Goal: Task Accomplishment & Management: Manage account settings

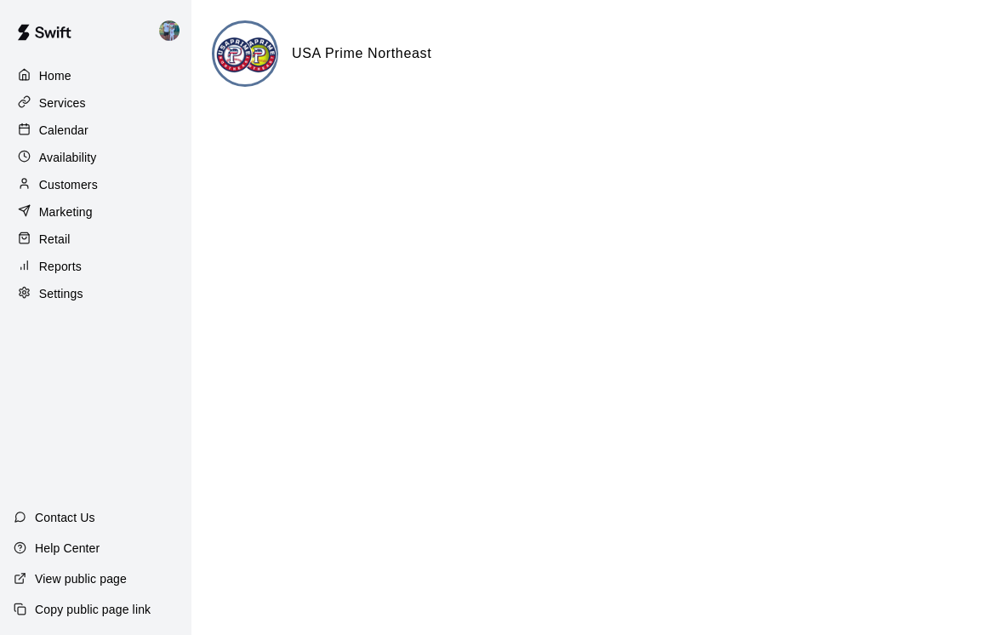
click at [60, 133] on p "Calendar" at bounding box center [63, 130] width 49 height 17
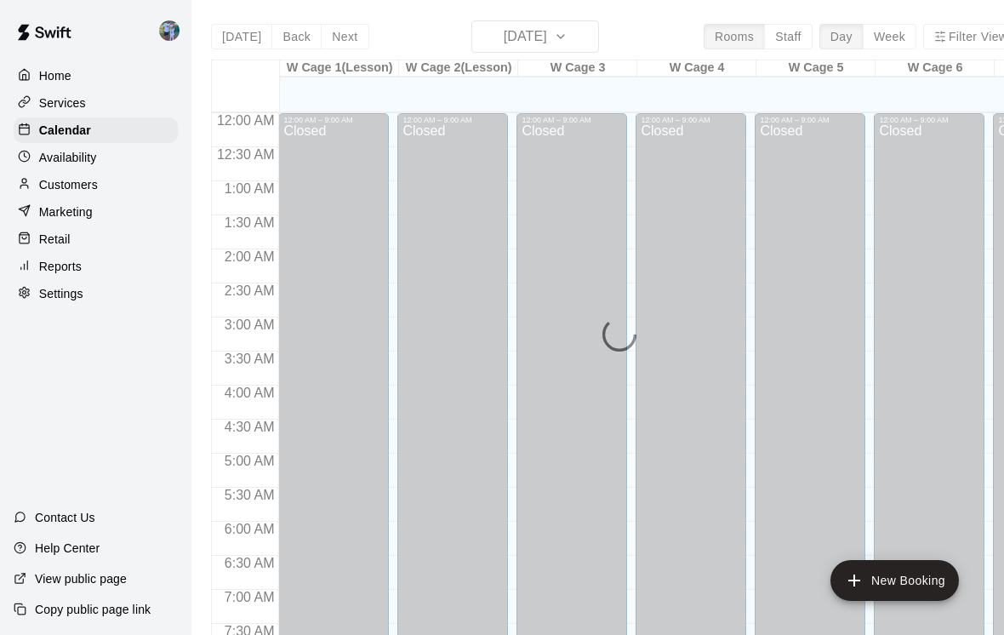
scroll to position [591, 0]
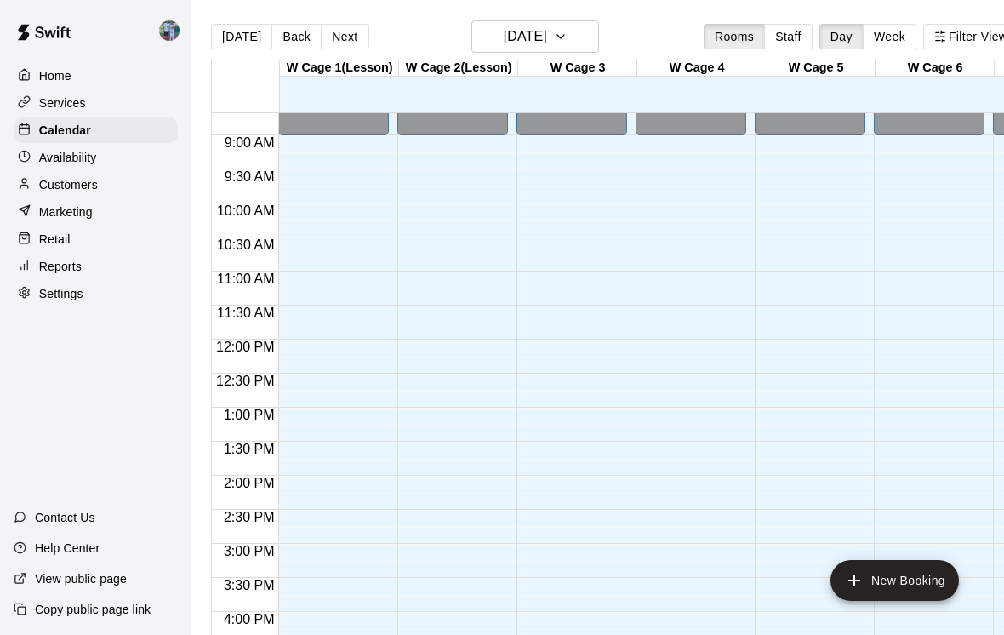
click at [347, 36] on button "Next" at bounding box center [345, 37] width 48 height 26
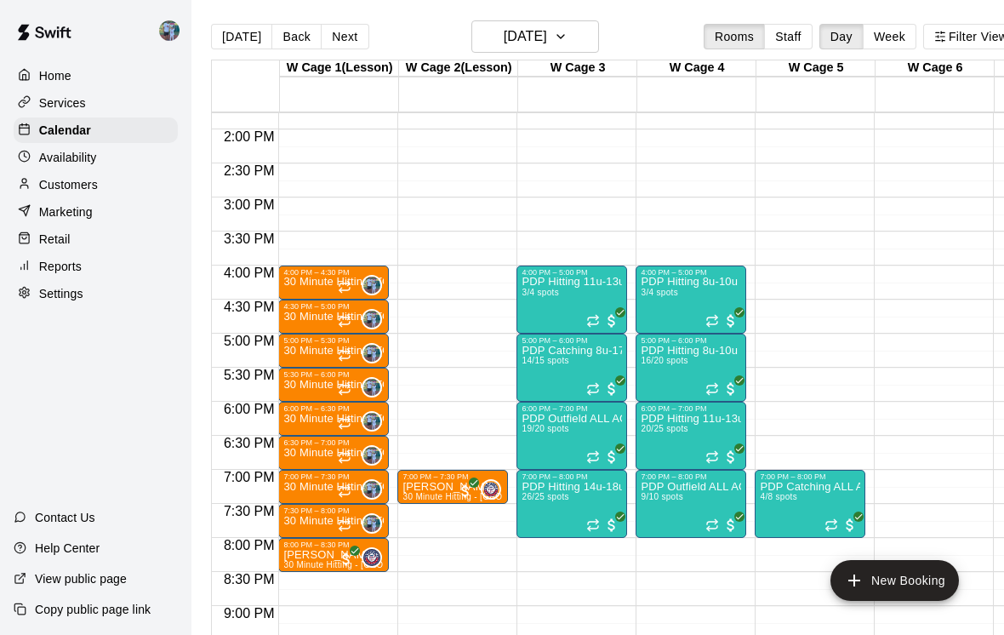
scroll to position [1005, 0]
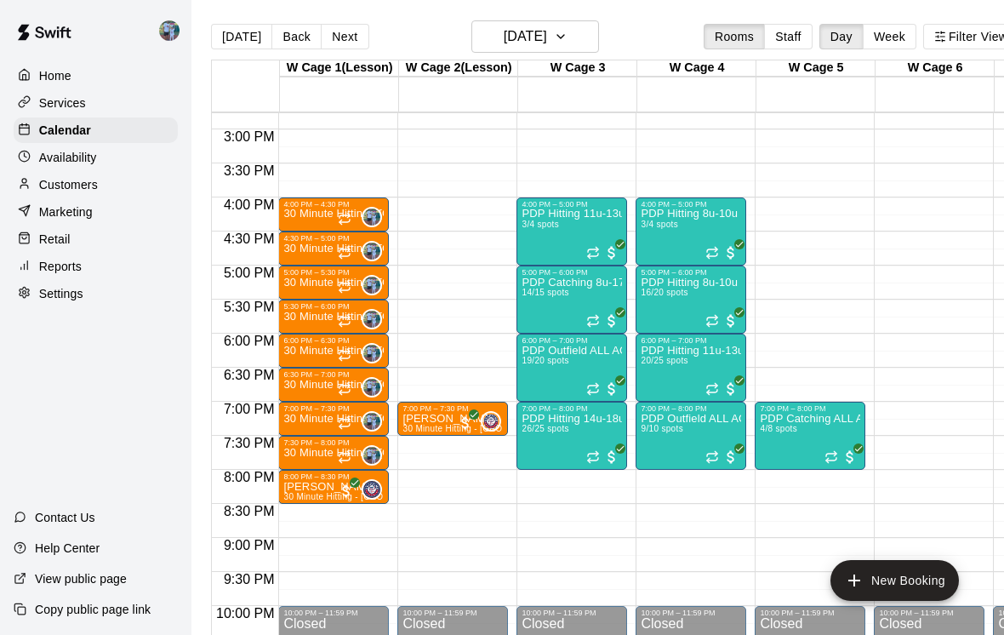
click at [347, 224] on icon "Recurring event" at bounding box center [345, 219] width 14 height 14
click at [352, 315] on icon "delete" at bounding box center [356, 310] width 12 height 15
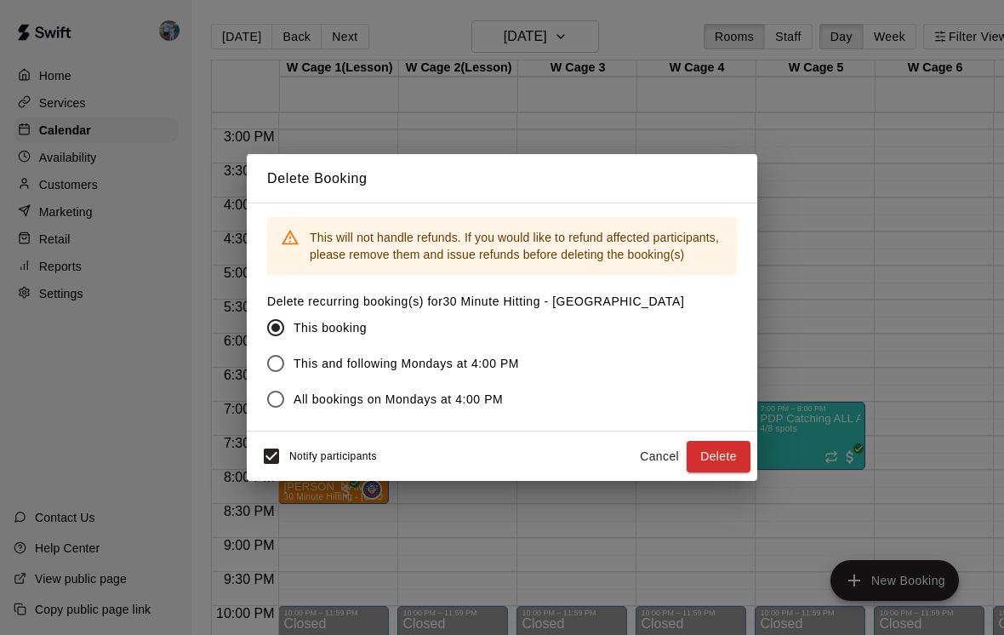
click at [733, 457] on button "Delete" at bounding box center [719, 456] width 64 height 31
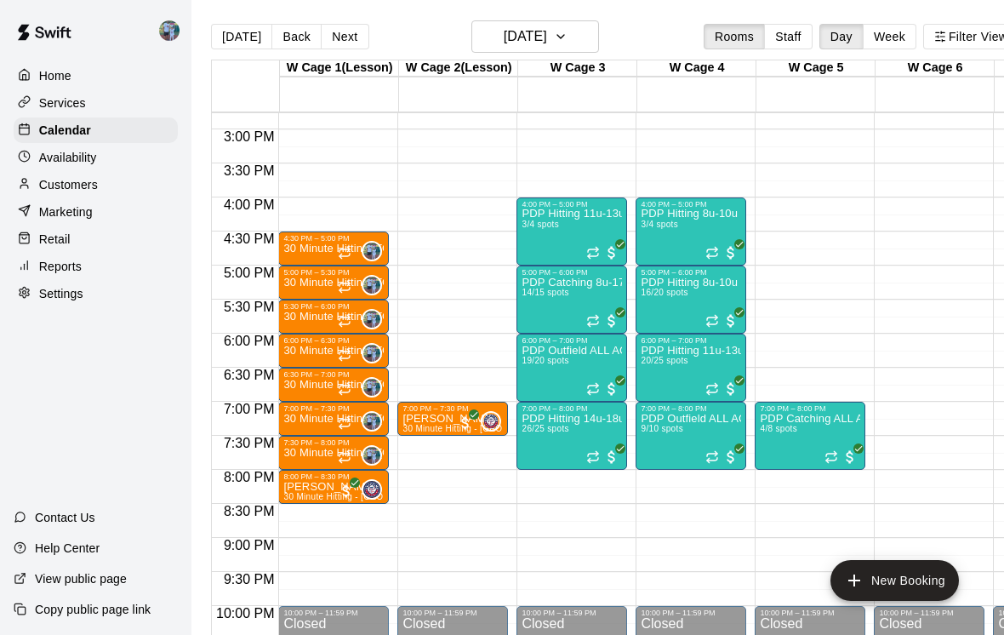
click at [317, 241] on div "4:30 PM – 5:00 PM" at bounding box center [333, 238] width 100 height 9
click at [308, 295] on img "edit" at bounding box center [302, 293] width 20 height 20
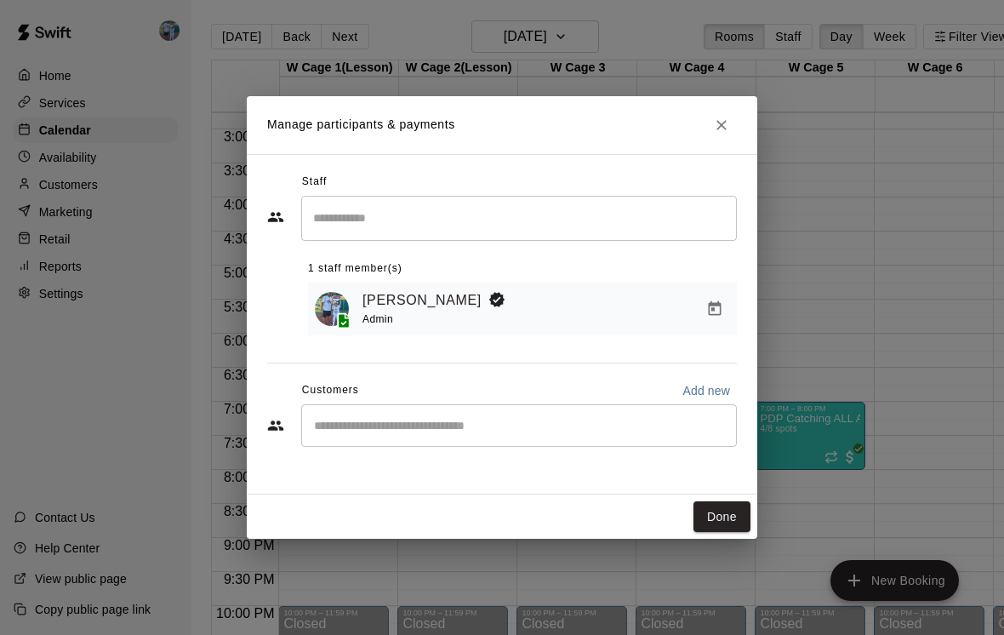
click at [508, 417] on input "Start typing to search customers..." at bounding box center [519, 425] width 420 height 17
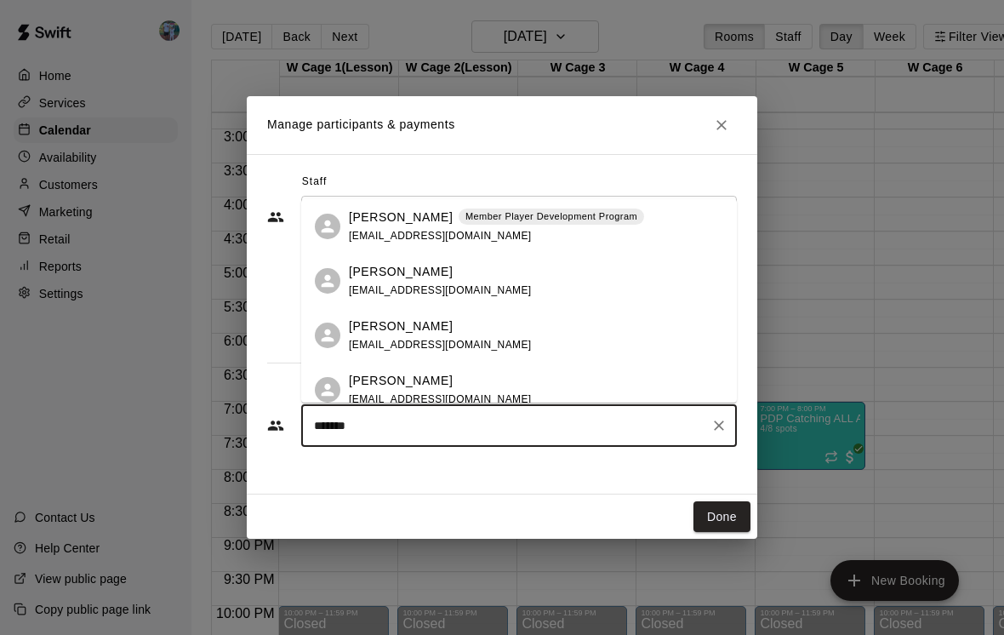
type input "********"
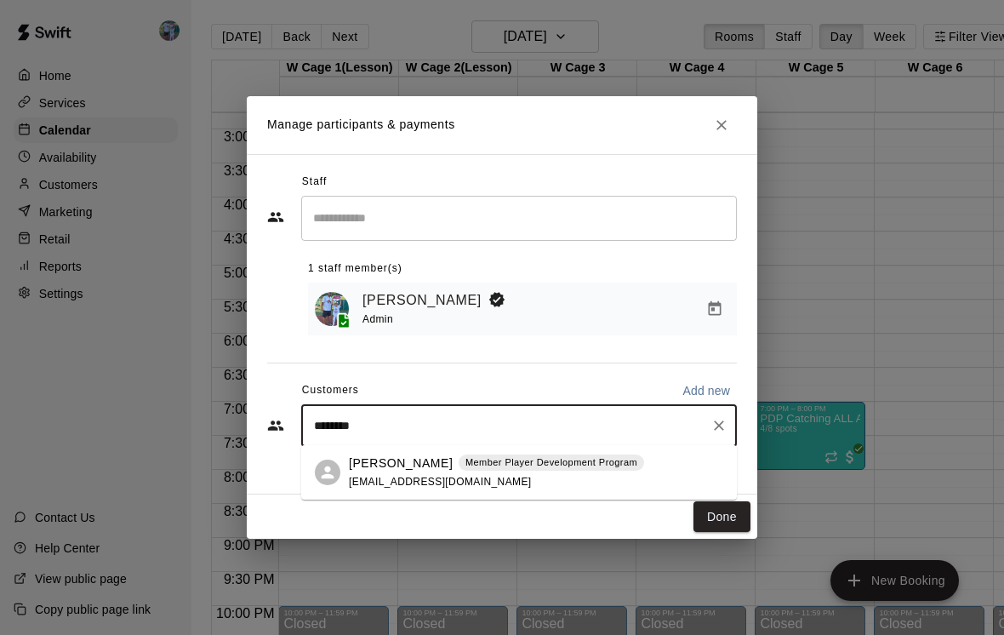
click at [503, 484] on div "[PERSON_NAME] Member Player Development Program [EMAIL_ADDRESS][DOMAIN_NAME]" at bounding box center [496, 472] width 295 height 37
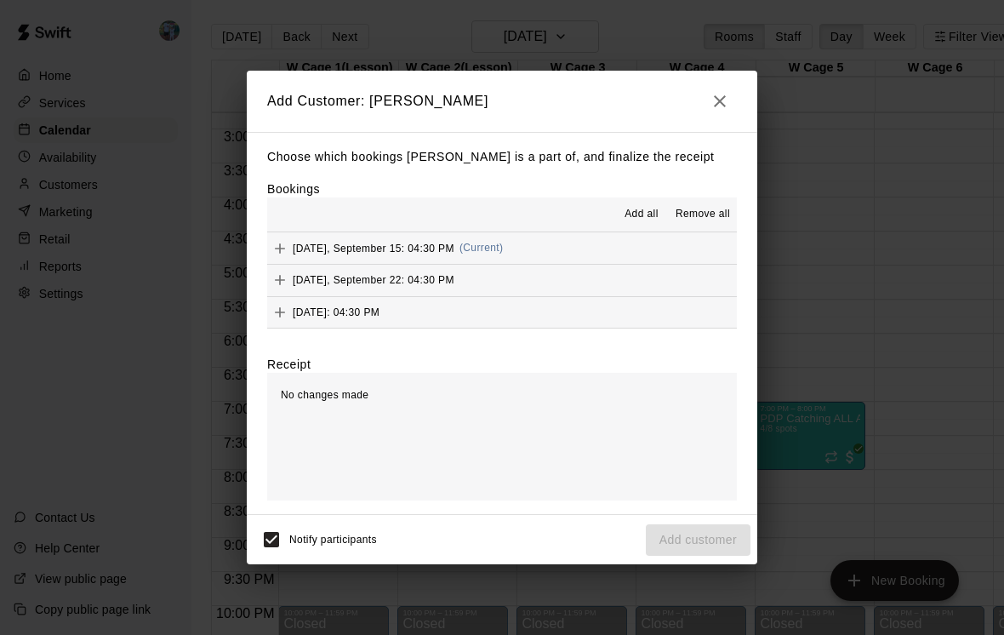
click at [404, 254] on span "[DATE], September 15: 04:30 PM" at bounding box center [374, 248] width 162 height 12
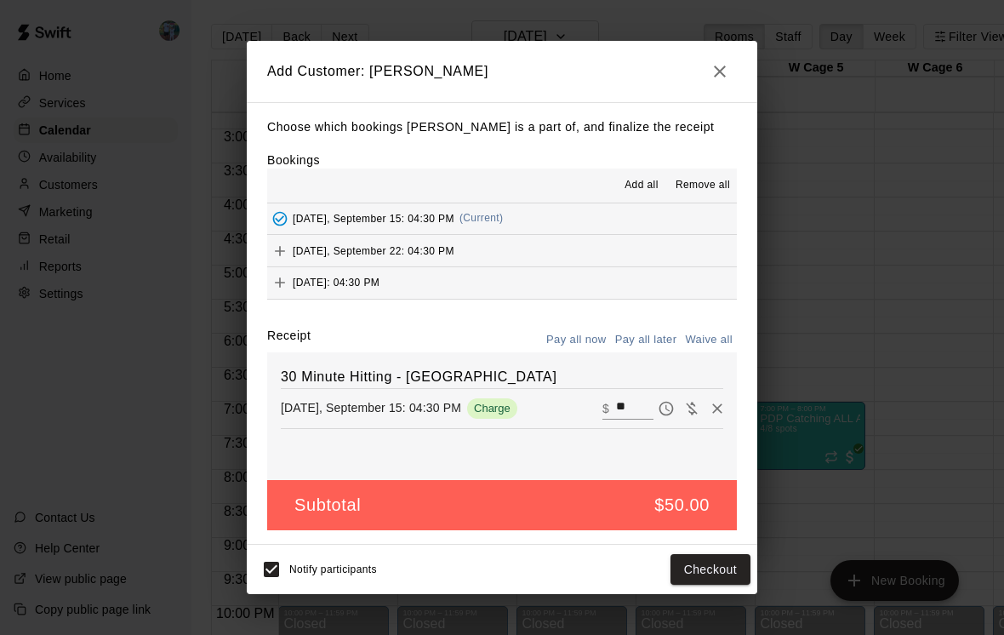
click at [731, 580] on button "Checkout" at bounding box center [711, 569] width 80 height 31
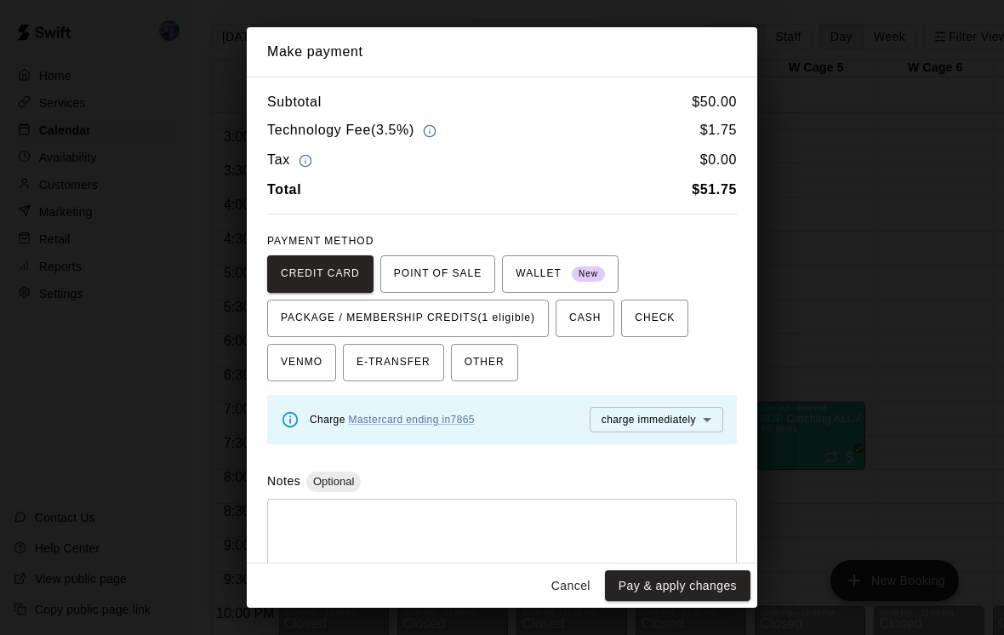
click at [525, 311] on span "PACKAGE / MEMBERSHIP CREDITS (1 eligible)" at bounding box center [408, 318] width 254 height 27
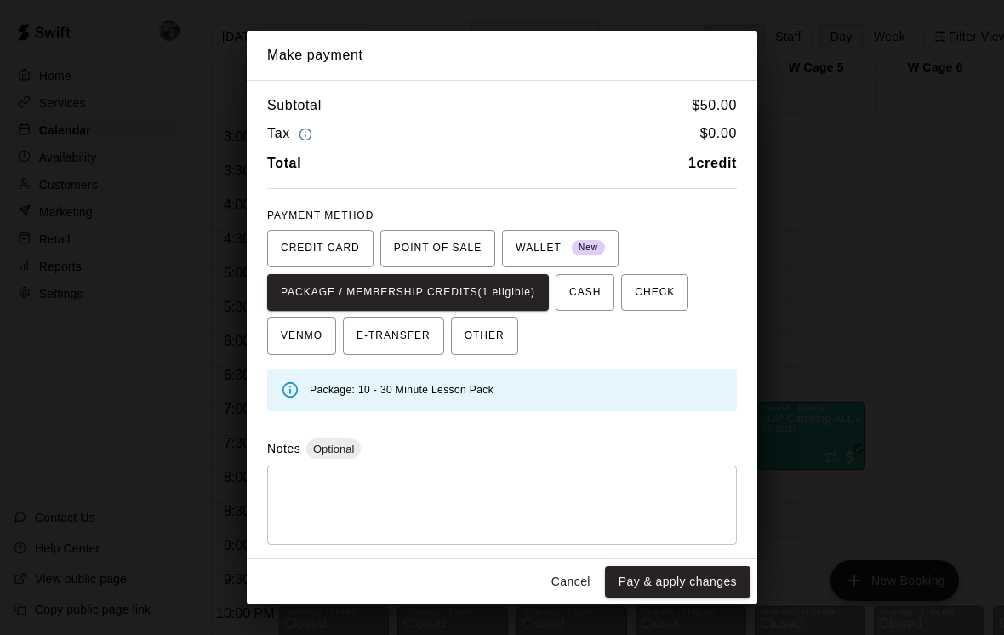
click at [717, 566] on button "Pay & apply changes" at bounding box center [678, 581] width 146 height 31
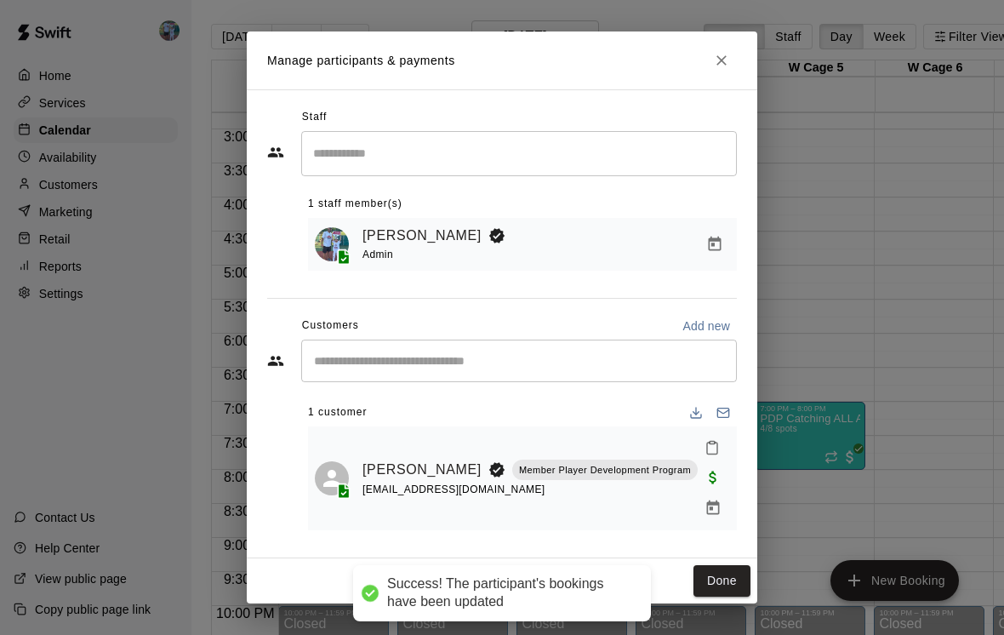
click at [729, 574] on button "Done" at bounding box center [722, 580] width 57 height 31
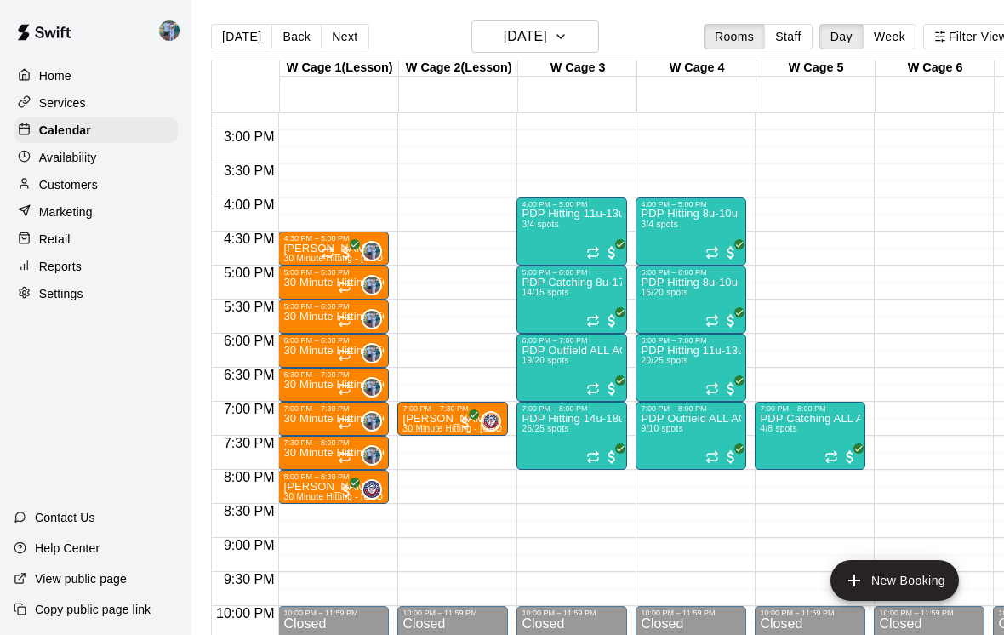
click at [305, 277] on div "5:00 PM – 5:30 PM" at bounding box center [333, 272] width 100 height 9
click at [305, 325] on img "edit" at bounding box center [302, 327] width 20 height 20
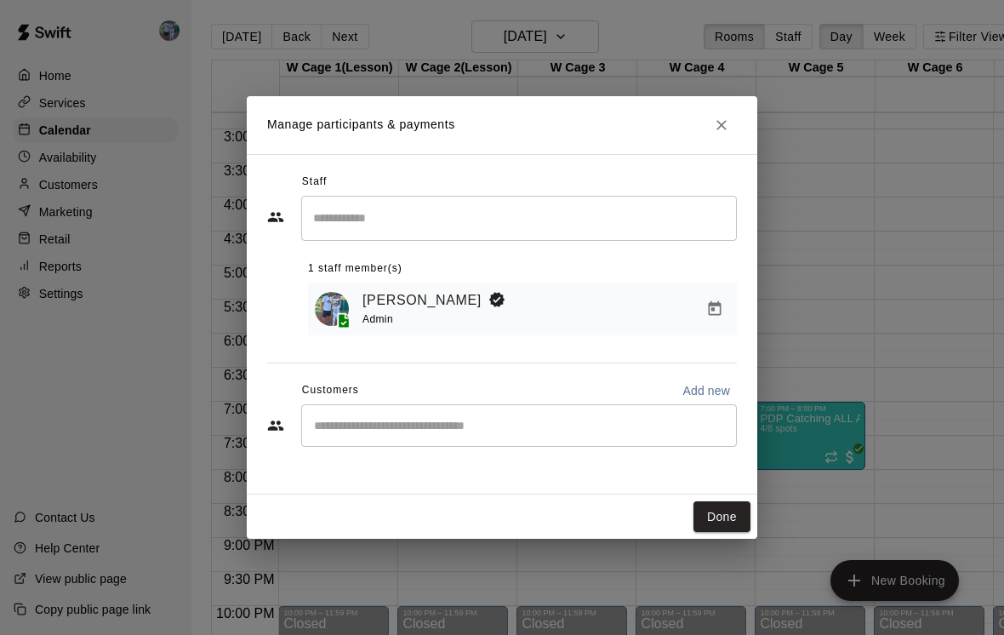
click at [527, 417] on input "Start typing to search customers..." at bounding box center [519, 425] width 420 height 17
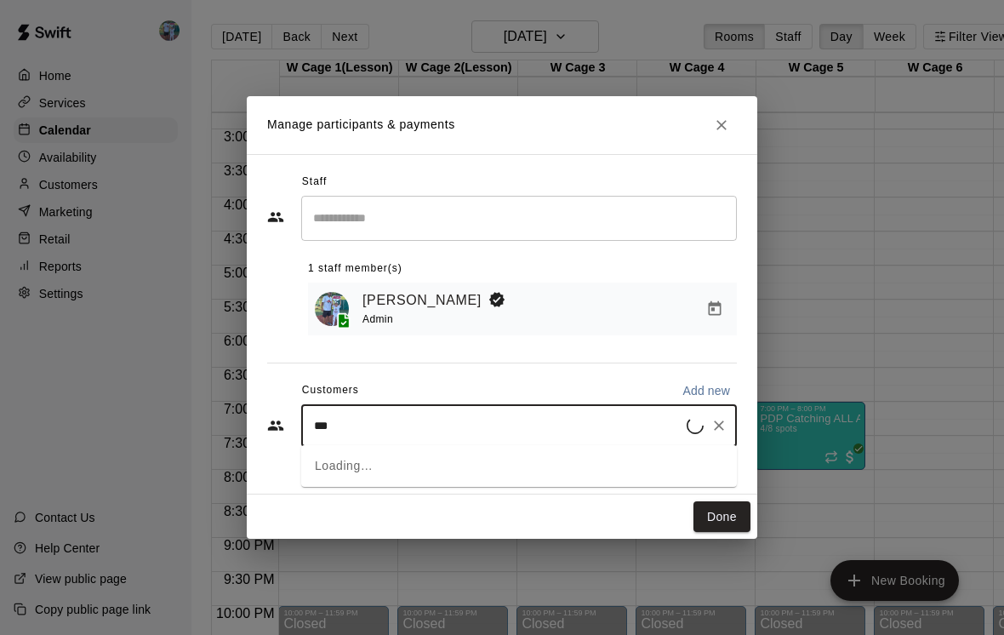
type input "****"
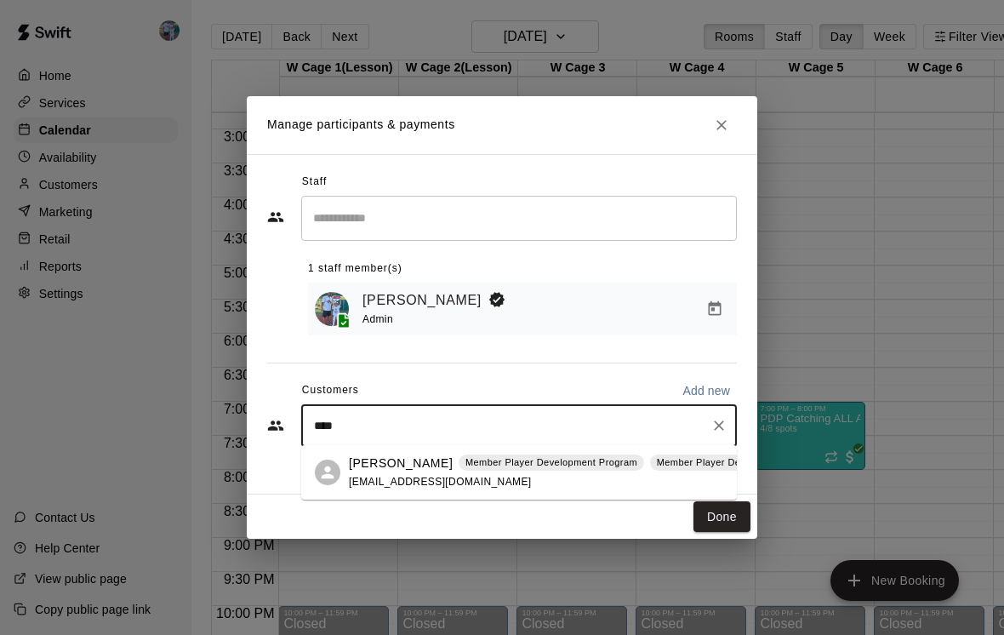
click at [482, 479] on div "[PERSON_NAME] Member Player Development Program Member Player Development Progr…" at bounding box center [592, 472] width 487 height 37
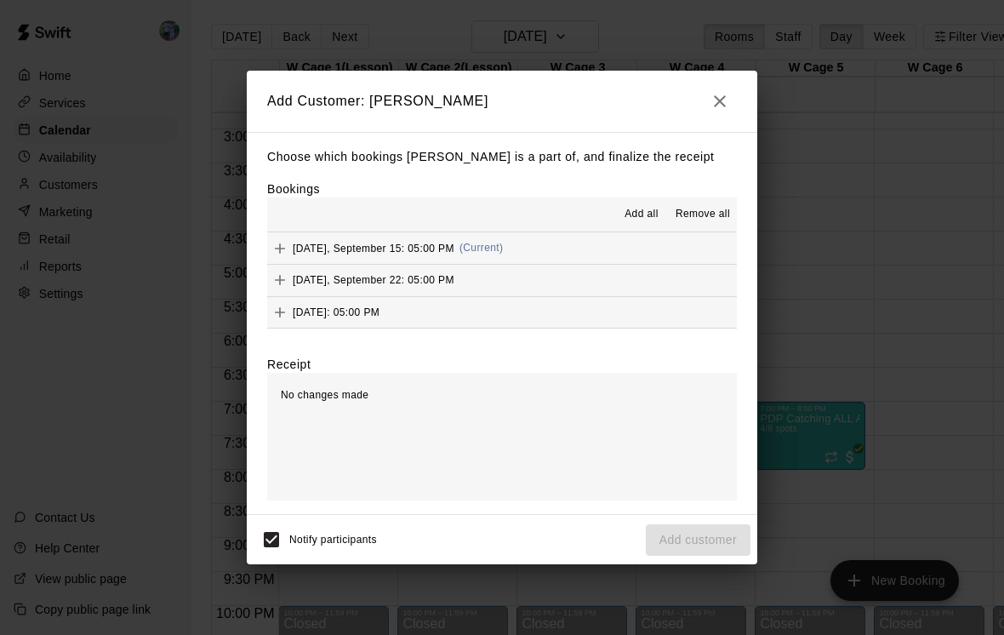
click at [446, 257] on div "[DATE], September 15: 05:00 PM (Current)" at bounding box center [385, 249] width 236 height 26
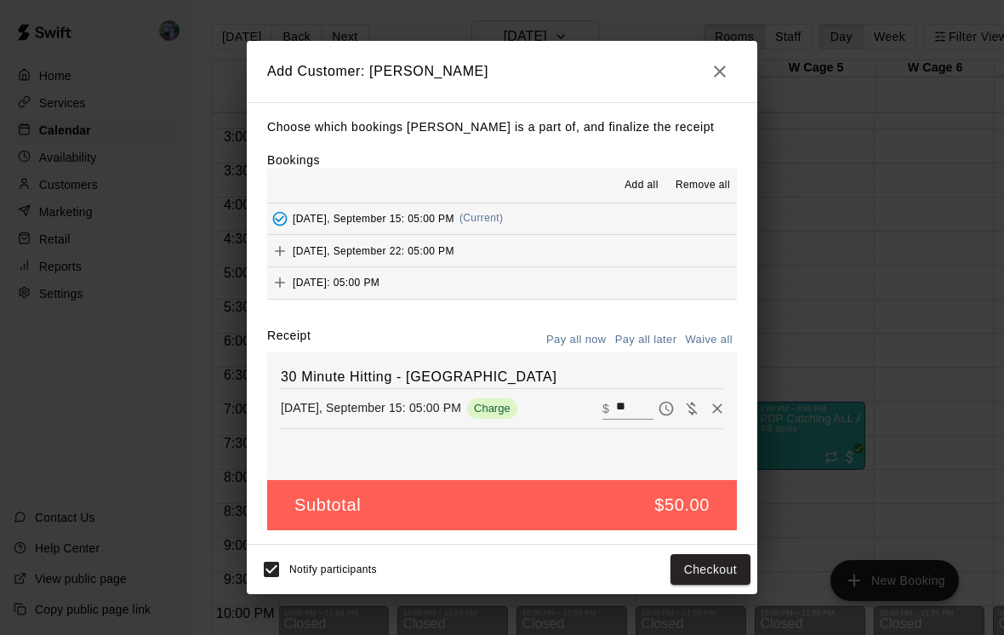
click at [724, 574] on button "Checkout" at bounding box center [711, 569] width 80 height 31
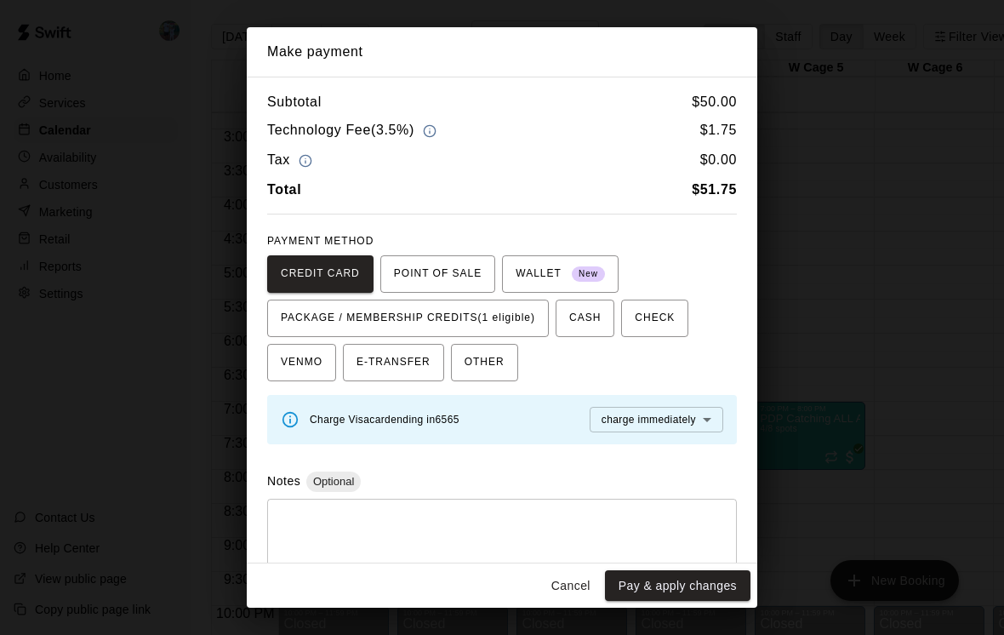
click at [505, 311] on span "PACKAGE / MEMBERSHIP CREDITS (1 eligible)" at bounding box center [408, 318] width 254 height 27
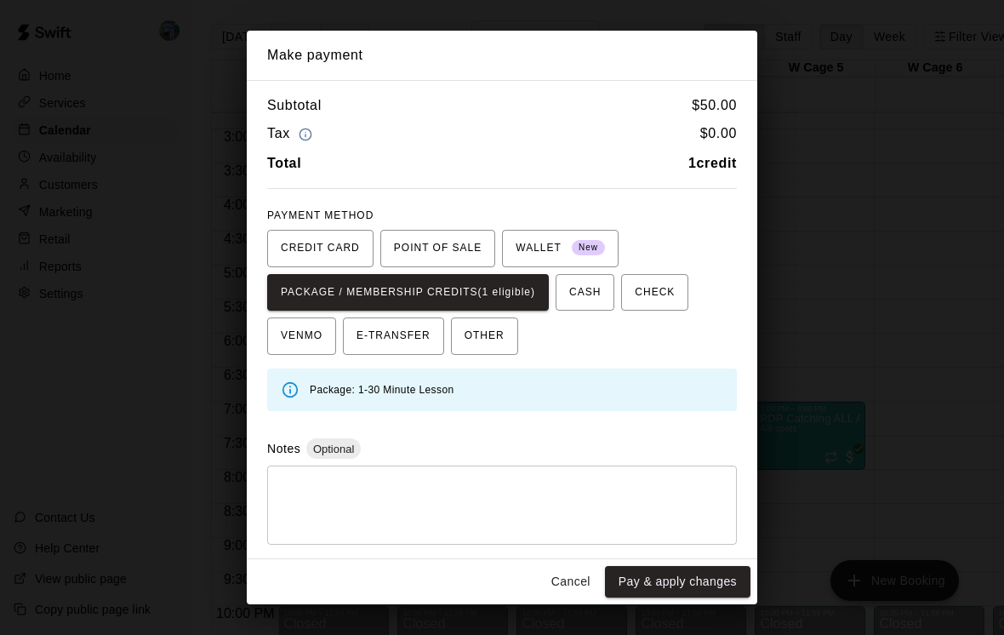
click at [685, 572] on button "Pay & apply changes" at bounding box center [678, 581] width 146 height 31
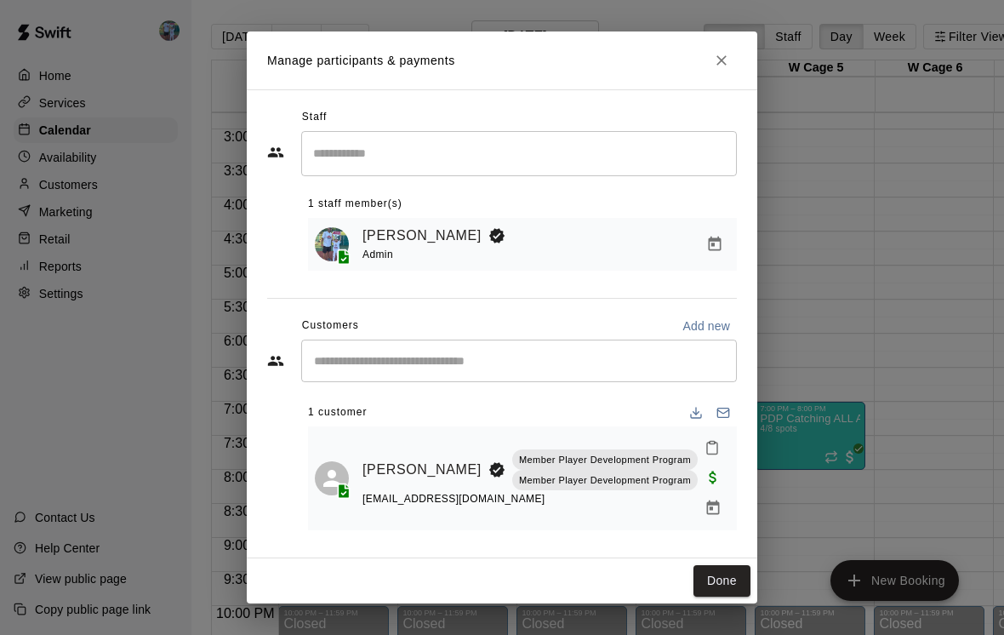
click at [735, 586] on button "Done" at bounding box center [722, 580] width 57 height 31
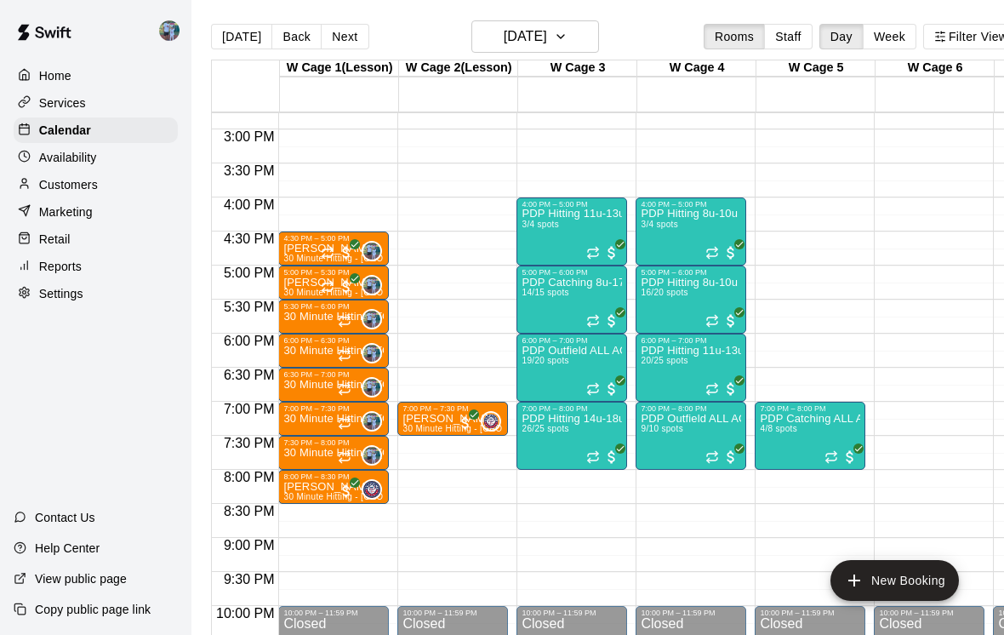
click at [323, 327] on div "30 Minute Hitting - [GEOGRAPHIC_DATA]" at bounding box center [333, 628] width 100 height 635
click at [306, 361] on img "edit" at bounding box center [302, 371] width 20 height 20
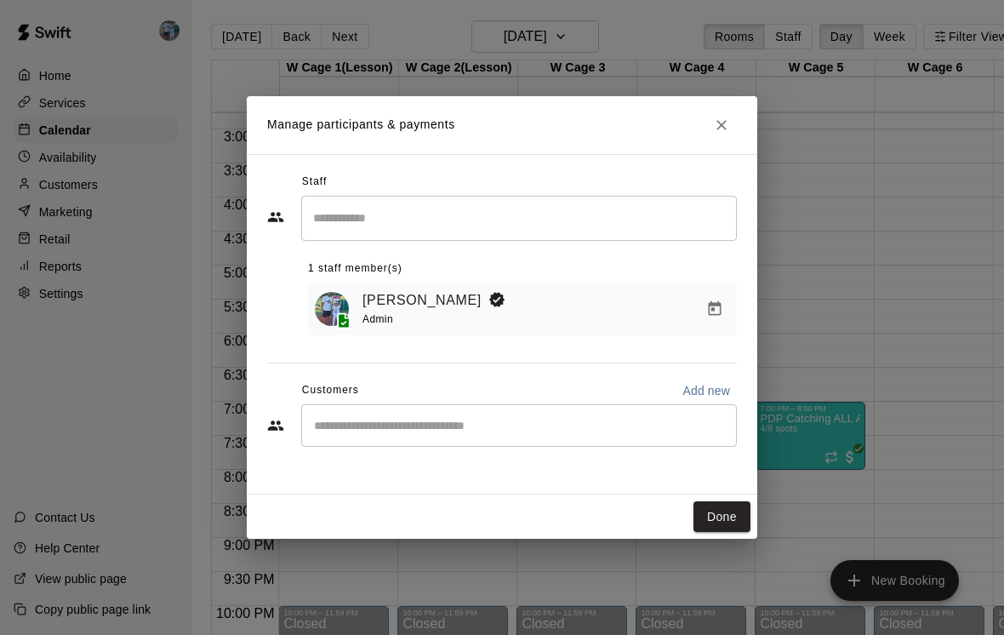
click at [735, 120] on button "Close" at bounding box center [721, 125] width 31 height 31
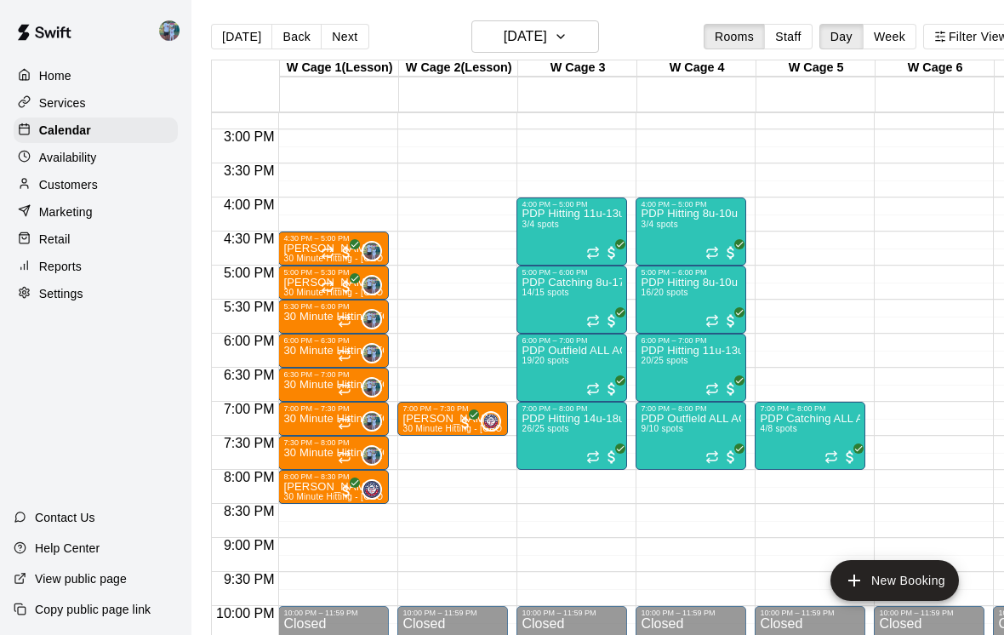
click at [329, 351] on p "30 Minute Hitting - [GEOGRAPHIC_DATA]" at bounding box center [333, 351] width 100 height 0
click at [374, 344] on div at bounding box center [502, 317] width 1004 height 635
click at [317, 317] on p "30 Minute Hitting - [GEOGRAPHIC_DATA]" at bounding box center [333, 317] width 100 height 0
click at [321, 420] on div at bounding box center [502, 317] width 1004 height 635
click at [307, 311] on div "5:30 PM – 6:00 PM" at bounding box center [333, 306] width 100 height 9
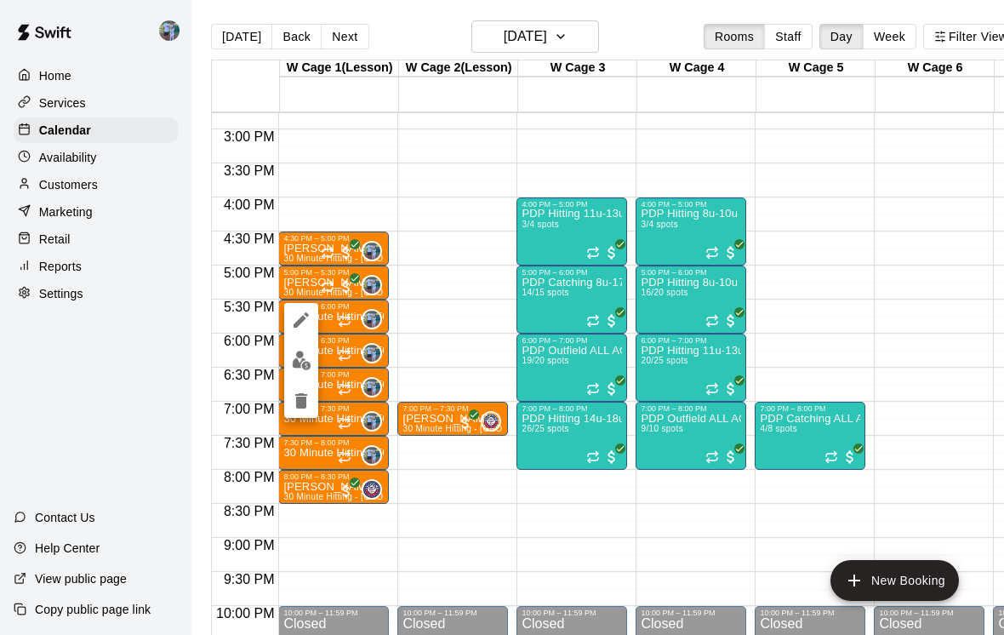
click at [305, 396] on icon "delete" at bounding box center [301, 400] width 12 height 15
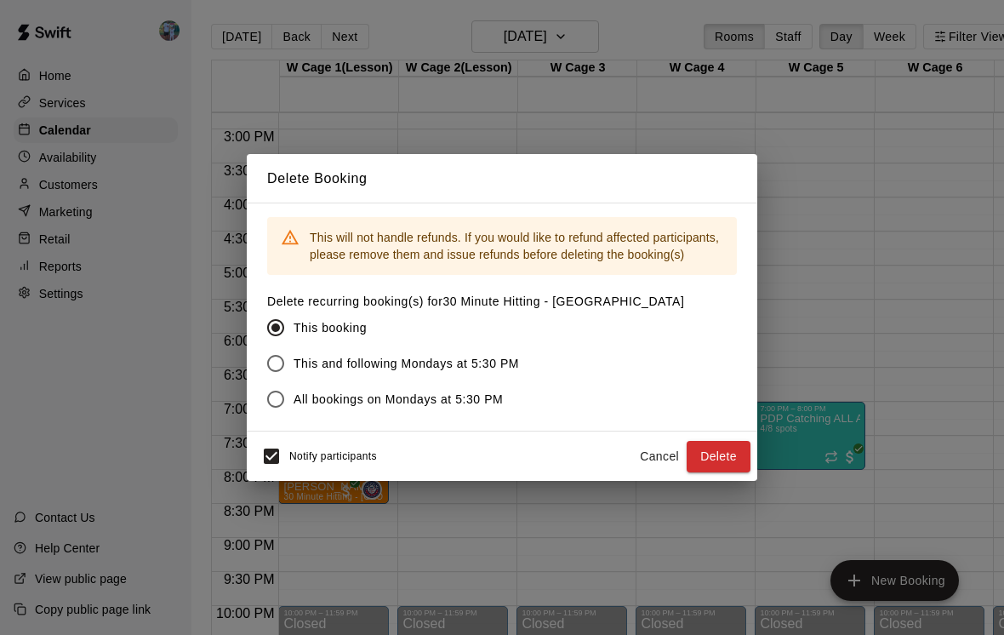
click at [727, 462] on button "Delete" at bounding box center [719, 456] width 64 height 31
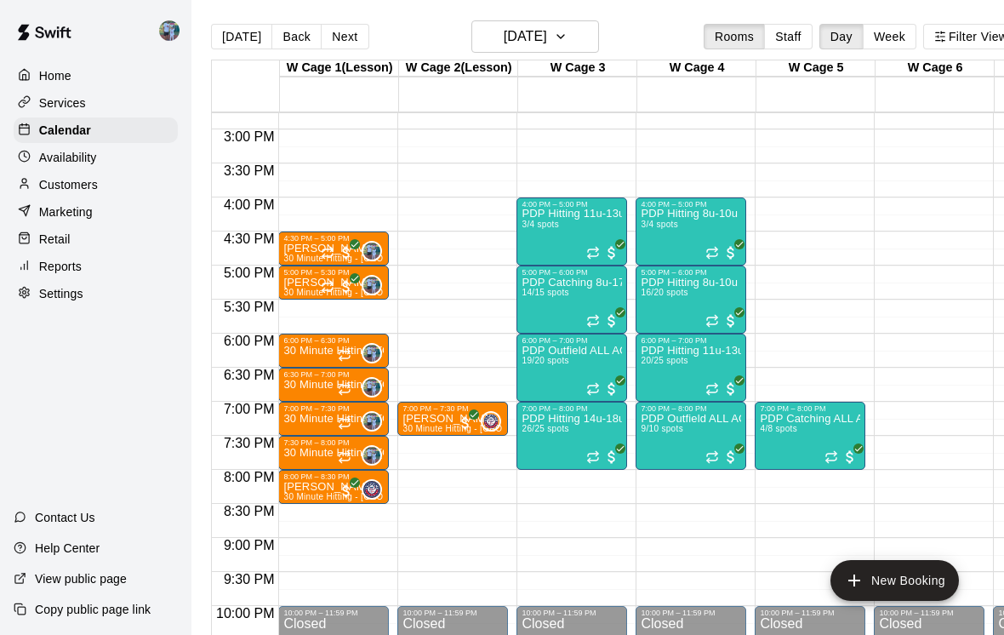
click at [309, 397] on img "edit" at bounding box center [302, 405] width 20 height 20
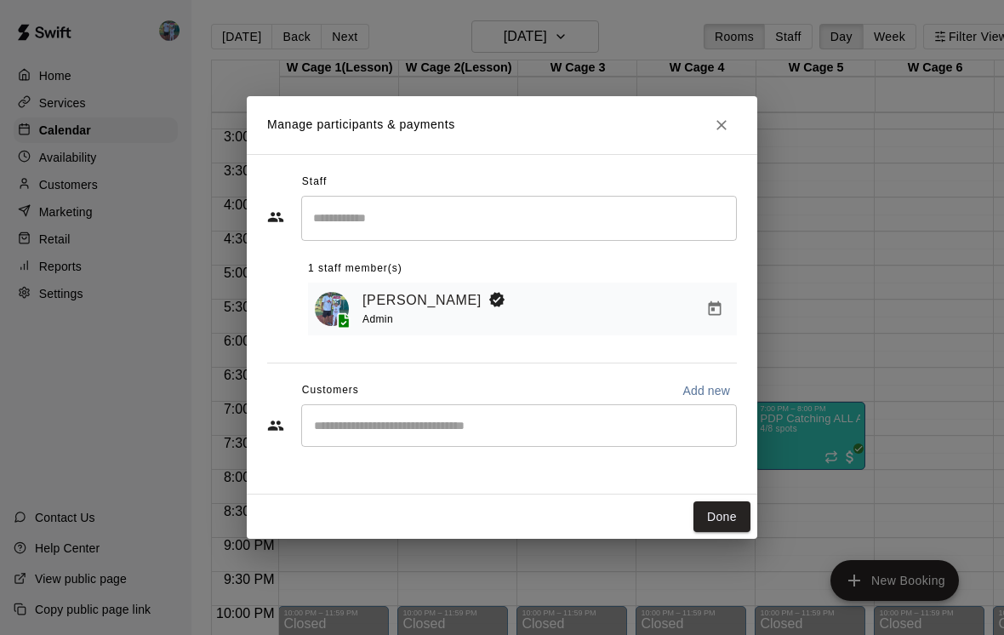
click at [460, 418] on input "Start typing to search customers..." at bounding box center [519, 425] width 420 height 17
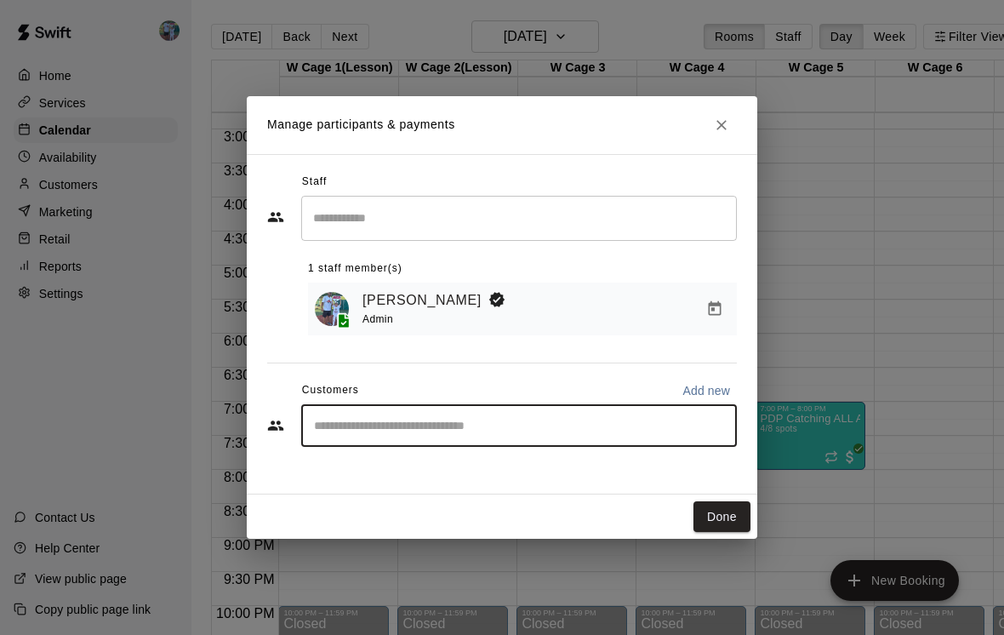
scroll to position [0, 17]
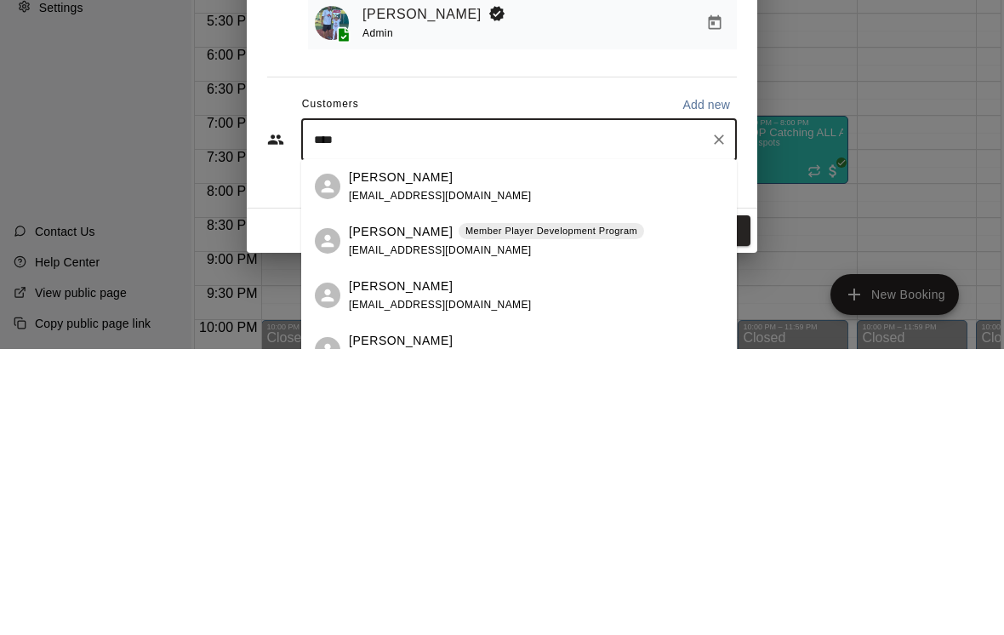
type input "*****"
click at [492, 509] on div "[PERSON_NAME] Member Player Development Program [EMAIL_ADDRESS][DOMAIN_NAME]" at bounding box center [496, 527] width 295 height 37
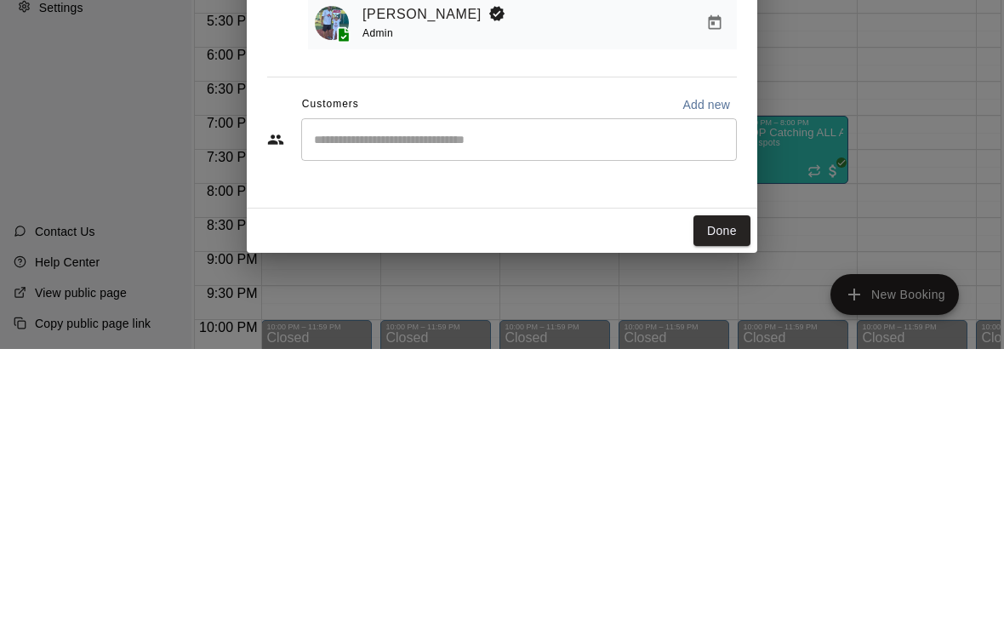
scroll to position [54, 17]
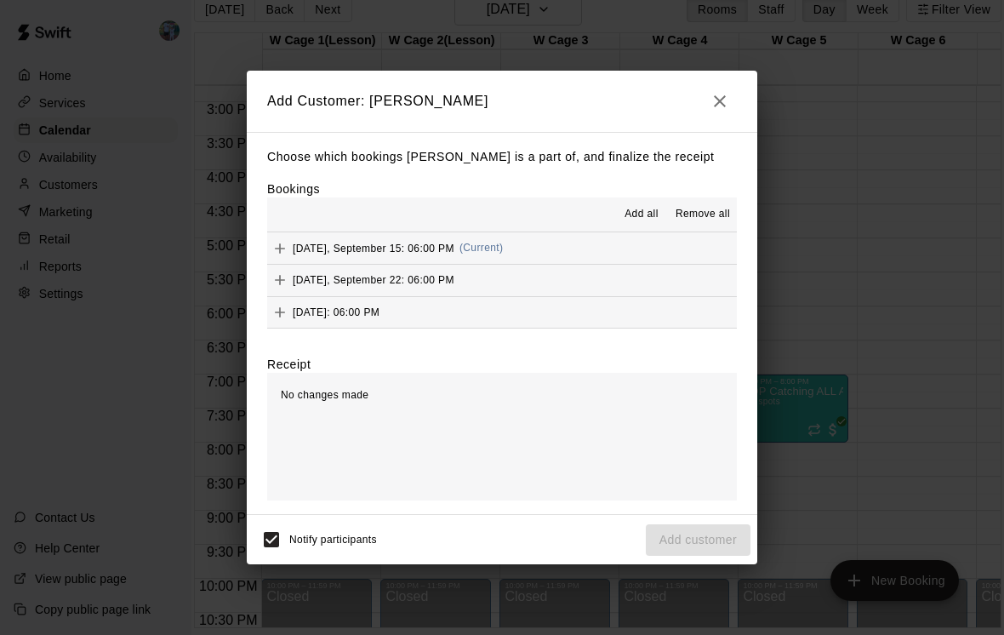
click at [453, 239] on div "[DATE], September 15: 06:00 PM (Current)" at bounding box center [385, 249] width 236 height 26
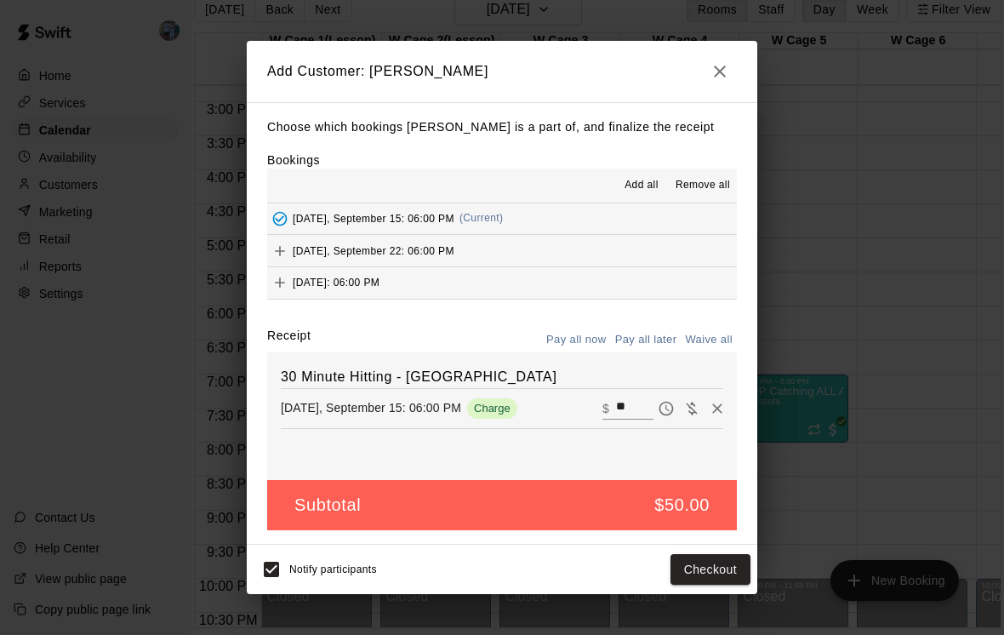
click at [720, 574] on button "Checkout" at bounding box center [711, 569] width 80 height 31
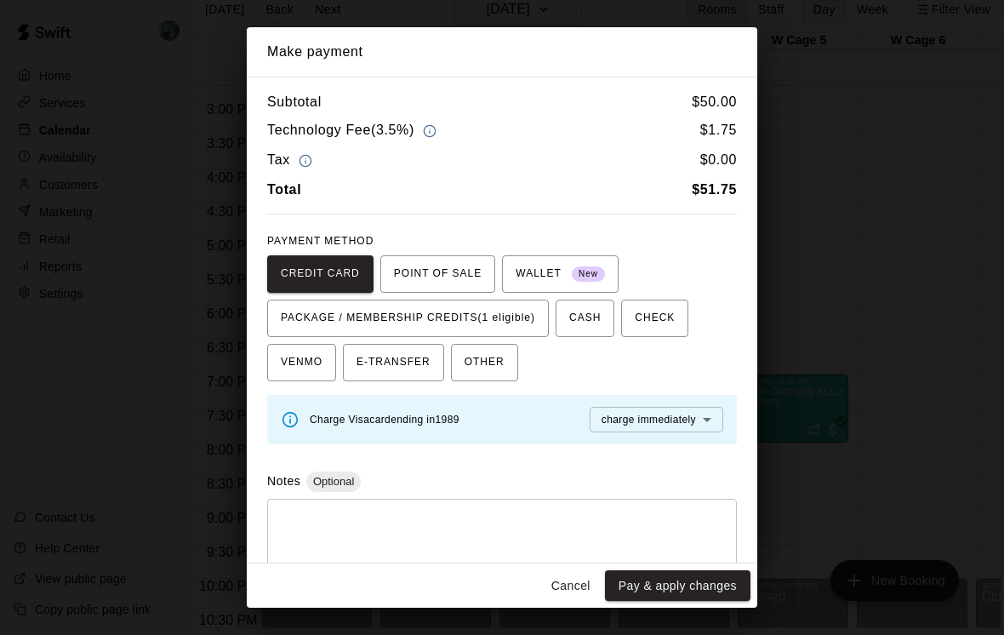
click at [523, 308] on span "PACKAGE / MEMBERSHIP CREDITS (1 eligible)" at bounding box center [408, 318] width 254 height 27
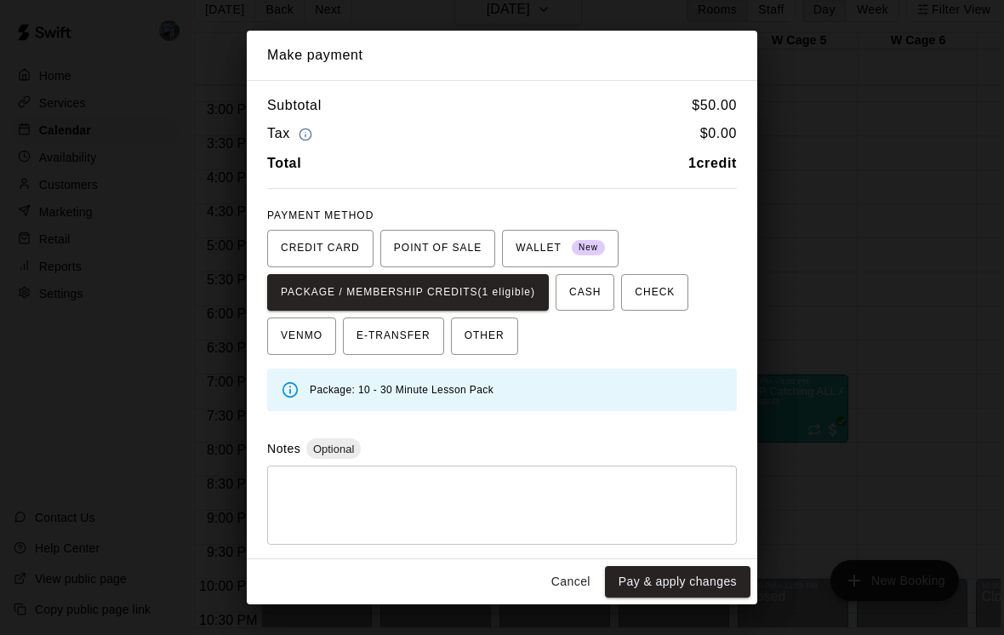
click at [687, 586] on button "Pay & apply changes" at bounding box center [678, 581] width 146 height 31
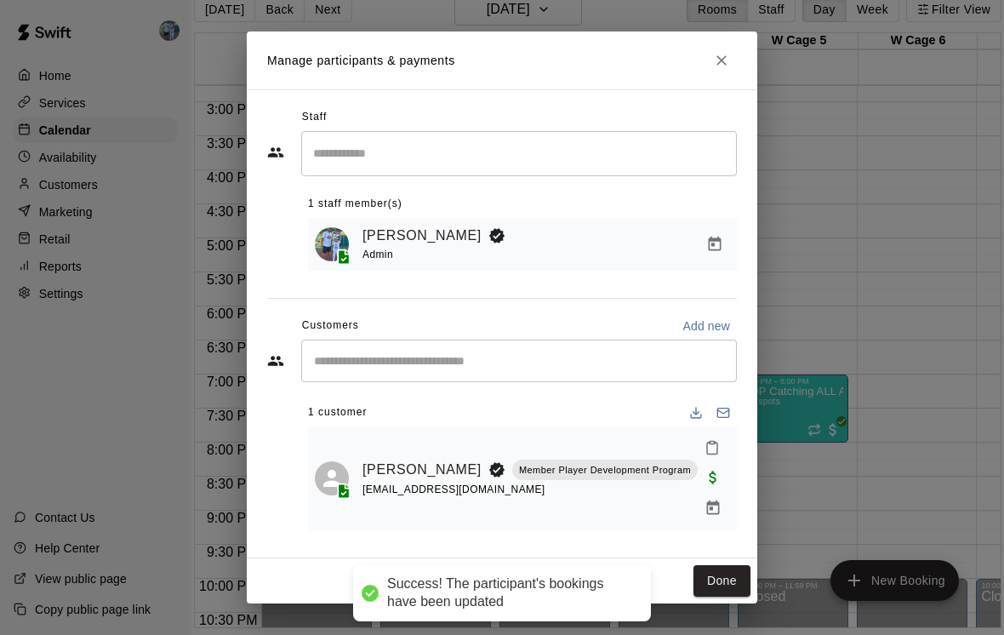
click at [727, 571] on button "Done" at bounding box center [722, 580] width 57 height 31
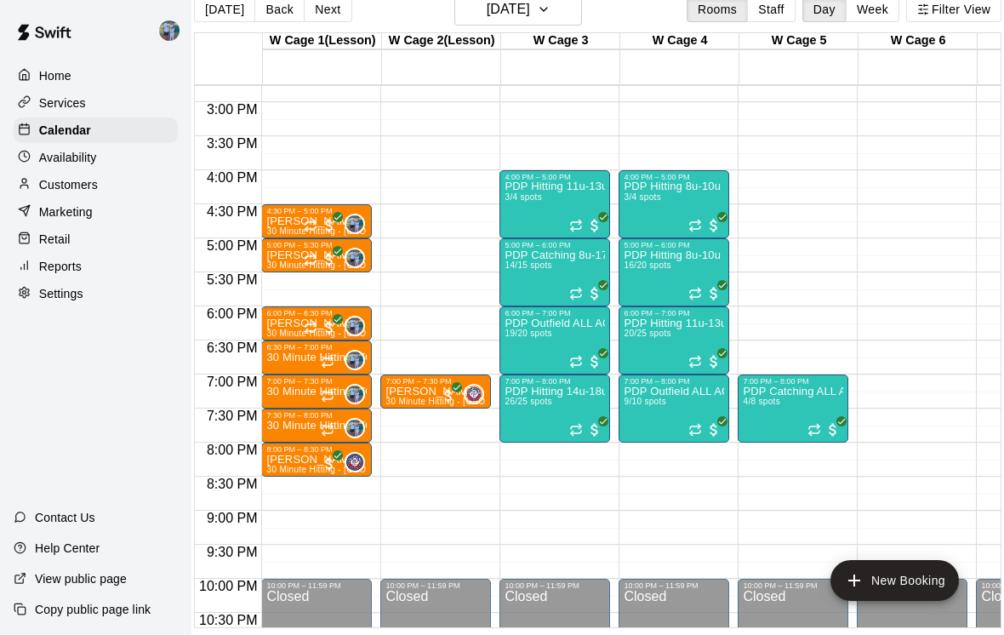
click at [305, 343] on div "6:30 PM – 7:00 PM" at bounding box center [316, 347] width 100 height 9
click at [457, 315] on div at bounding box center [502, 317] width 1004 height 635
click at [304, 357] on p "30 Minute Hitting - [GEOGRAPHIC_DATA]" at bounding box center [316, 357] width 100 height 0
click at [284, 393] on img "edit" at bounding box center [285, 391] width 20 height 20
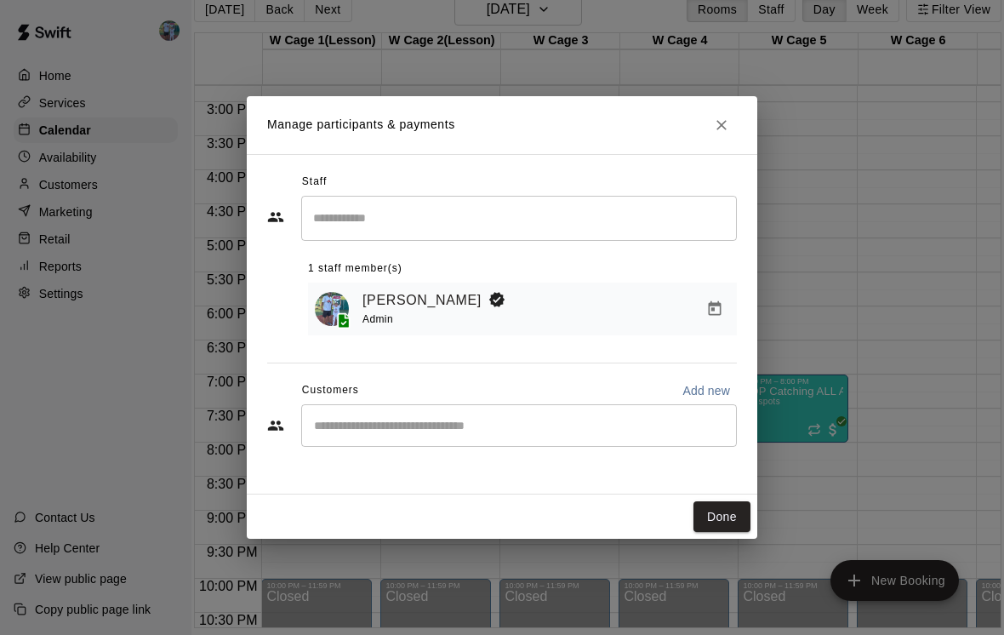
click at [446, 429] on input "Start typing to search customers..." at bounding box center [519, 425] width 420 height 17
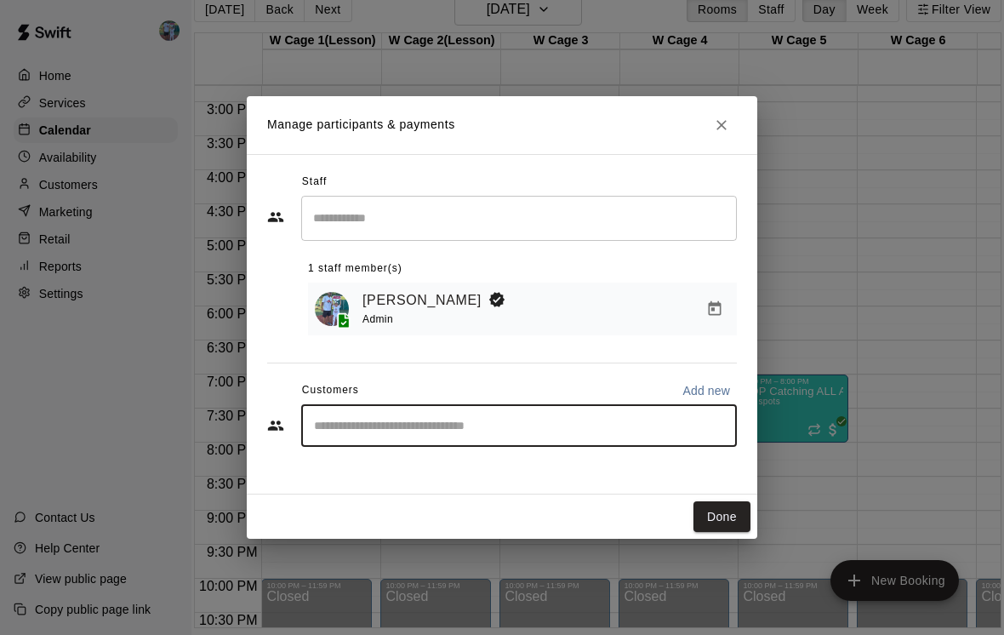
scroll to position [54, 34]
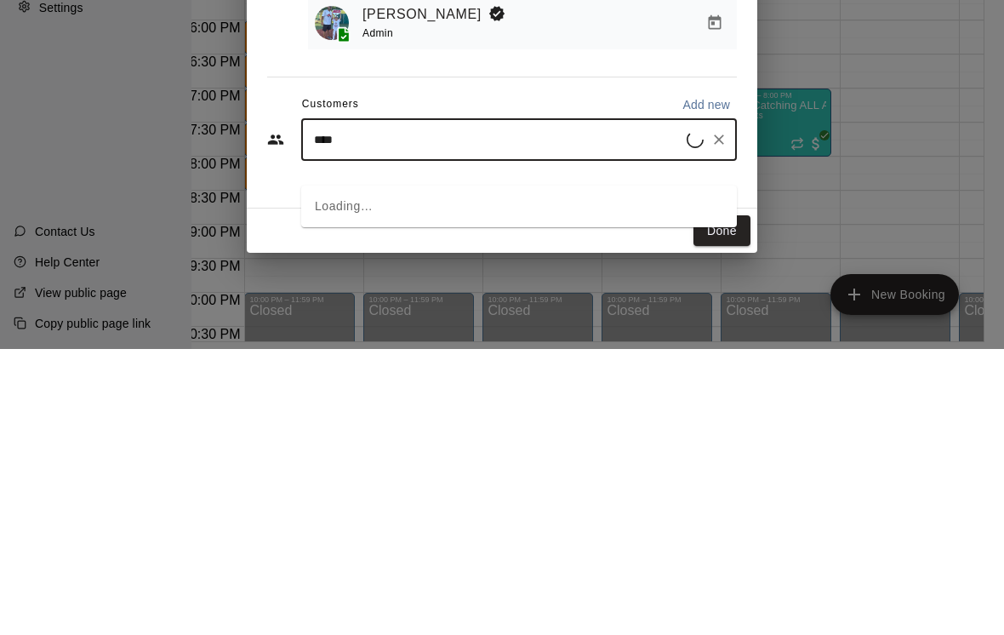
type input "*****"
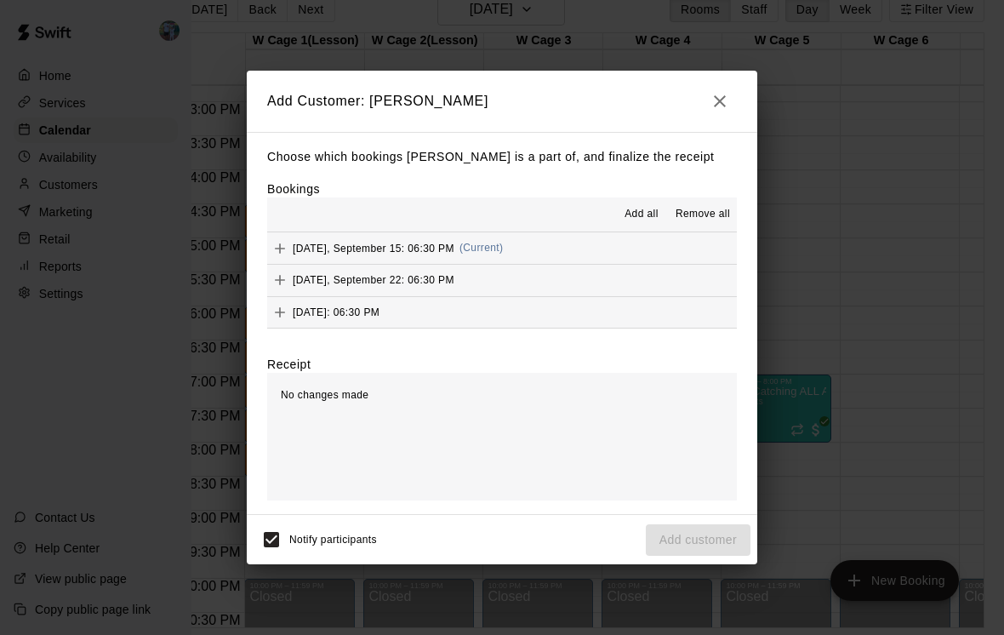
click at [445, 239] on div "[DATE], September 15: 06:30 PM (Current)" at bounding box center [385, 249] width 236 height 26
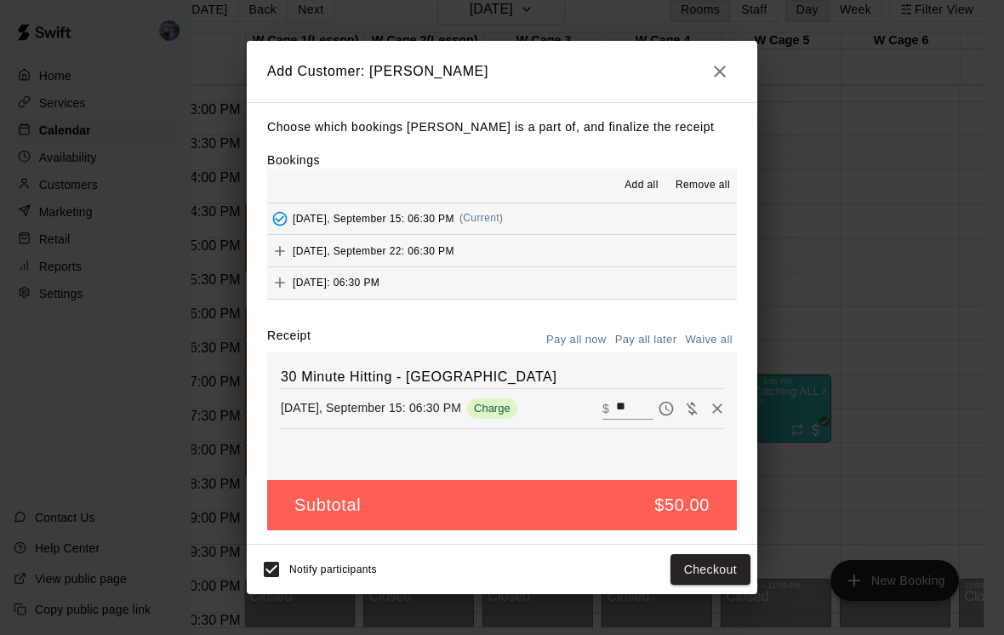
click at [715, 554] on button "Checkout" at bounding box center [711, 569] width 80 height 31
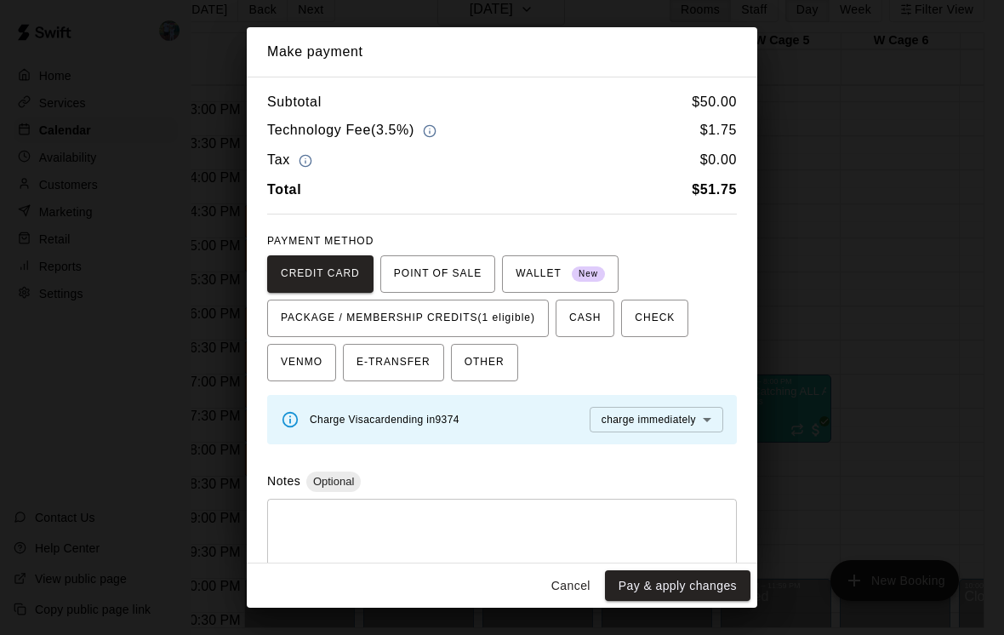
click at [523, 319] on span "PACKAGE / MEMBERSHIP CREDITS (1 eligible)" at bounding box center [408, 318] width 254 height 27
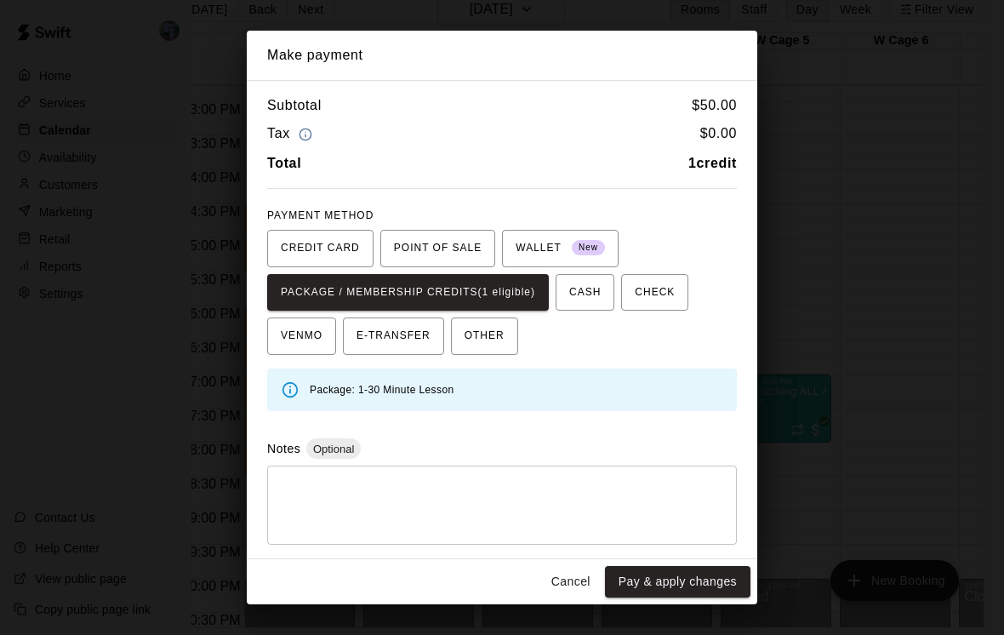
click at [675, 588] on button "Pay & apply changes" at bounding box center [678, 581] width 146 height 31
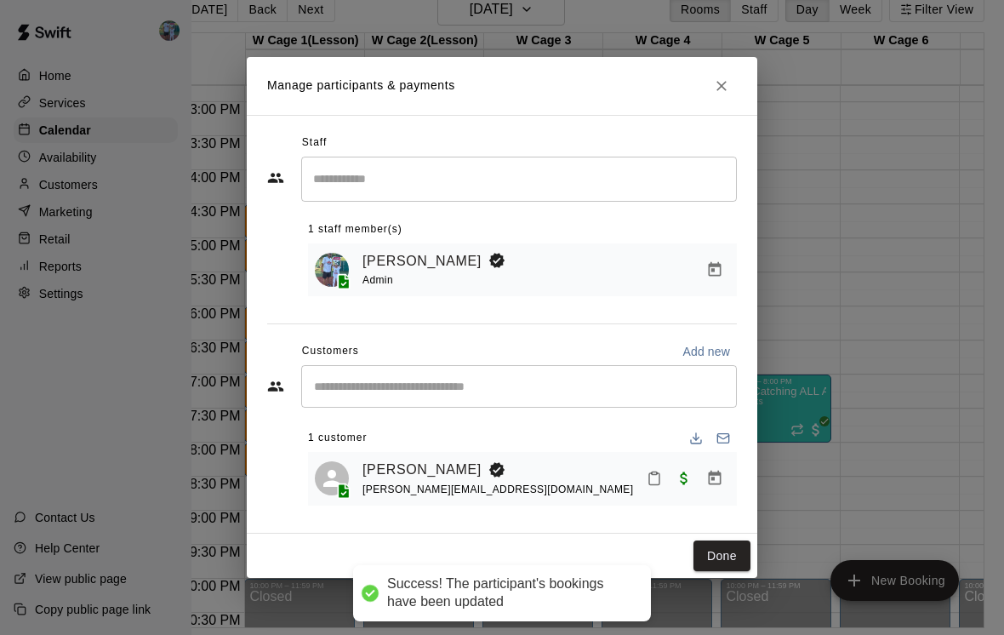
click at [727, 559] on button "Done" at bounding box center [722, 555] width 57 height 31
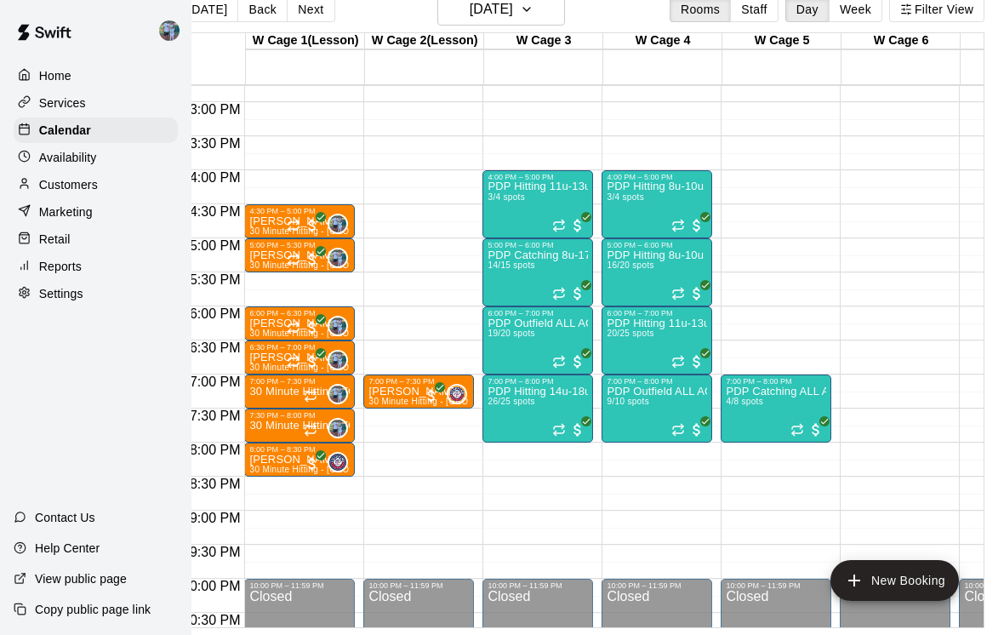
click at [295, 391] on p "30 Minute Hitting - [GEOGRAPHIC_DATA]" at bounding box center [299, 391] width 100 height 0
click at [275, 416] on img "edit" at bounding box center [268, 425] width 20 height 20
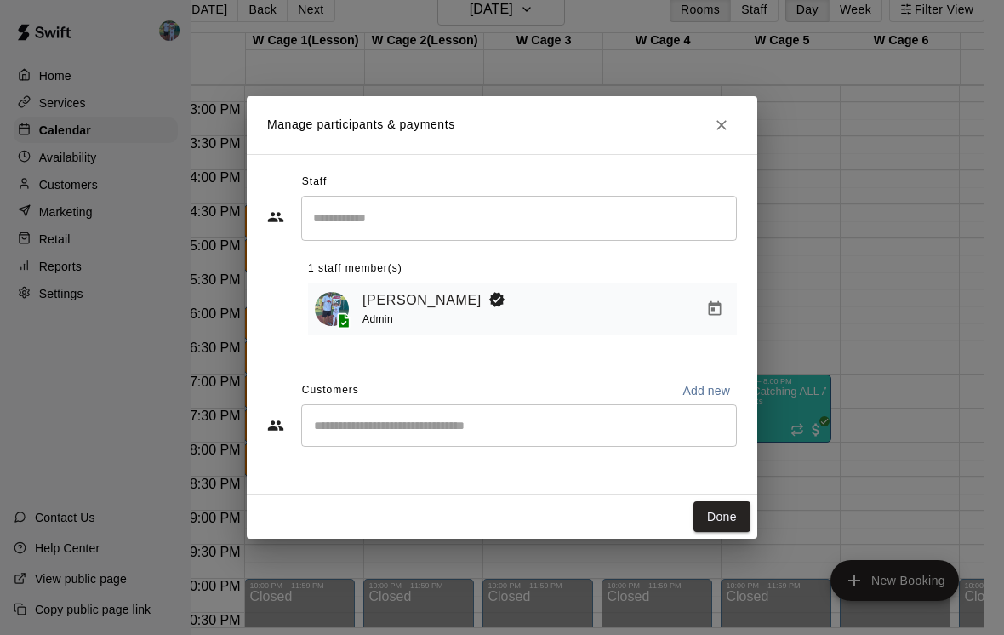
click at [488, 428] on input "Start typing to search customers..." at bounding box center [519, 425] width 420 height 17
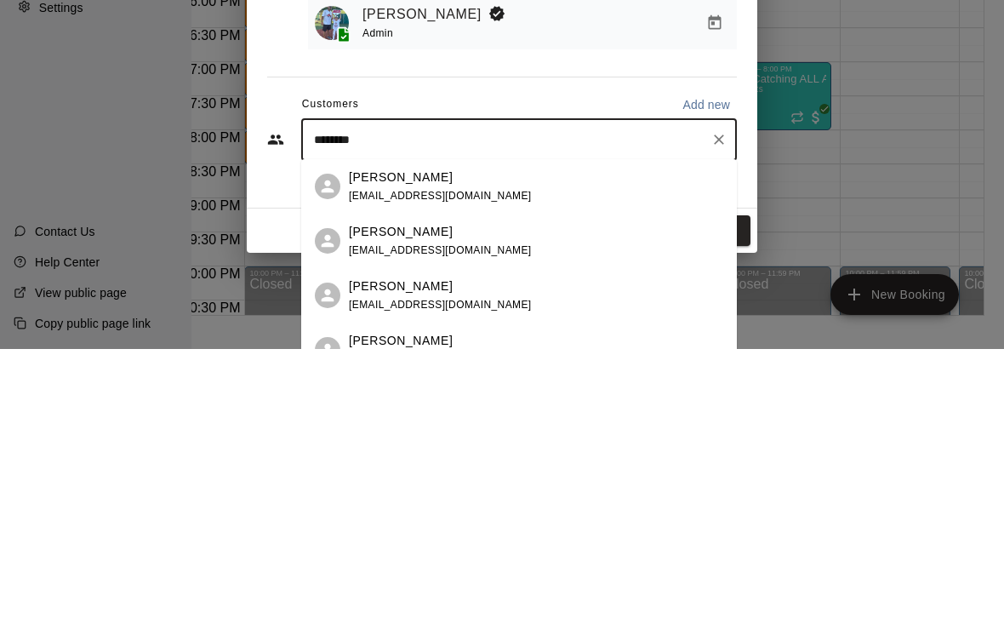
type input "*********"
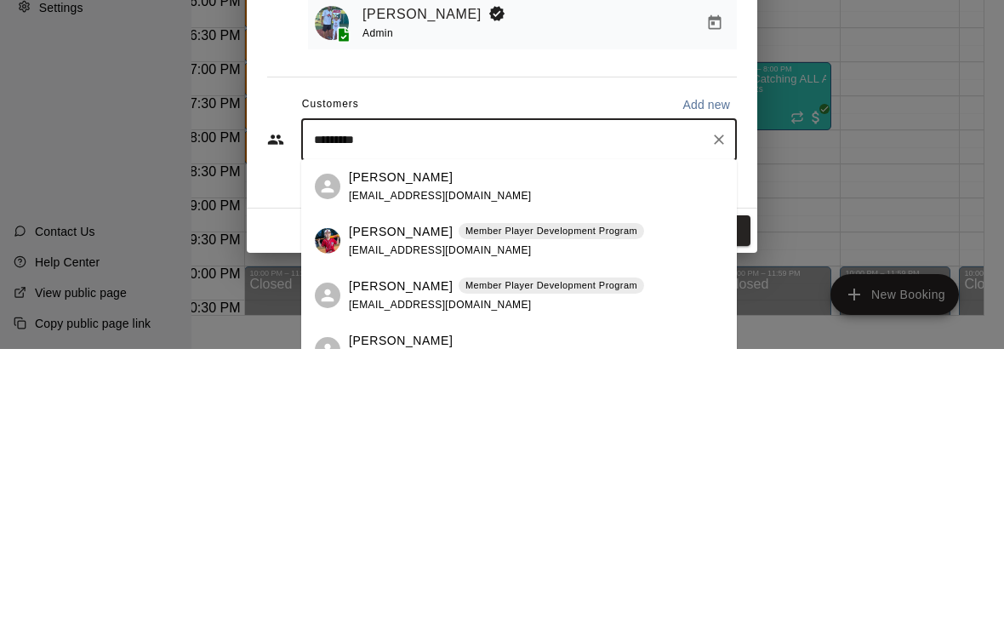
click at [502, 500] on div "[PERSON_NAME] Member Player Development Program [EMAIL_ADDRESS][DOMAIN_NAME]" at bounding box center [519, 527] width 436 height 54
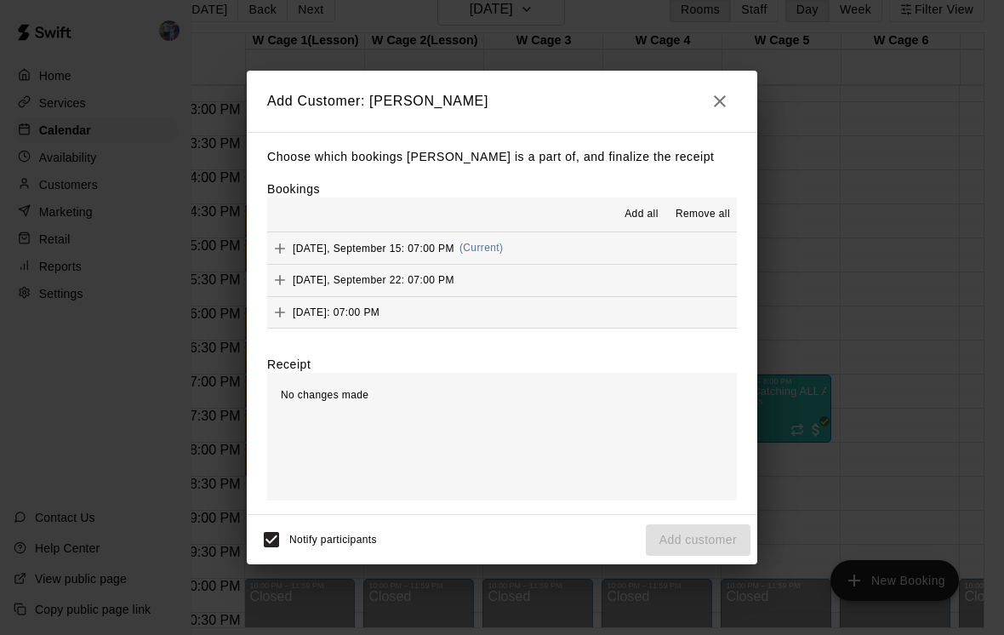
click at [531, 240] on button "[DATE], September 15: 07:00 PM (Current)" at bounding box center [502, 247] width 470 height 31
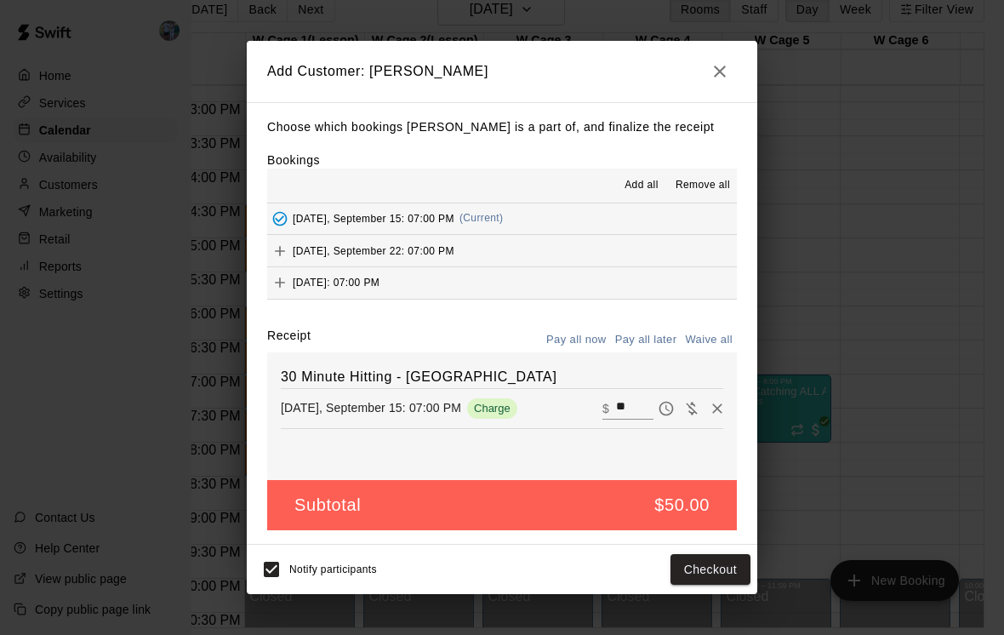
click at [690, 580] on button "Checkout" at bounding box center [711, 569] width 80 height 31
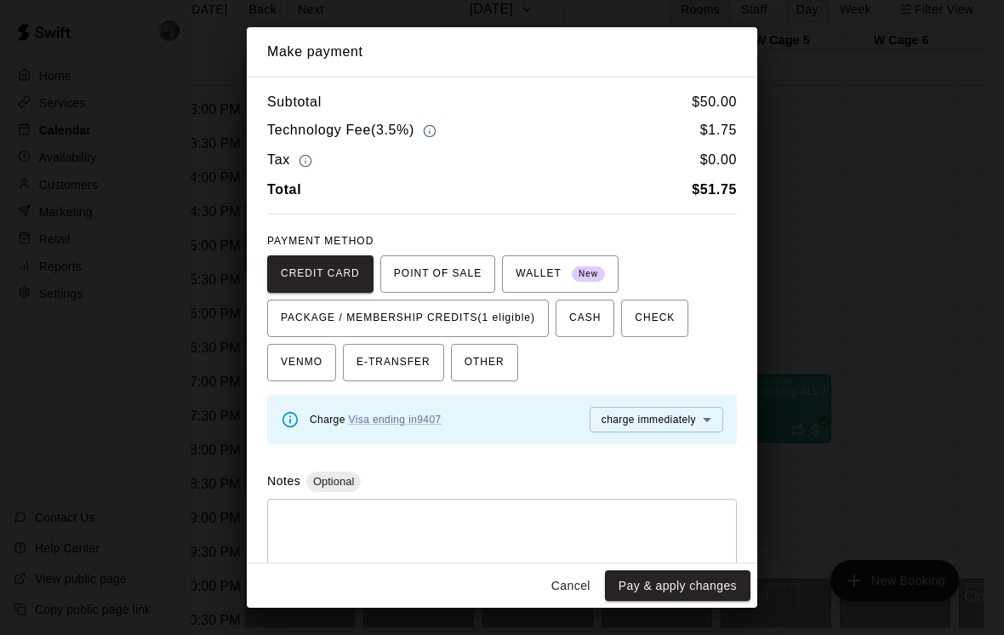
click at [527, 319] on span "PACKAGE / MEMBERSHIP CREDITS (1 eligible)" at bounding box center [408, 318] width 254 height 27
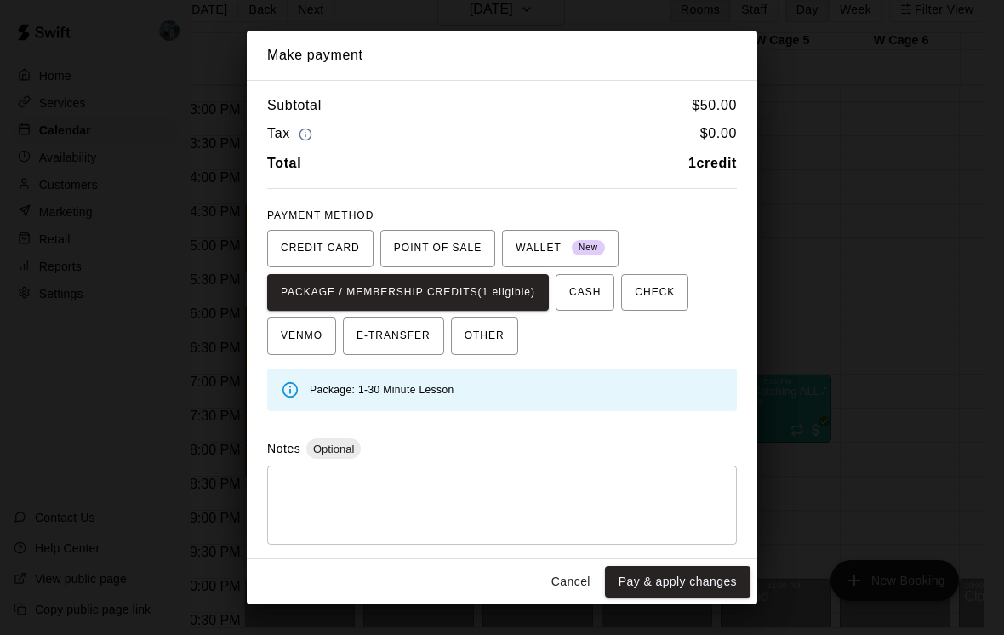
click at [703, 580] on button "Pay & apply changes" at bounding box center [678, 581] width 146 height 31
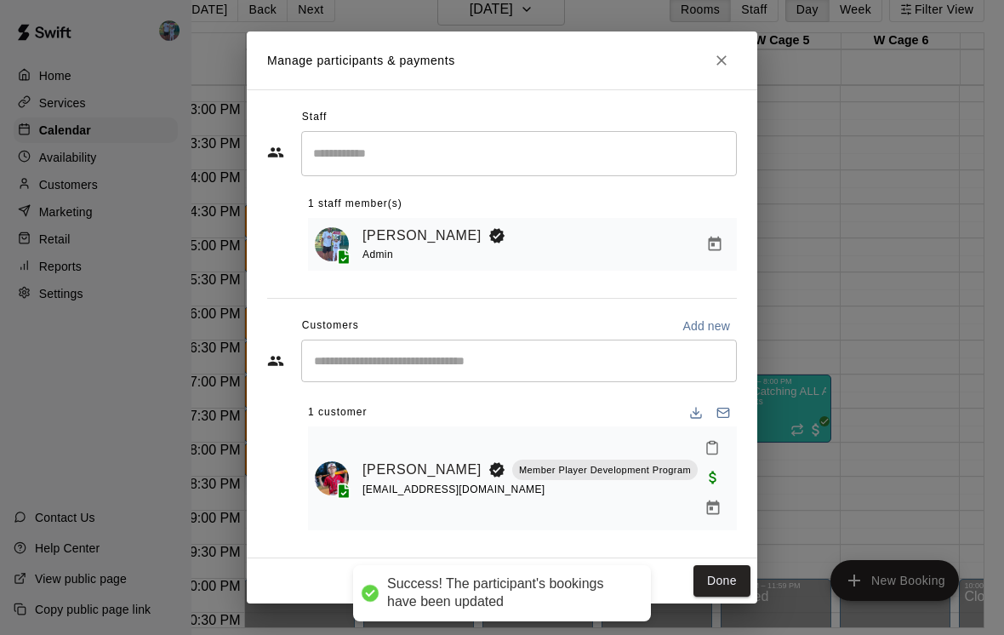
click at [724, 569] on button "Done" at bounding box center [722, 580] width 57 height 31
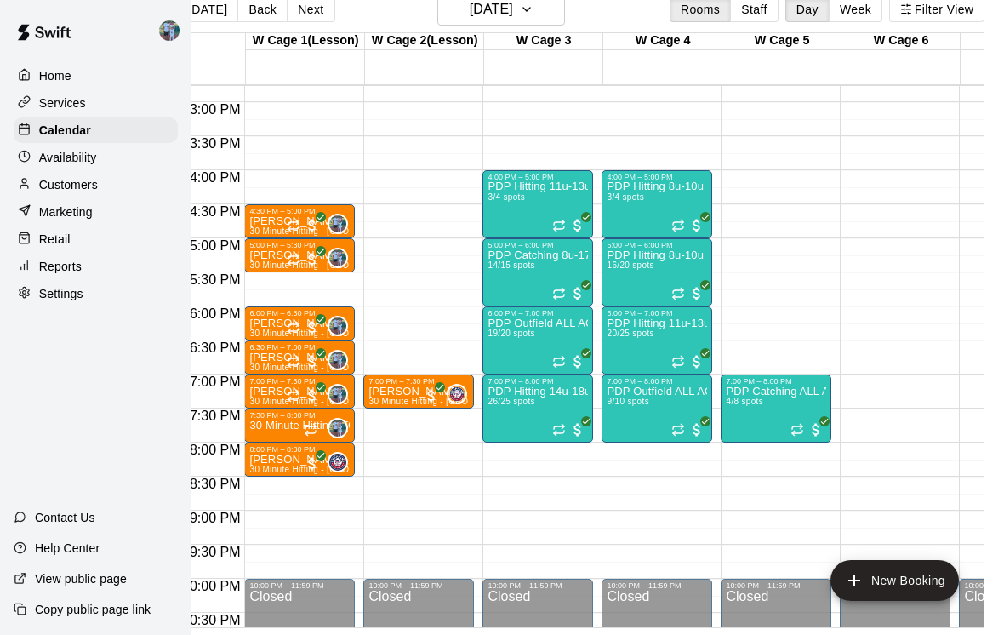
click at [280, 426] on p "30 Minute Hitting - [GEOGRAPHIC_DATA]" at bounding box center [299, 426] width 100 height 0
click at [269, 457] on img "edit" at bounding box center [268, 459] width 20 height 20
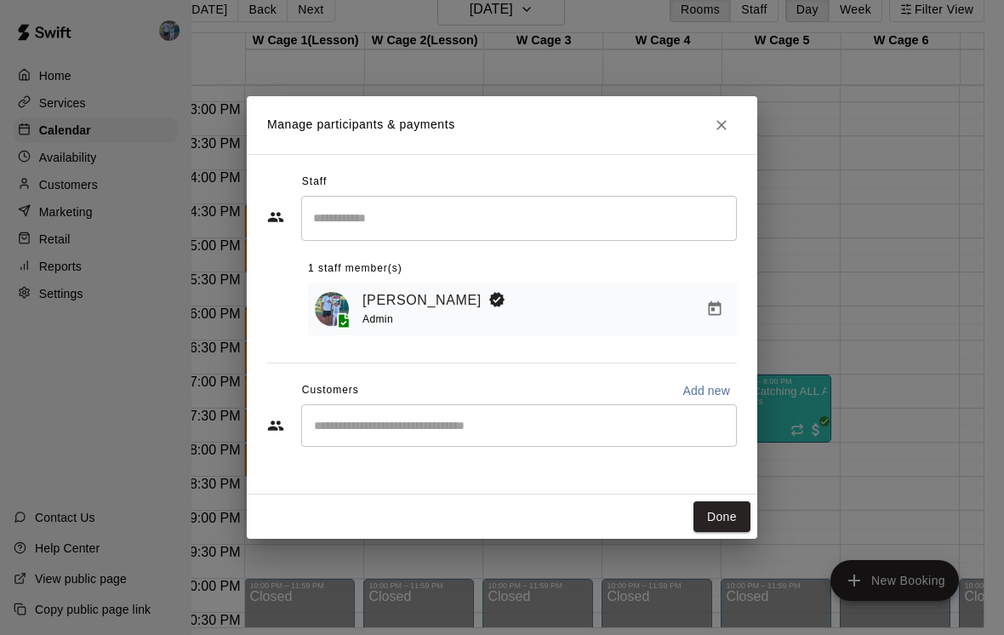
click at [483, 426] on input "Start typing to search customers..." at bounding box center [519, 425] width 420 height 17
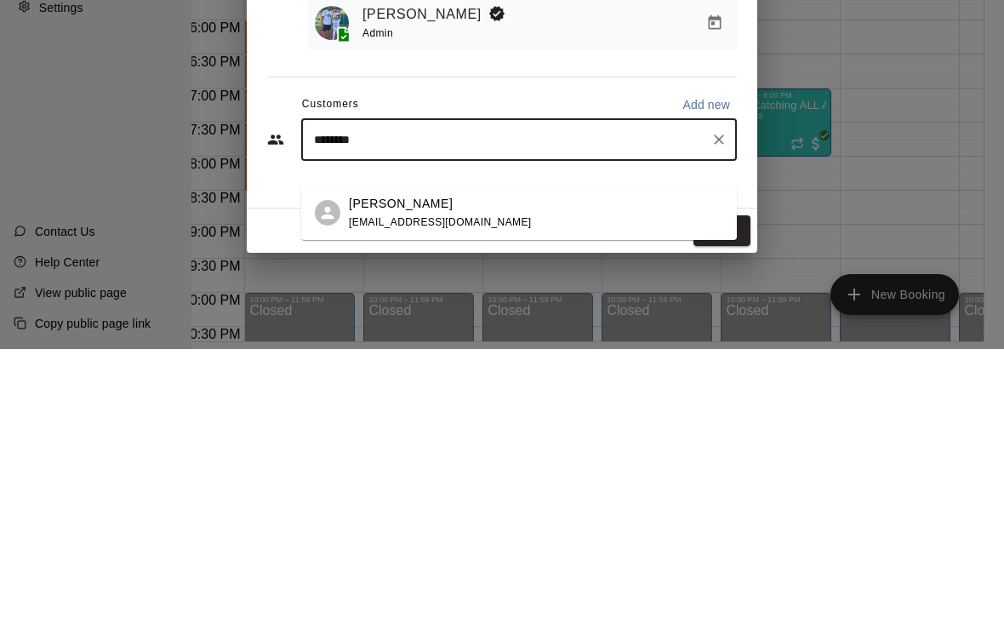
type input "*********"
click at [623, 481] on div "[PERSON_NAME] [EMAIL_ADDRESS][DOMAIN_NAME]" at bounding box center [536, 499] width 374 height 37
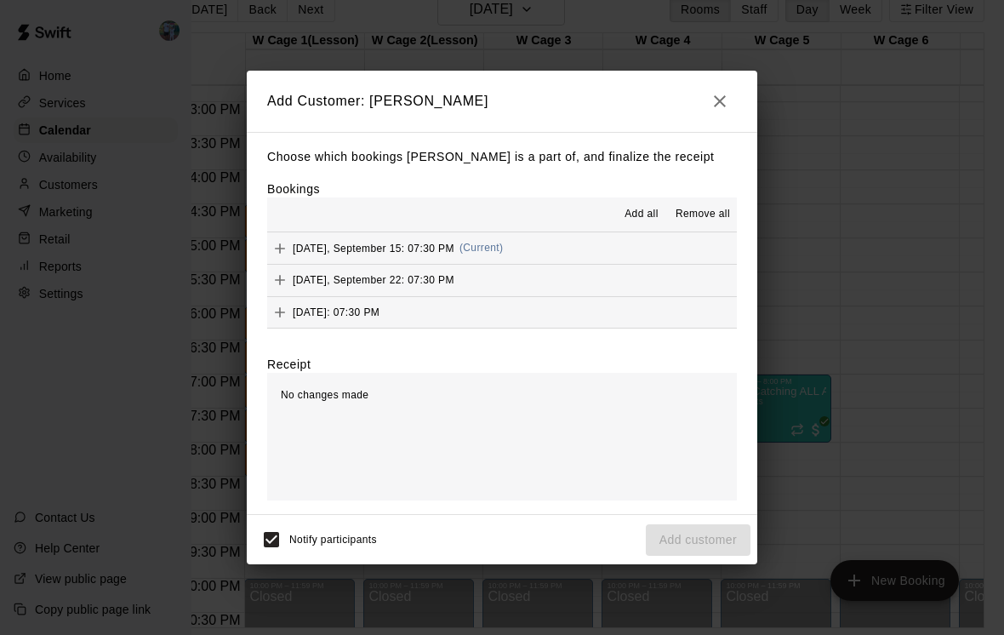
click at [574, 253] on button "[DATE], September 15: 07:30 PM (Current)" at bounding box center [502, 247] width 470 height 31
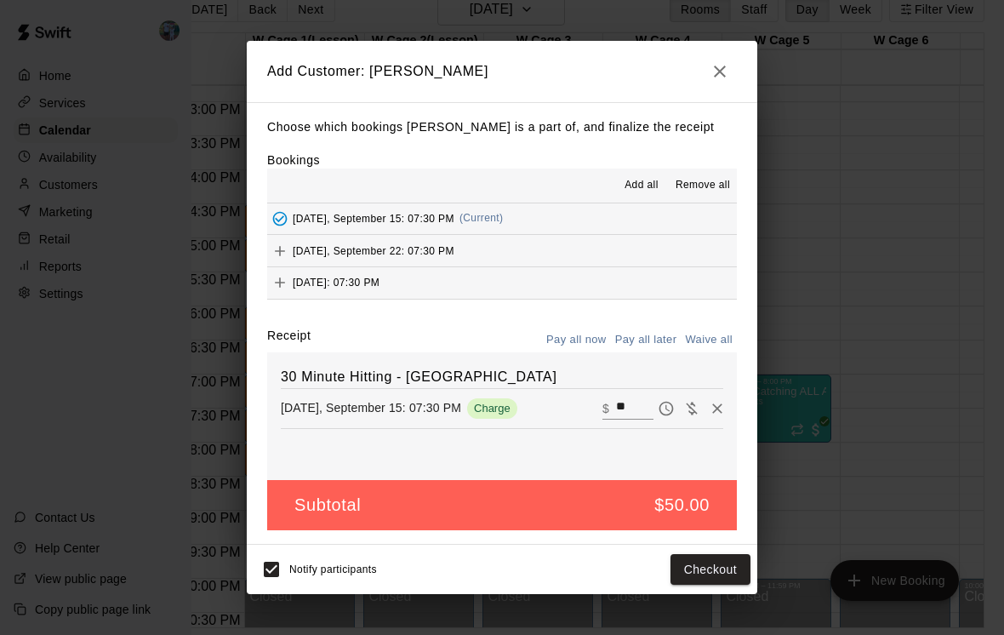
click at [713, 565] on button "Checkout" at bounding box center [711, 569] width 80 height 31
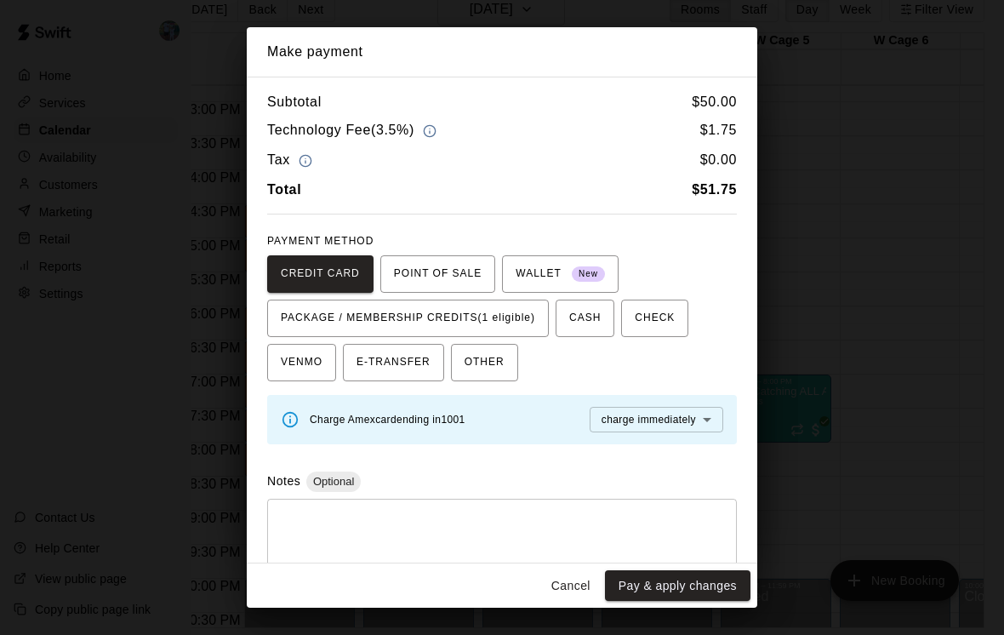
click at [527, 317] on span "PACKAGE / MEMBERSHIP CREDITS (1 eligible)" at bounding box center [408, 318] width 254 height 27
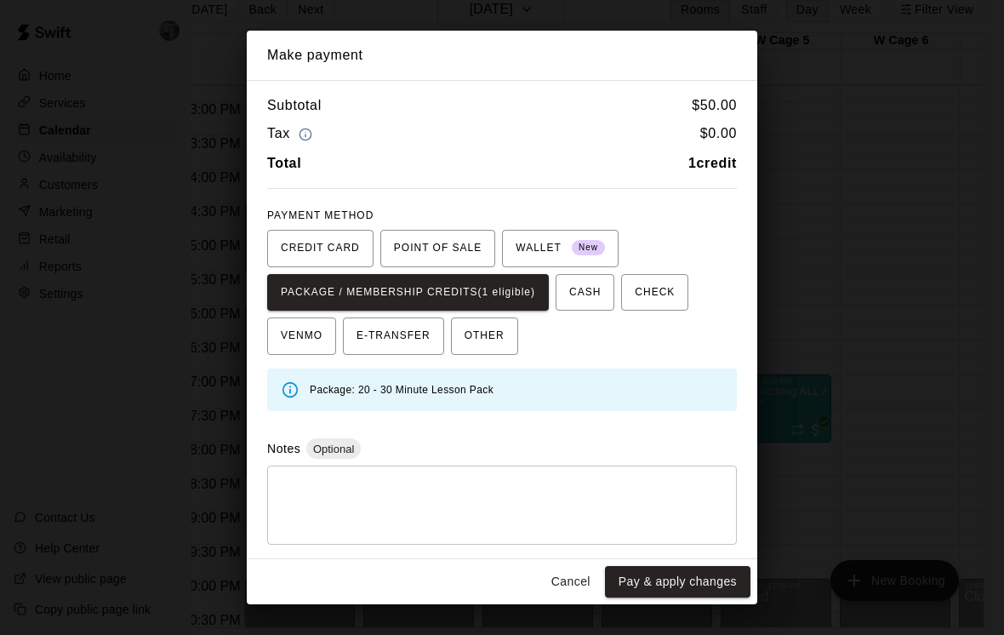
click at [664, 577] on button "Pay & apply changes" at bounding box center [678, 581] width 146 height 31
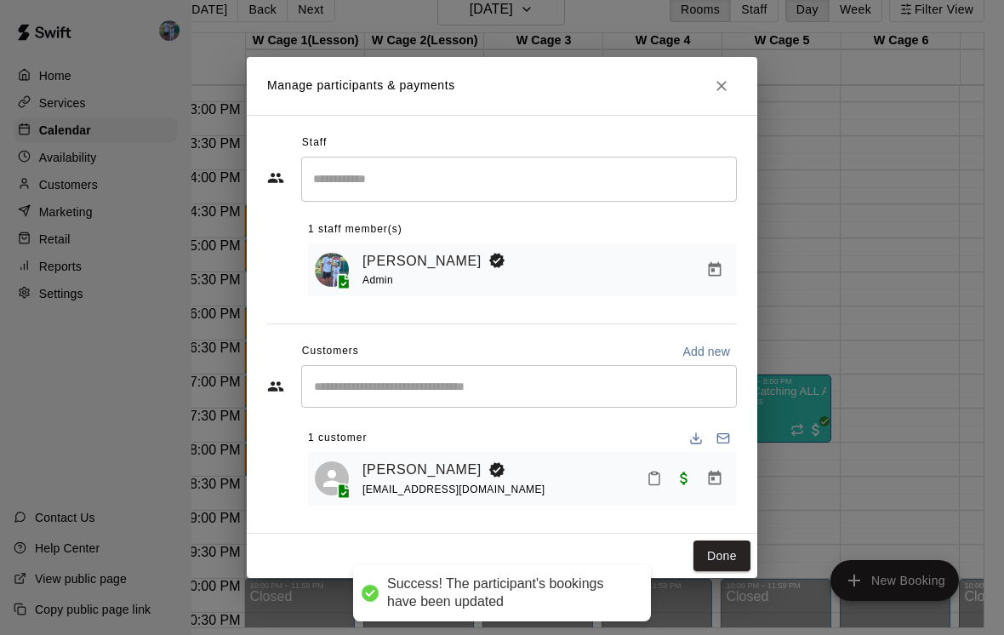
click at [728, 552] on button "Done" at bounding box center [722, 555] width 57 height 31
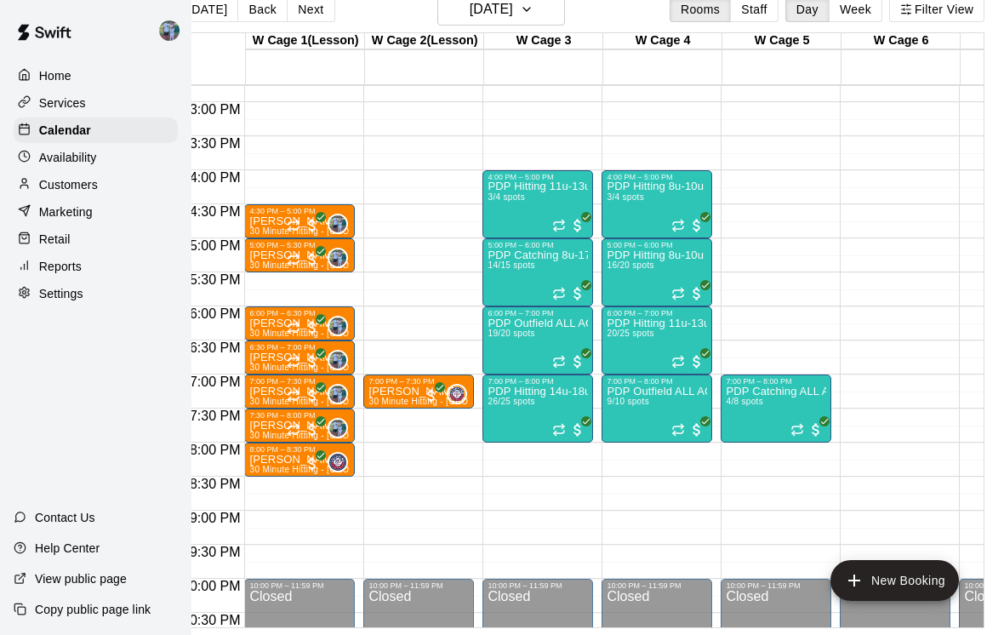
click at [285, 460] on p "[PERSON_NAME]" at bounding box center [299, 460] width 100 height 0
click at [271, 451] on icon "edit" at bounding box center [267, 452] width 15 height 15
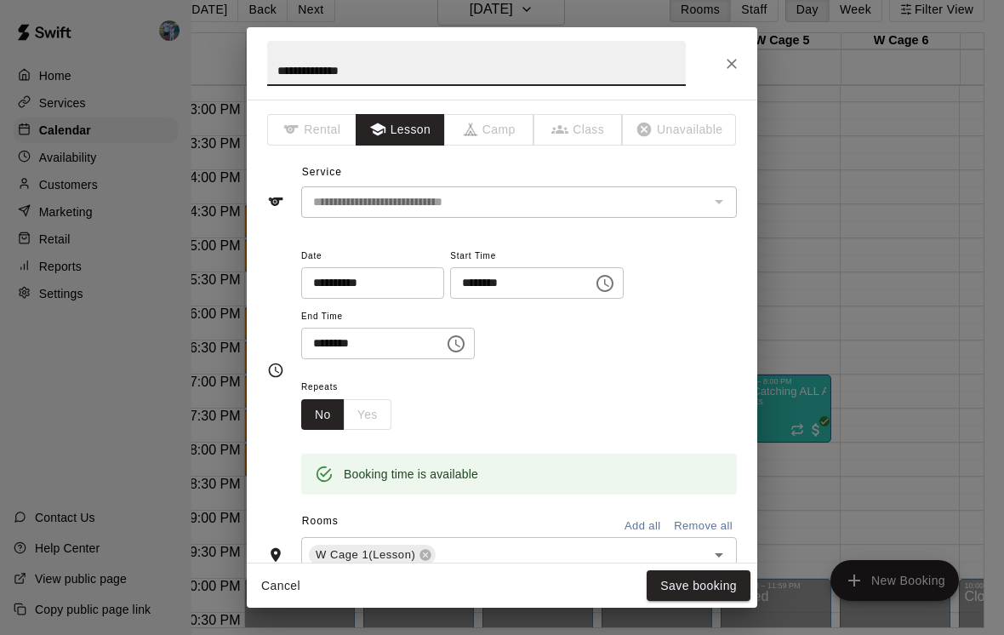
click at [440, 545] on input "text" at bounding box center [559, 555] width 243 height 21
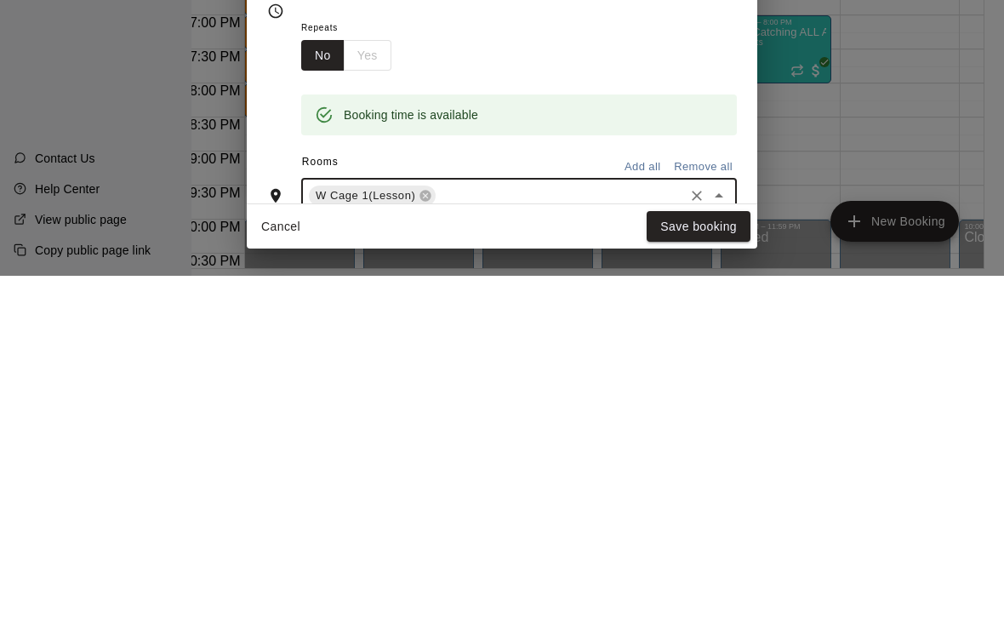
click at [432, 548] on icon at bounding box center [426, 555] width 14 height 14
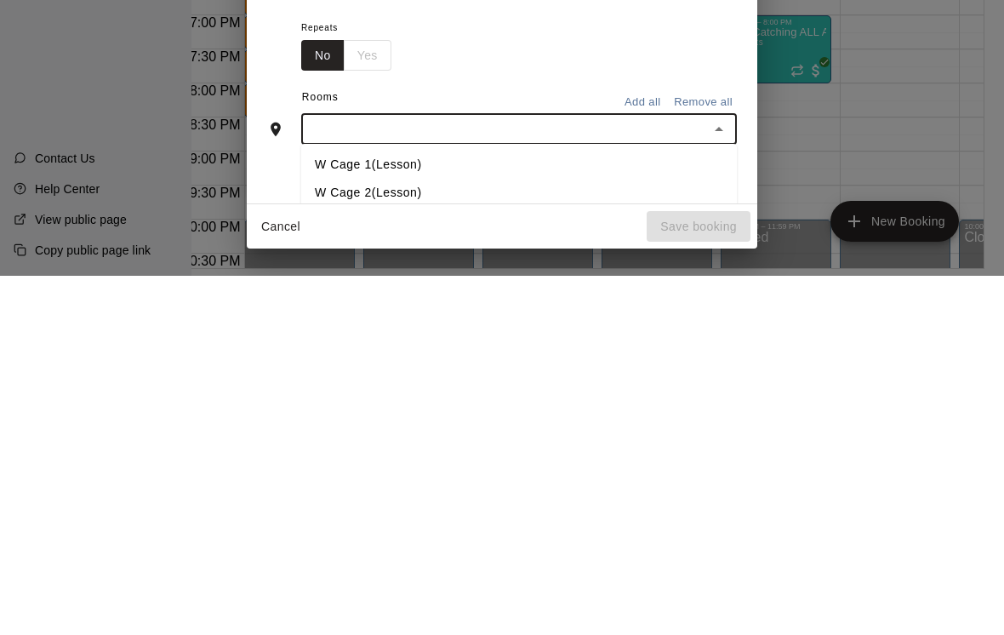
click at [455, 538] on li "W Cage 2(Lesson)" at bounding box center [519, 552] width 436 height 28
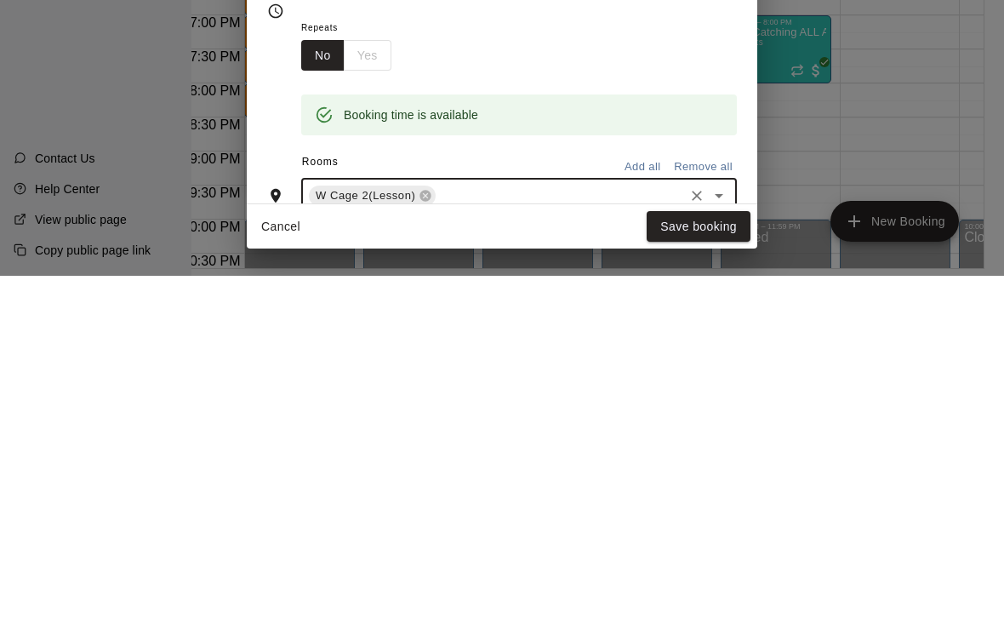
click at [706, 570] on button "Save booking" at bounding box center [699, 585] width 104 height 31
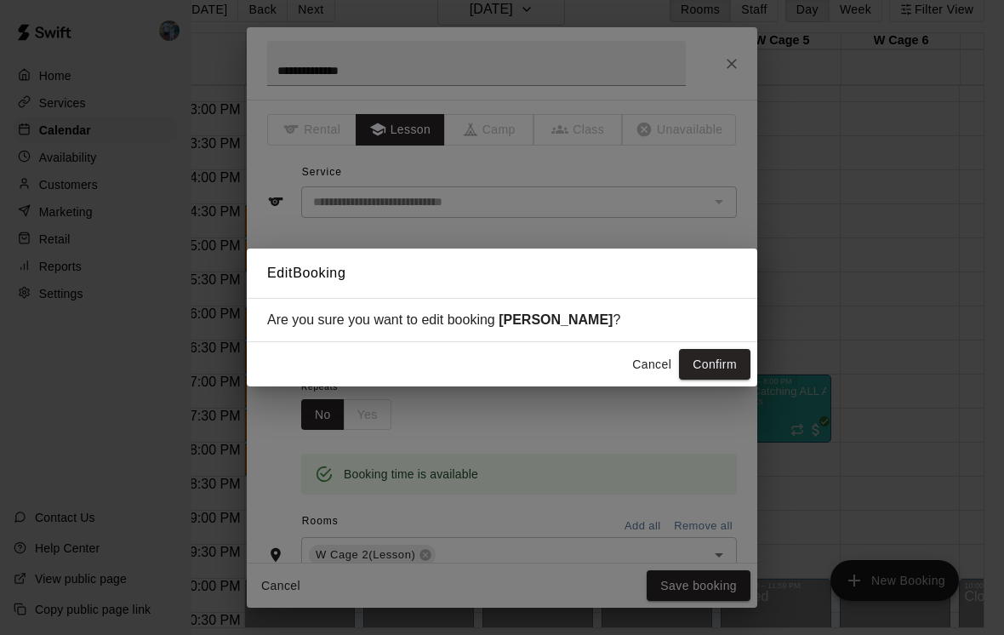
click at [725, 369] on button "Confirm" at bounding box center [714, 364] width 71 height 31
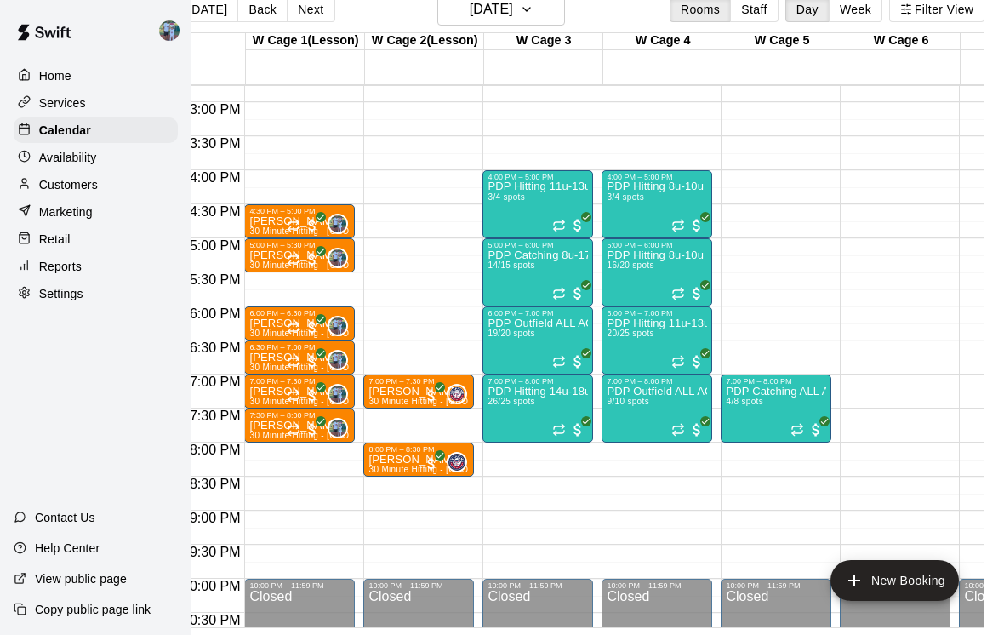
click at [124, 150] on div "Availability" at bounding box center [96, 158] width 164 height 26
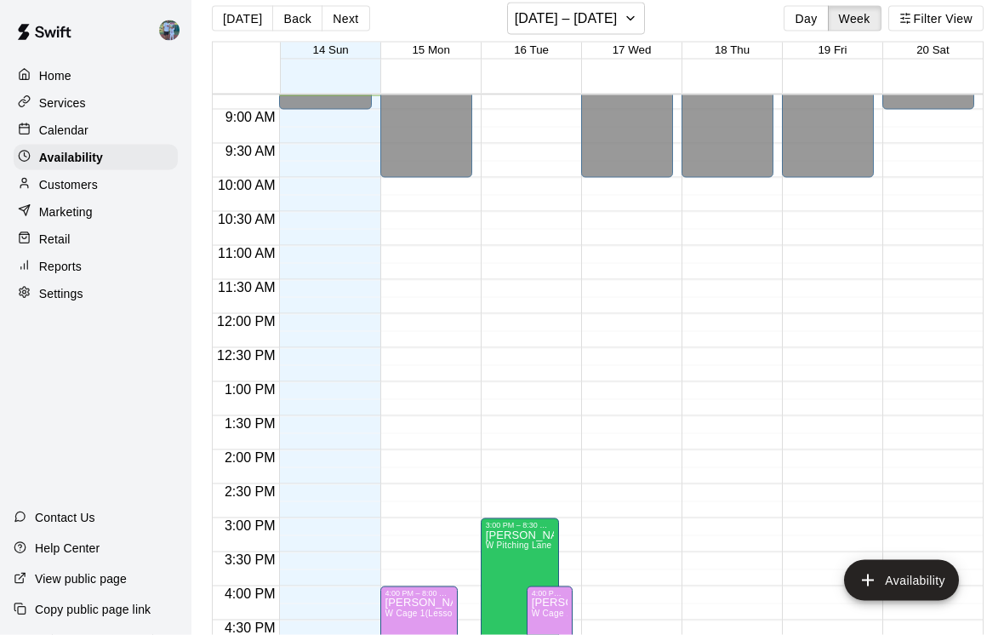
scroll to position [20, 0]
click at [142, 135] on div "Calendar" at bounding box center [96, 130] width 164 height 26
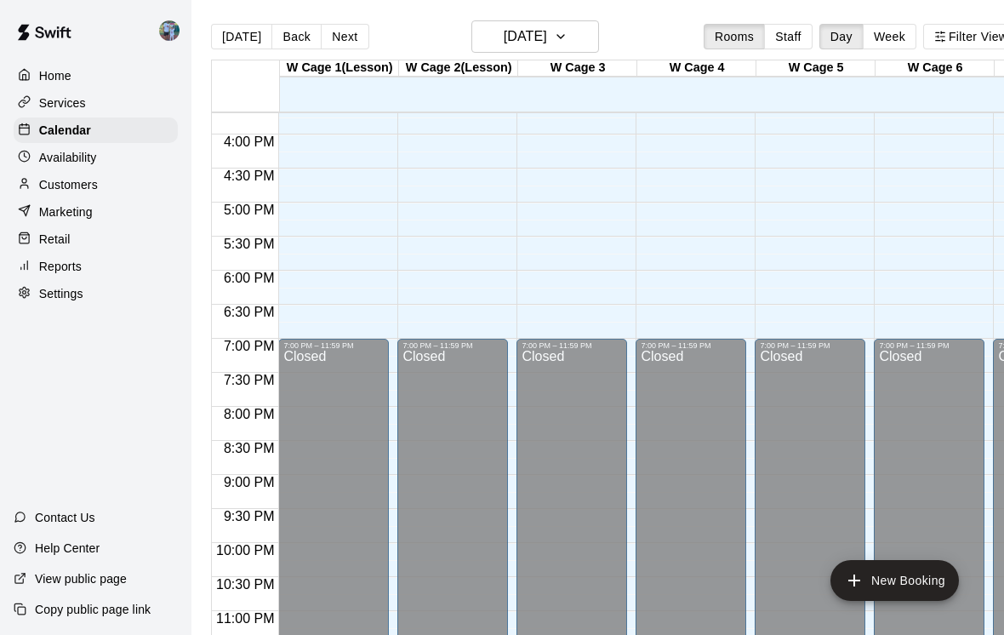
scroll to position [1067, 0]
click at [346, 37] on button "Next" at bounding box center [345, 37] width 48 height 26
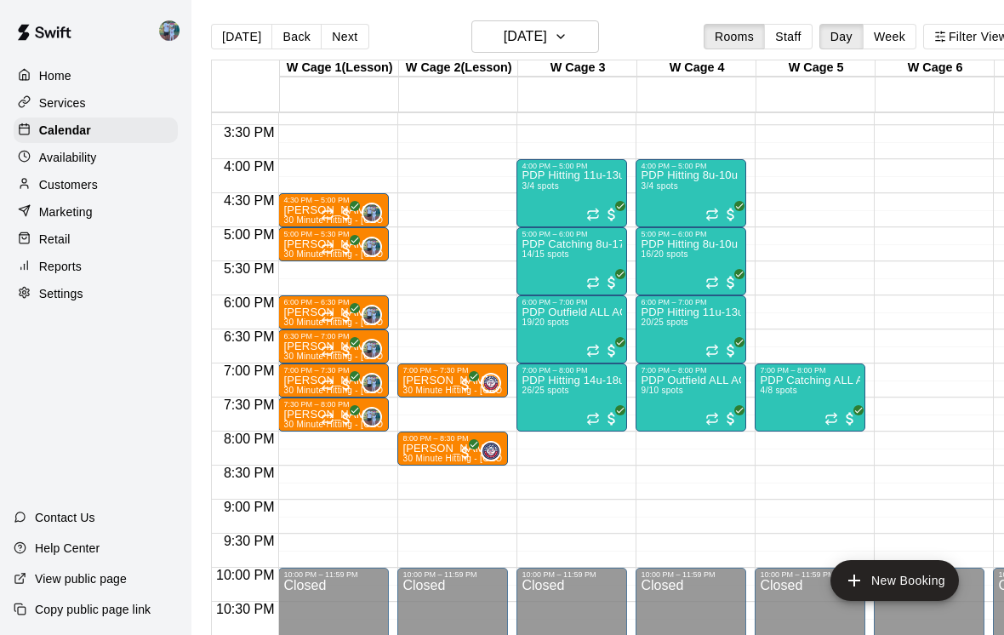
scroll to position [1043, 0]
click at [921, 627] on div "Closed" at bounding box center [929, 644] width 100 height 130
click at [894, 631] on div "Closed" at bounding box center [929, 644] width 100 height 130
click at [886, 601] on button "New Booking" at bounding box center [895, 580] width 129 height 41
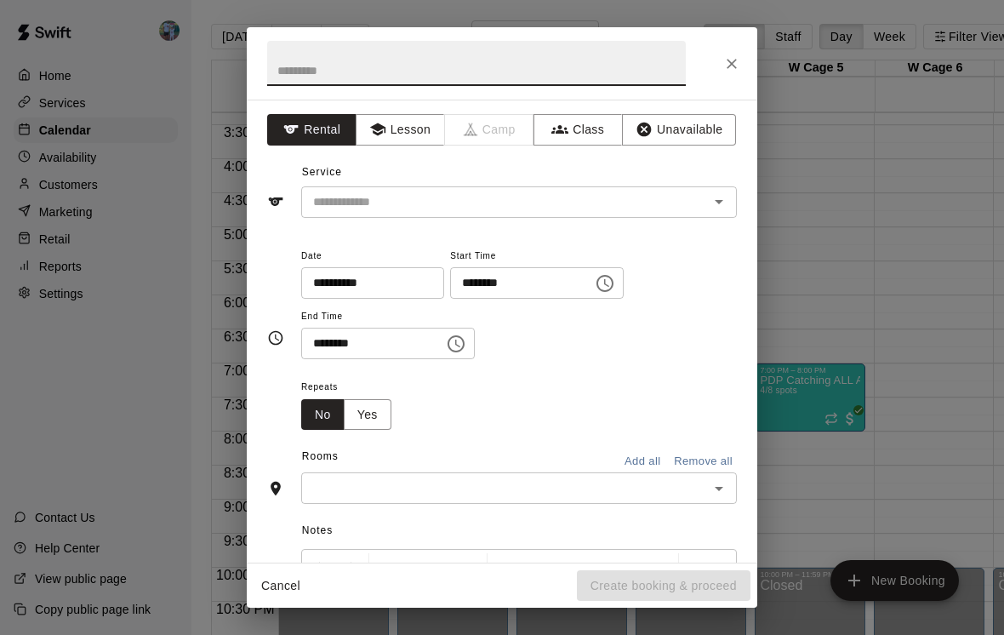
click at [403, 142] on button "Lesson" at bounding box center [400, 129] width 89 height 31
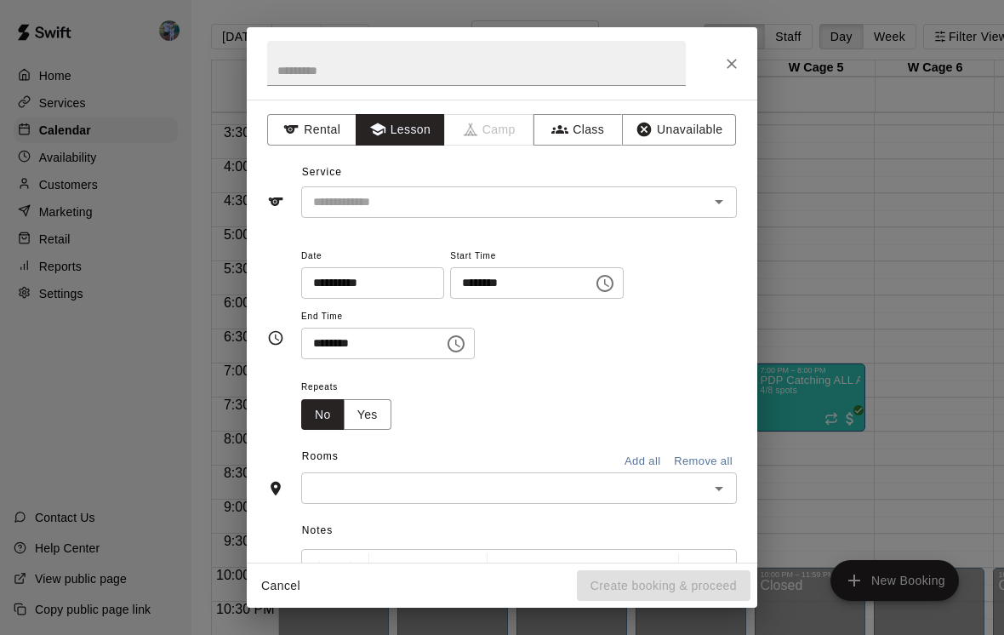
click at [494, 226] on div "**********" at bounding box center [502, 331] width 511 height 463
click at [592, 209] on input "text" at bounding box center [493, 201] width 375 height 21
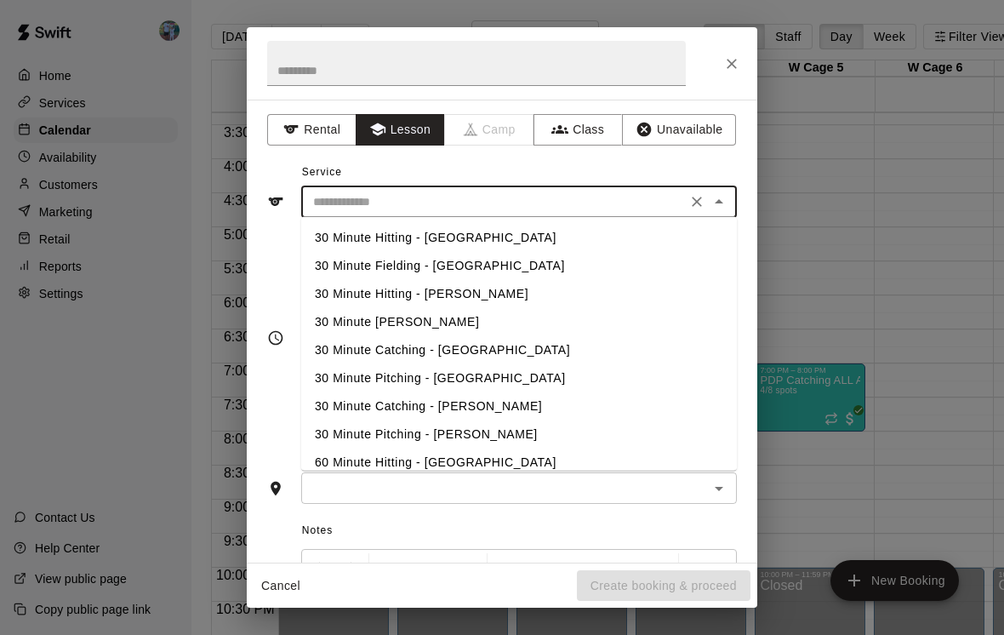
scroll to position [19, 0]
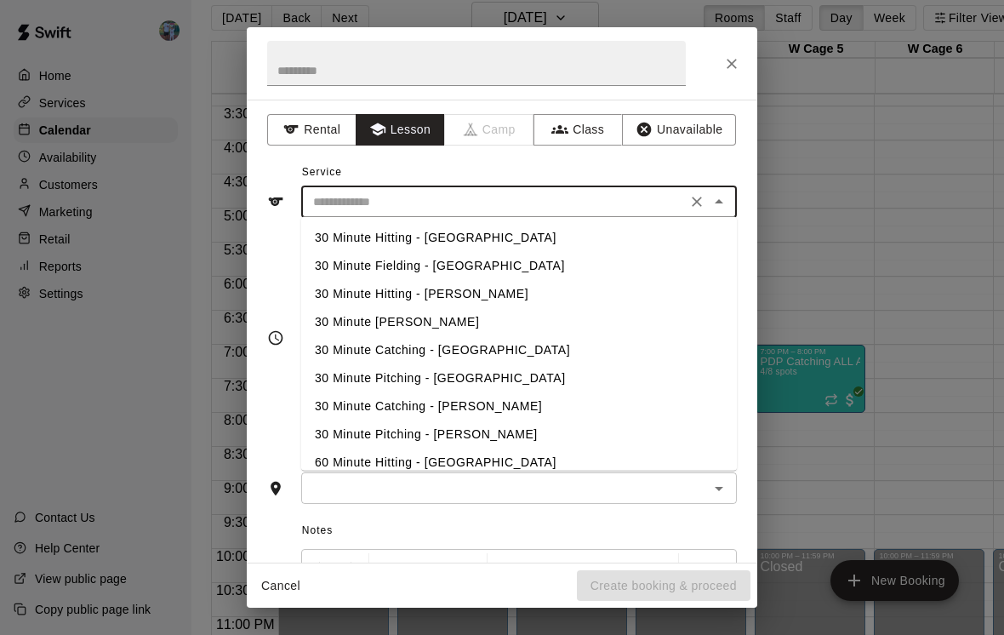
click at [522, 246] on li "30 Minute Hitting - [GEOGRAPHIC_DATA]" at bounding box center [519, 238] width 436 height 28
type input "**********"
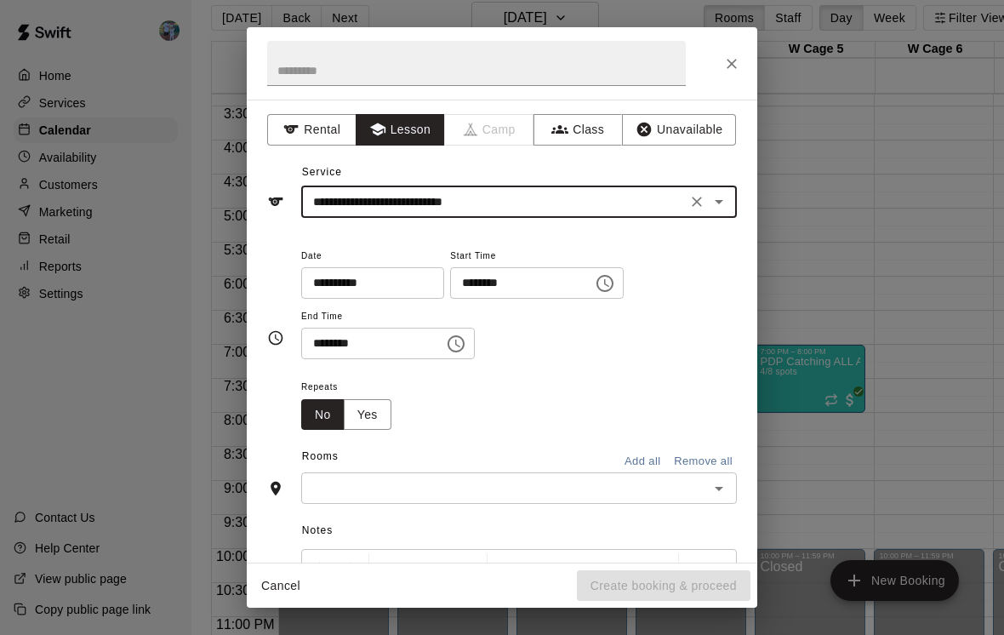
click at [689, 283] on div "**********" at bounding box center [519, 302] width 436 height 115
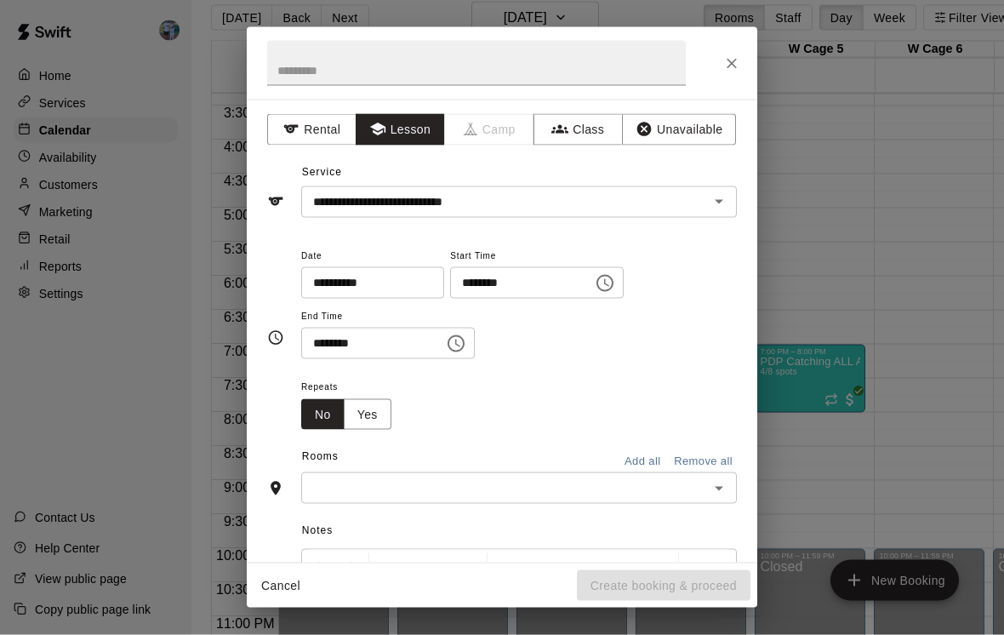
click at [597, 283] on icon "Choose time, selected time is 8:00 AM" at bounding box center [605, 283] width 17 height 17
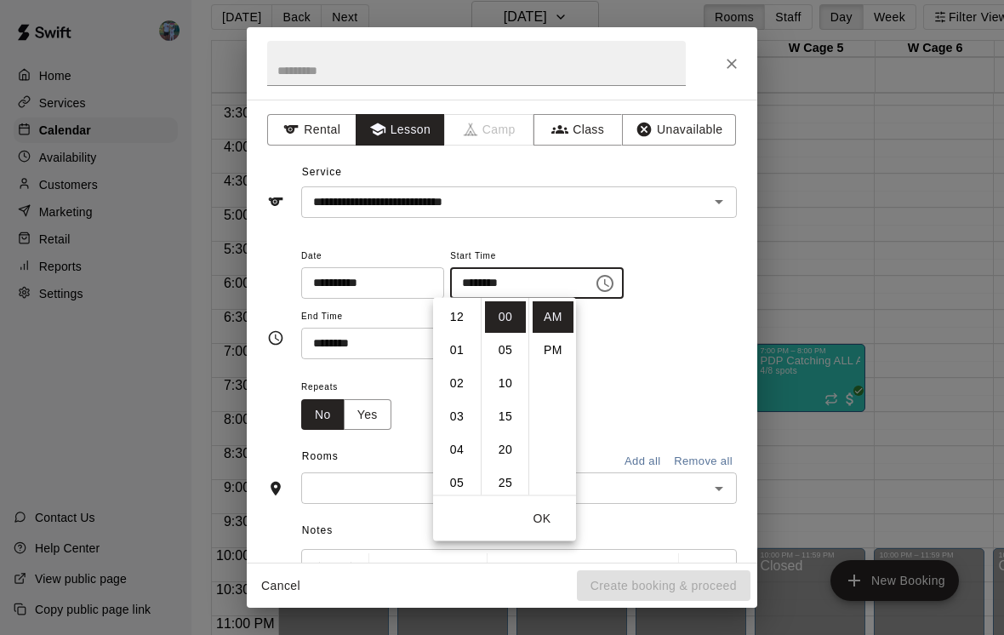
scroll to position [266, 0]
click at [561, 349] on li "PM" at bounding box center [553, 349] width 41 height 31
type input "********"
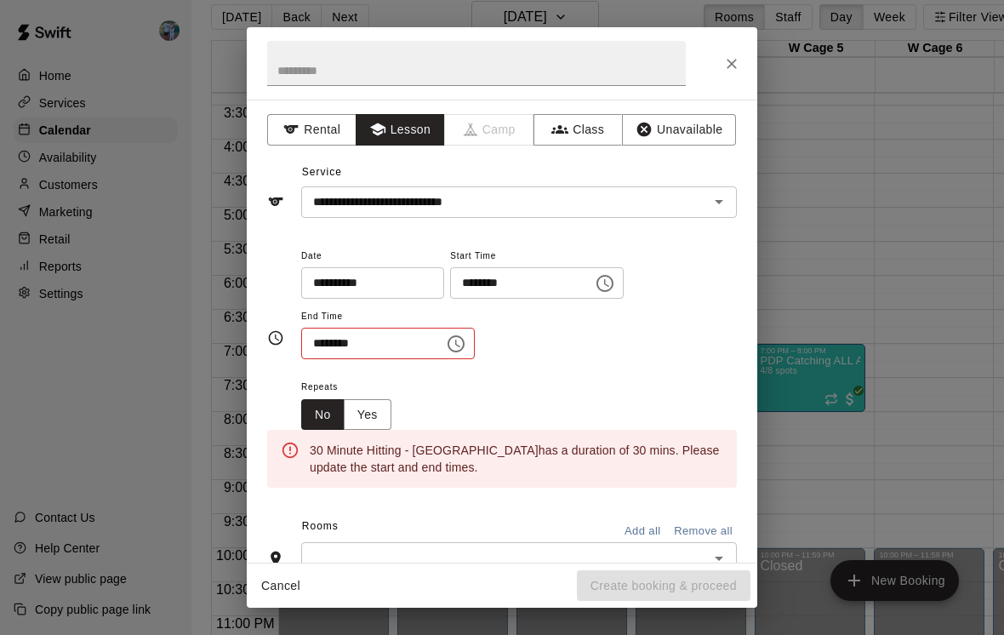
scroll to position [0, 0]
click at [449, 350] on icon "Choose time, selected time is 8:30 AM" at bounding box center [456, 344] width 20 height 20
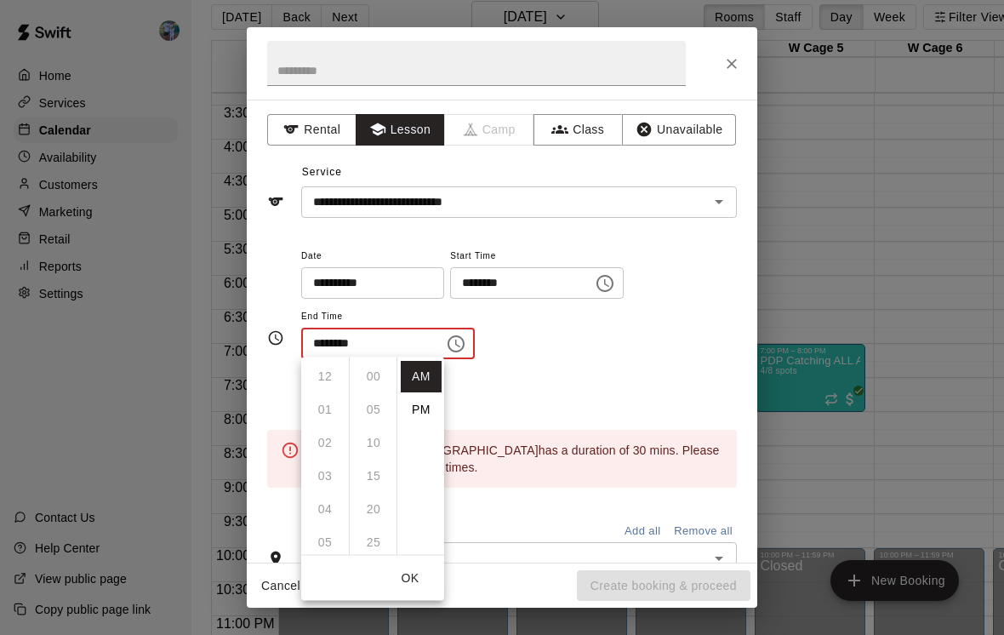
scroll to position [199, 0]
click at [434, 414] on li "PM" at bounding box center [421, 409] width 41 height 31
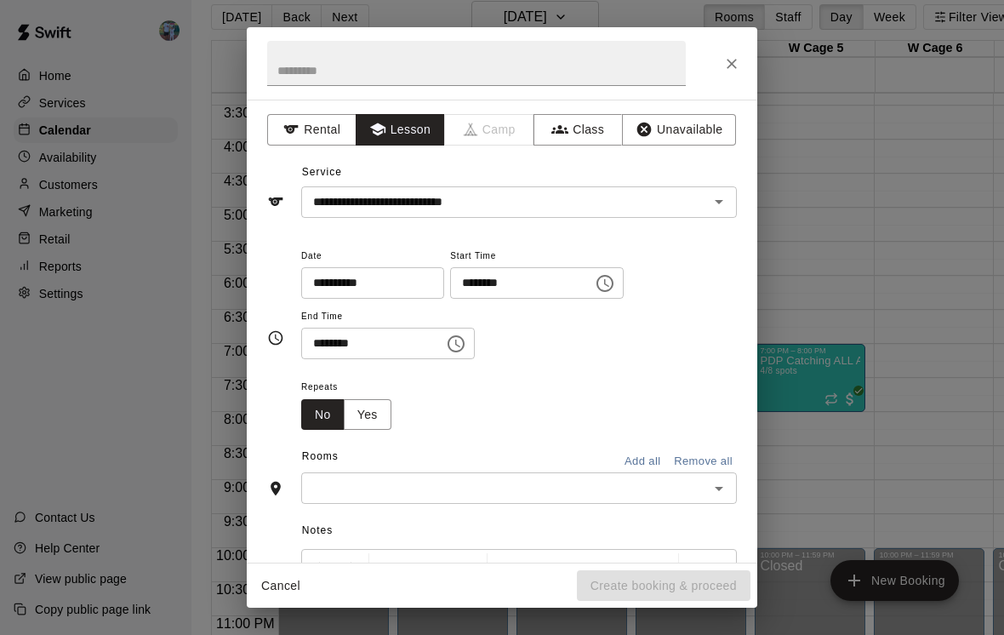
type input "********"
click at [466, 489] on input "text" at bounding box center [504, 487] width 397 height 21
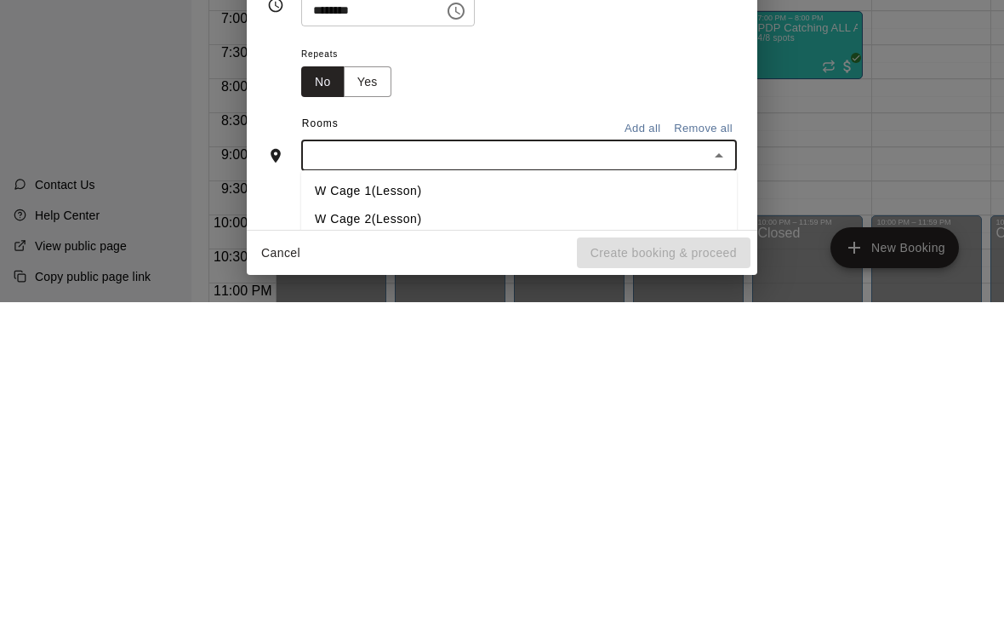
click at [460, 510] on li "W Cage 1(Lesson)" at bounding box center [519, 524] width 436 height 28
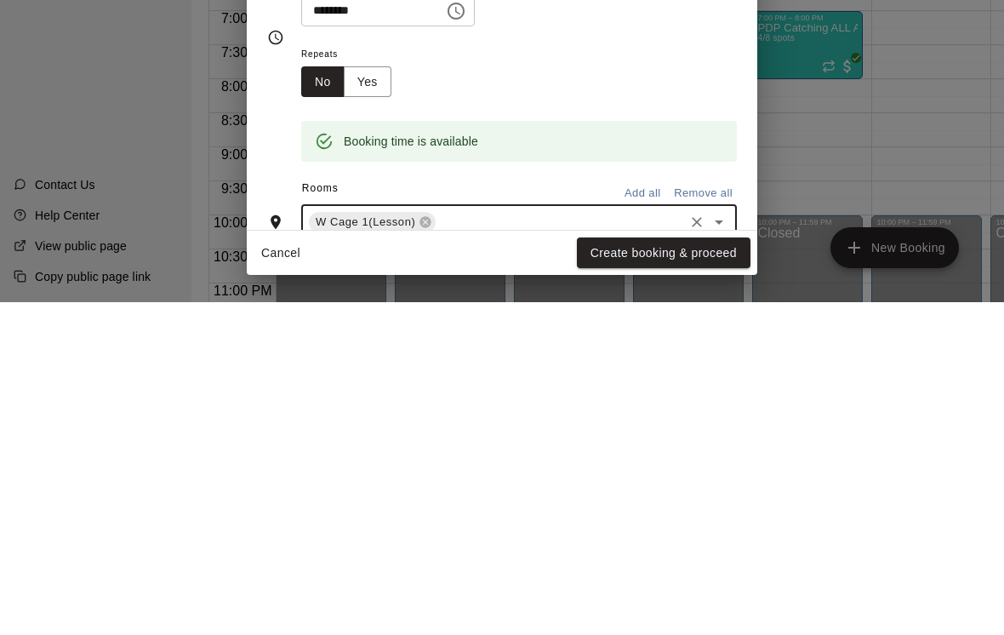
click at [702, 570] on button "Create booking & proceed" at bounding box center [664, 585] width 174 height 31
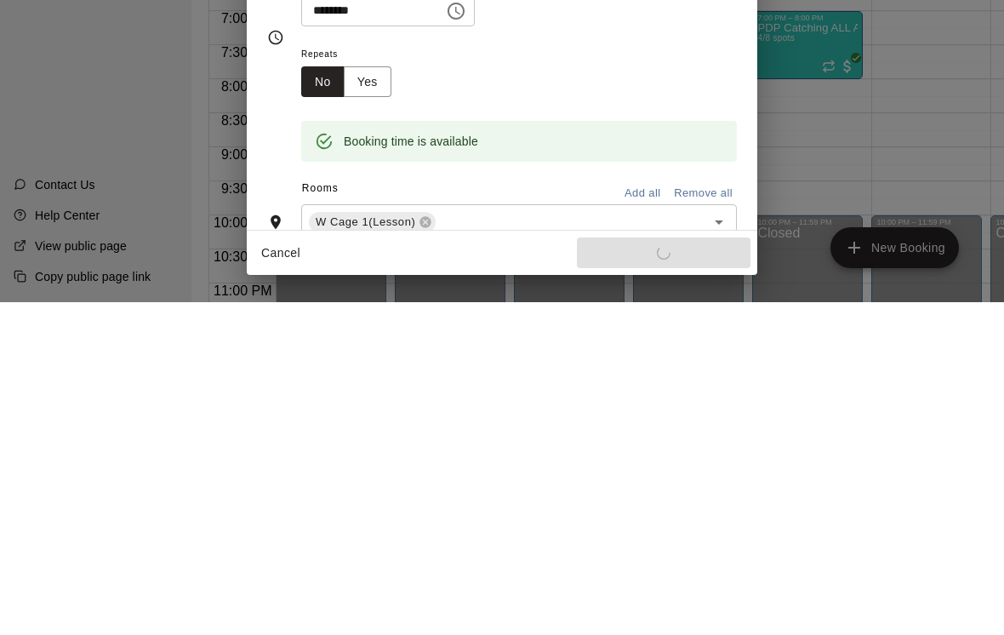
scroll to position [27, 3]
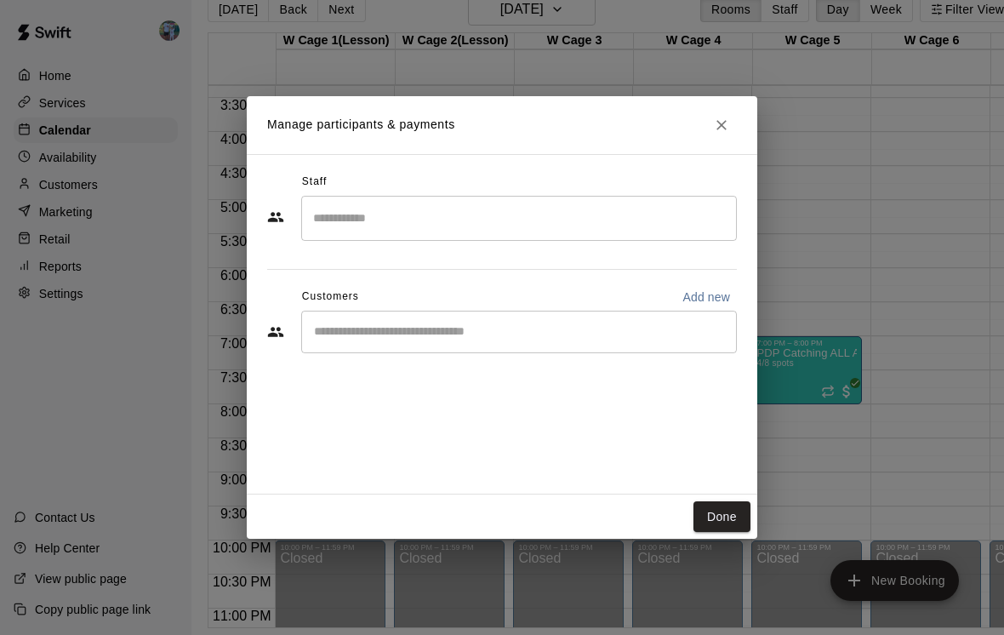
click at [599, 233] on input "Search staff" at bounding box center [519, 218] width 420 height 30
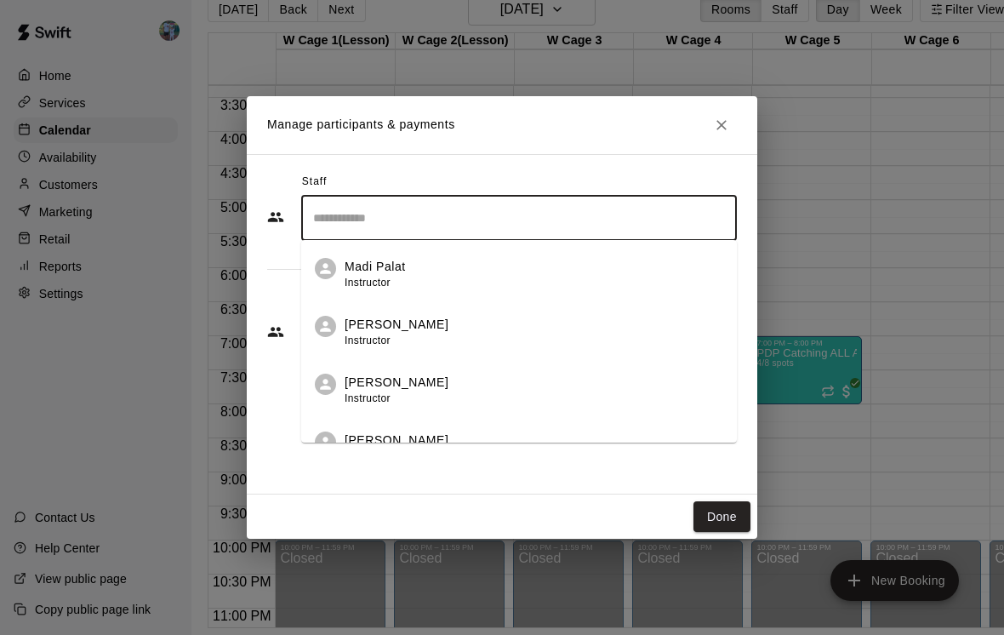
scroll to position [27, 3]
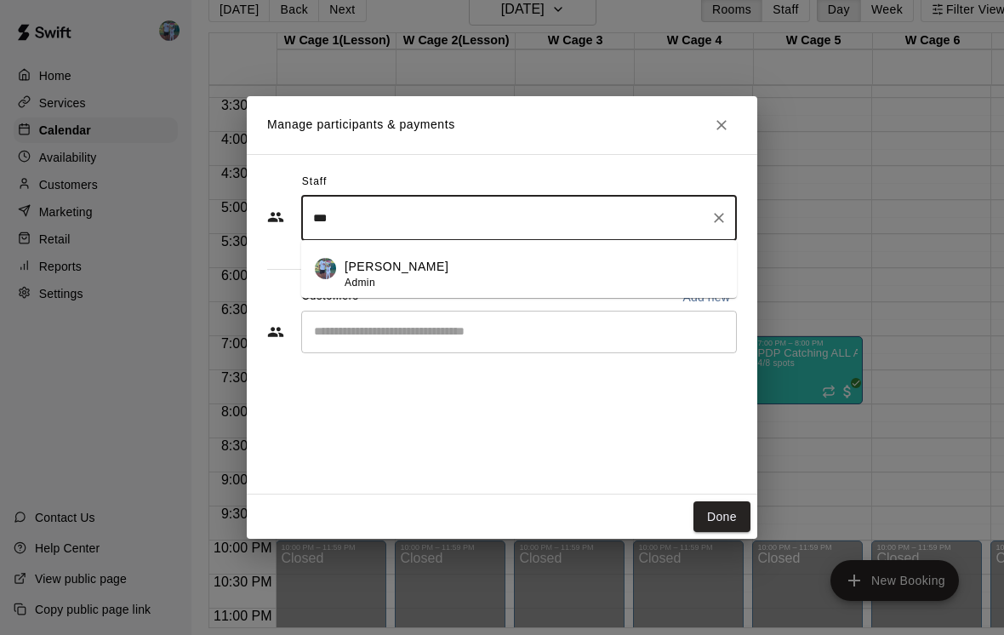
click at [540, 285] on div "[PERSON_NAME] Admin" at bounding box center [534, 274] width 379 height 33
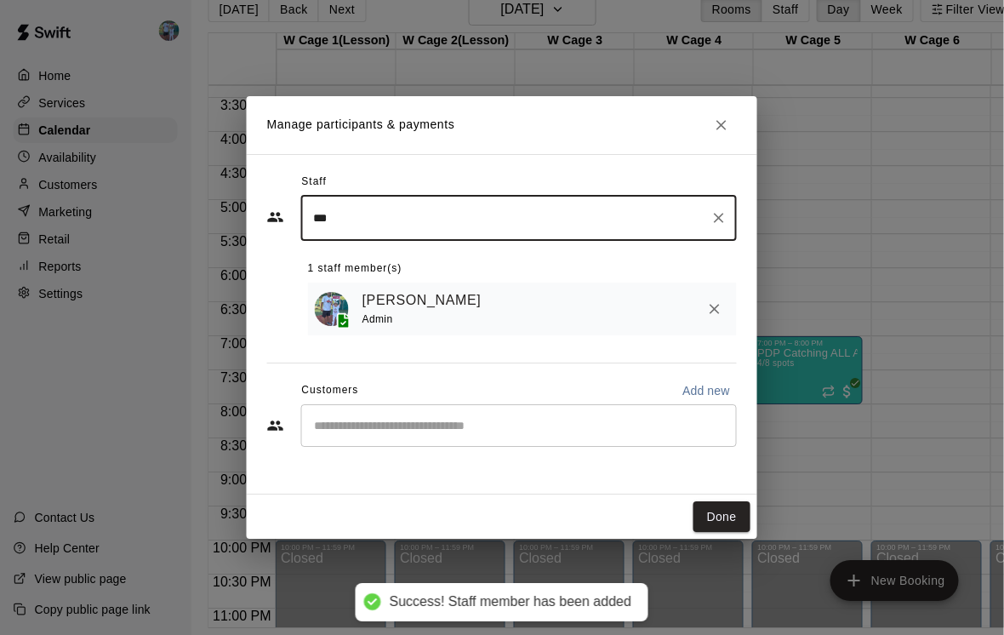
scroll to position [27, 20]
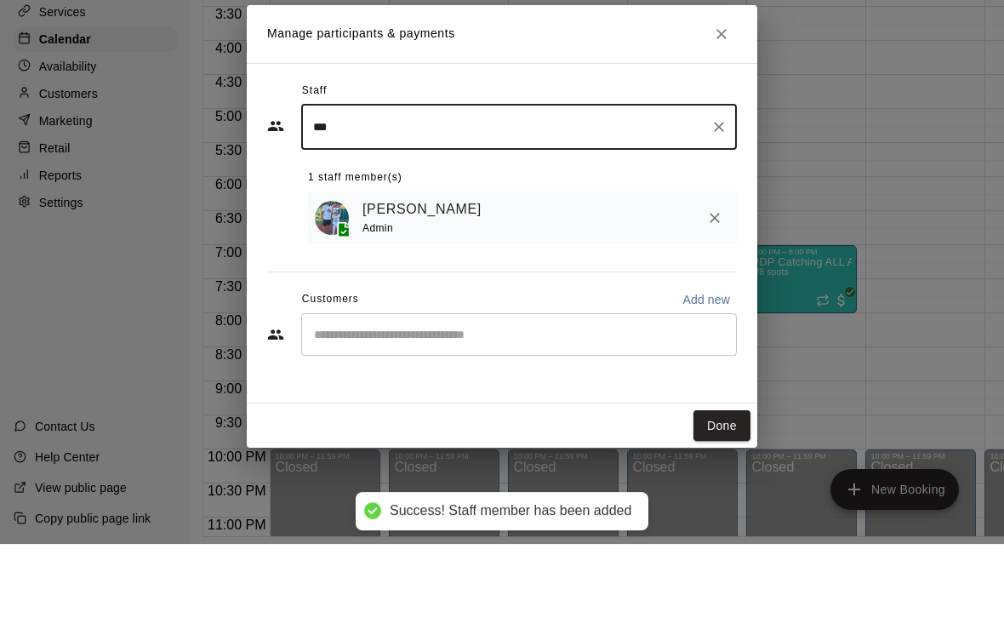
type input "***"
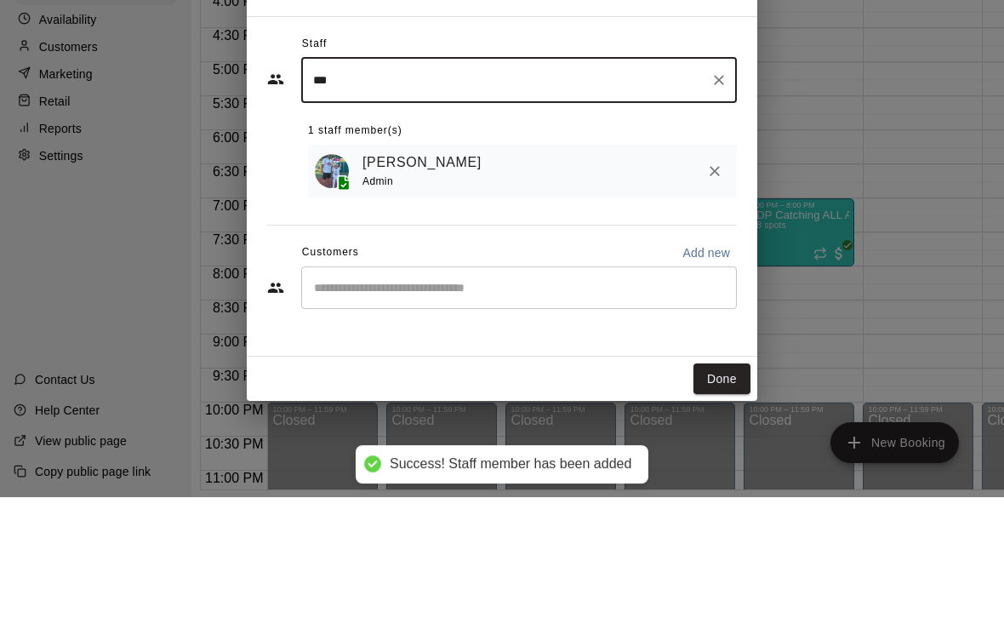
click at [488, 430] on input "Start typing to search customers..." at bounding box center [519, 425] width 420 height 17
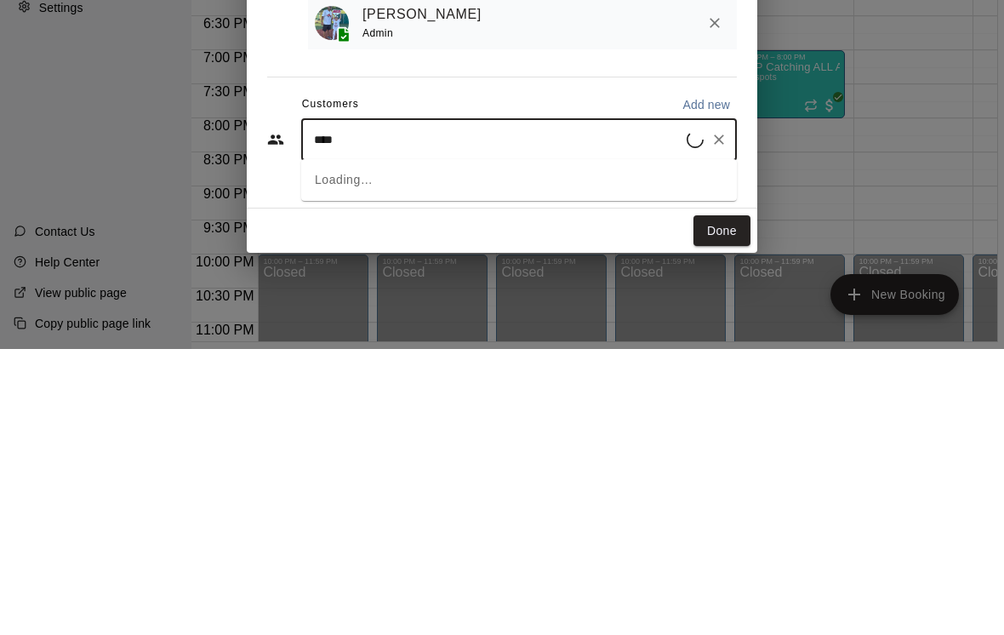
type input "*****"
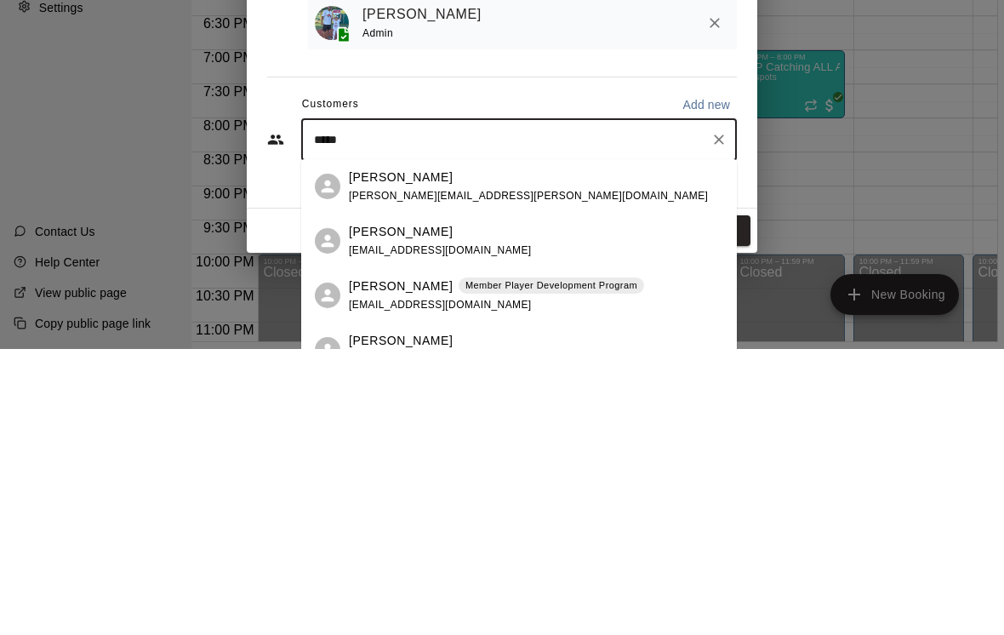
click at [518, 564] on p "Member Player Development Program" at bounding box center [552, 571] width 172 height 14
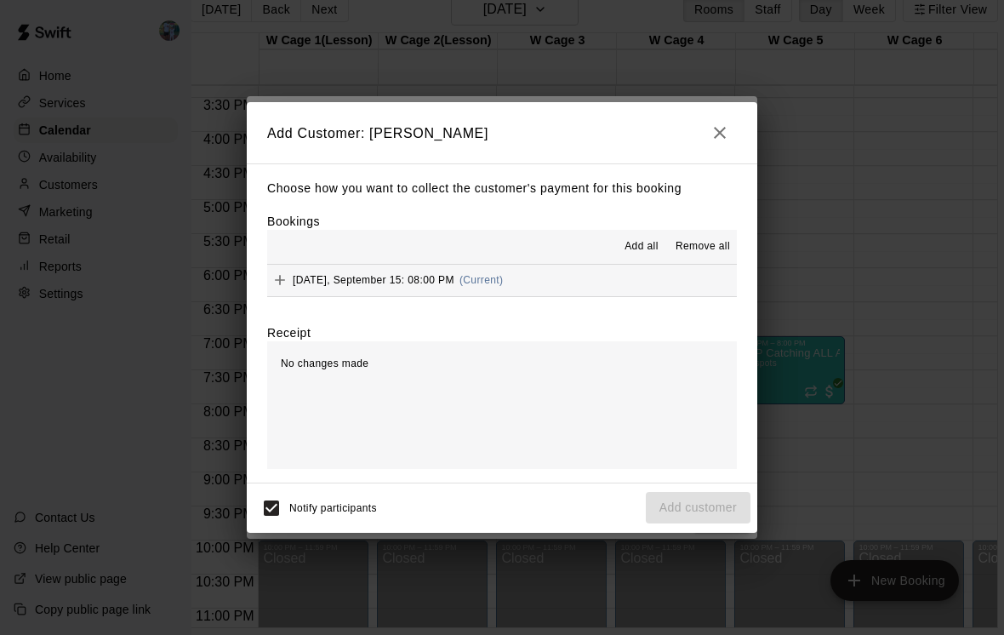
click at [580, 284] on button "[DATE], September 15: 08:00 PM (Current)" at bounding box center [502, 280] width 470 height 31
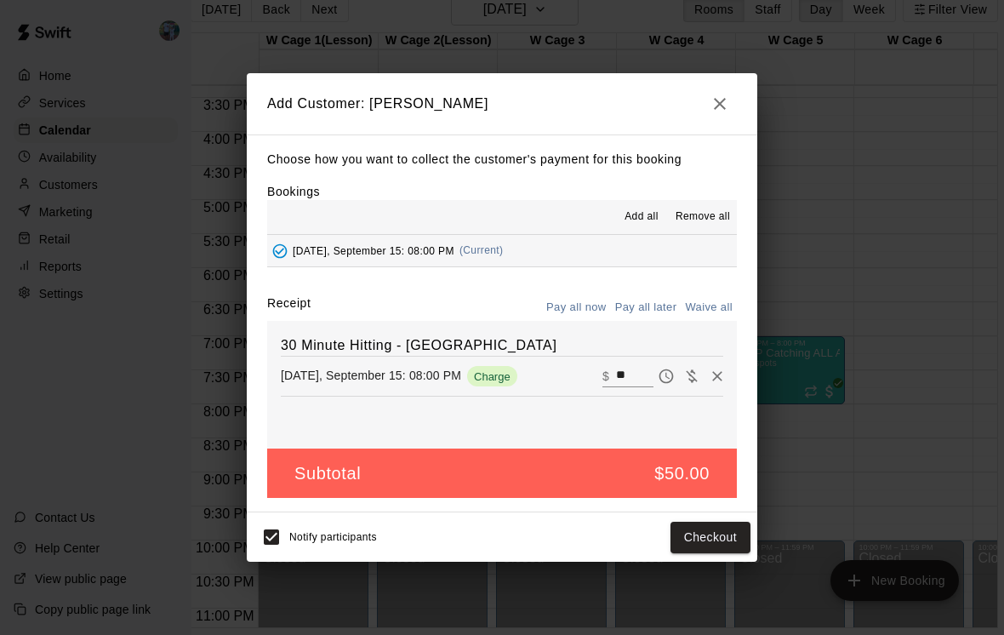
click at [707, 529] on div "Notify participants Checkout" at bounding box center [502, 536] width 511 height 49
click at [704, 553] on button "Checkout" at bounding box center [711, 537] width 80 height 31
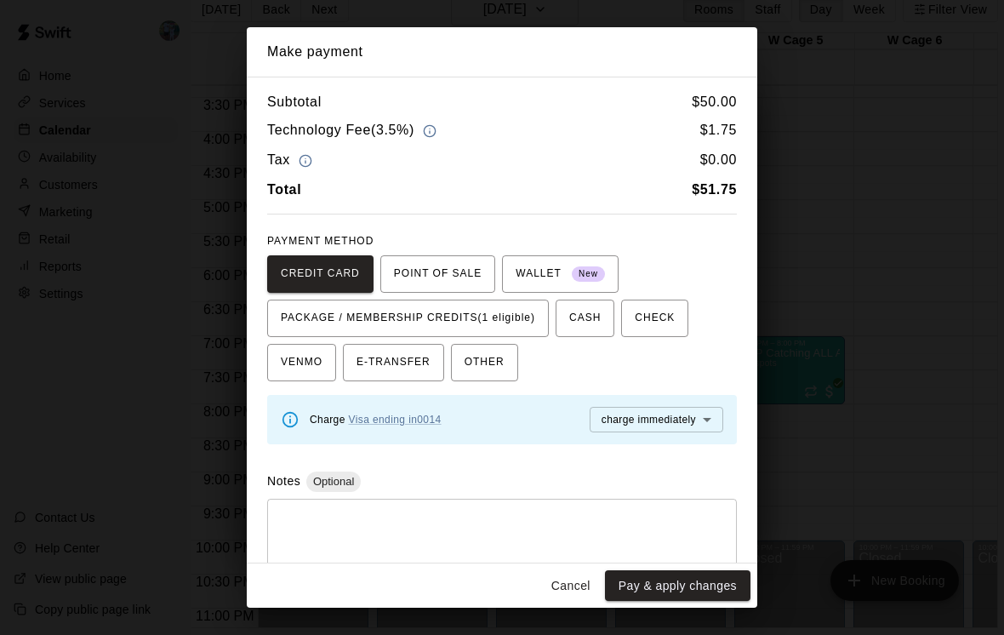
click at [520, 319] on span "PACKAGE / MEMBERSHIP CREDITS (1 eligible)" at bounding box center [408, 318] width 254 height 27
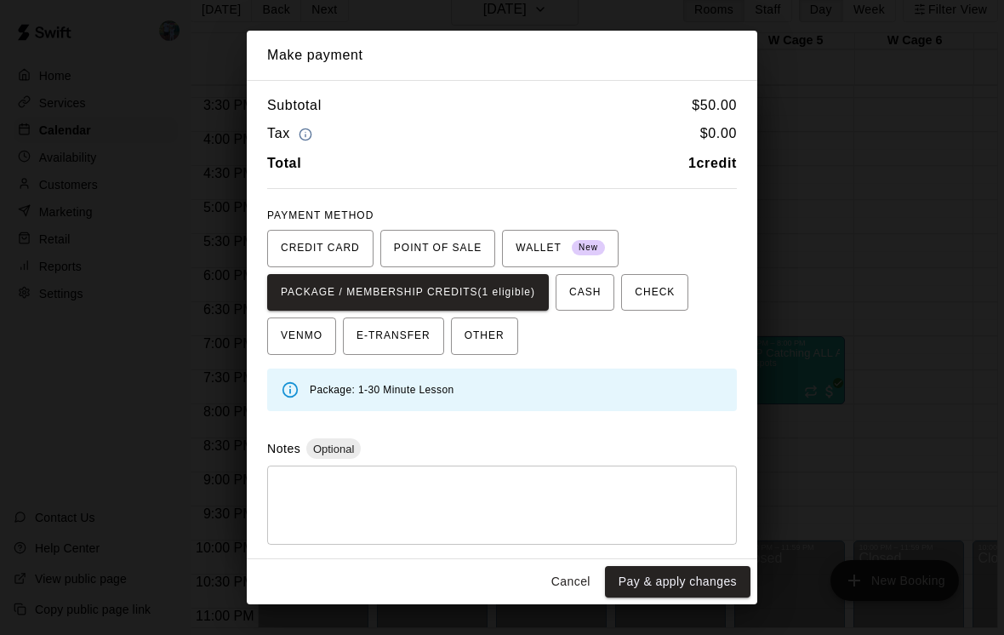
click at [666, 593] on button "Pay & apply changes" at bounding box center [678, 581] width 146 height 31
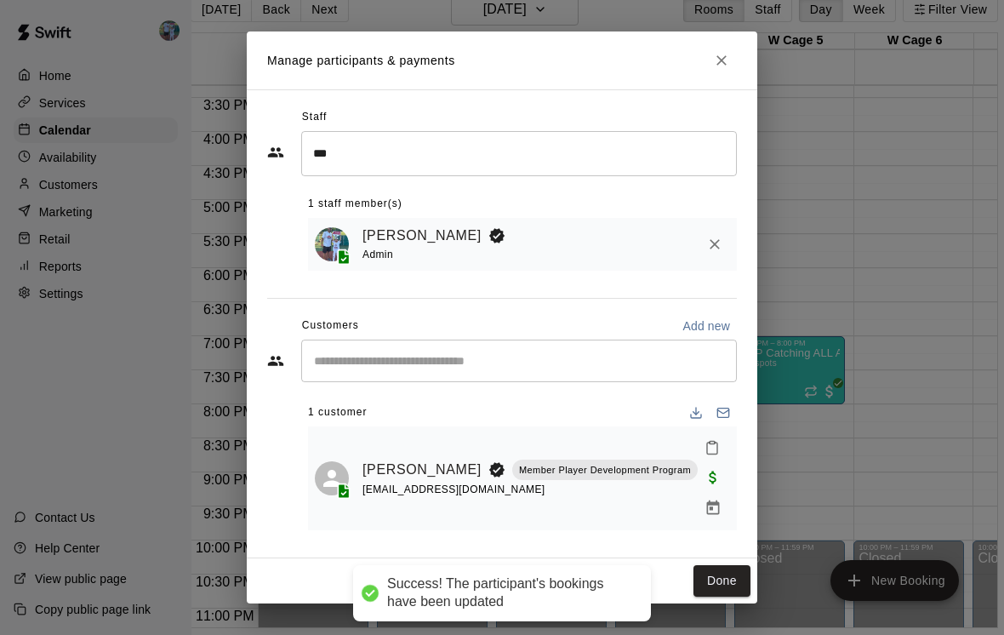
click at [729, 579] on button "Done" at bounding box center [722, 580] width 57 height 31
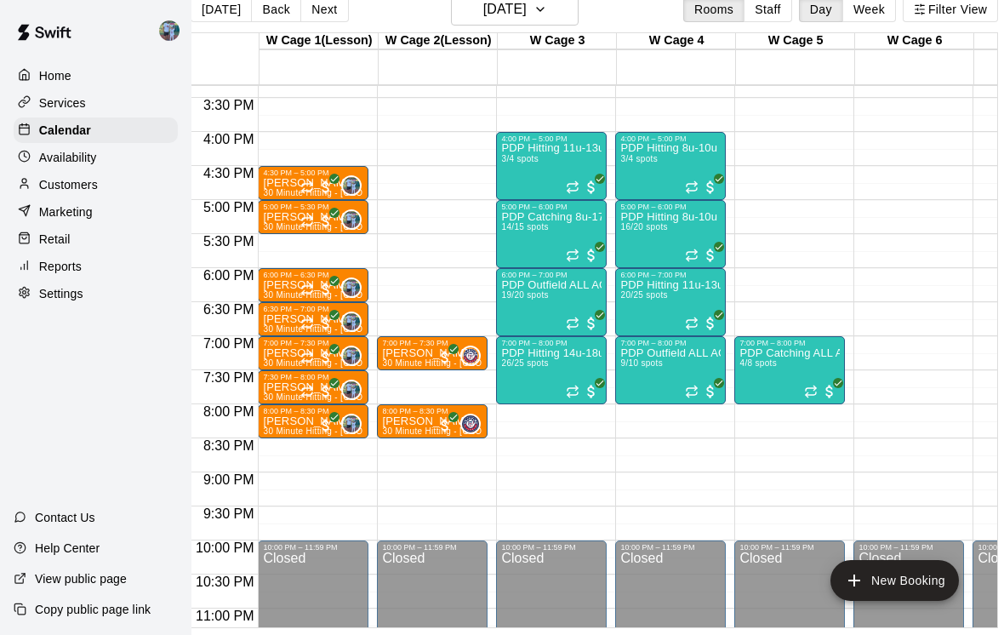
click at [323, 17] on button "Next" at bounding box center [324, 10] width 48 height 26
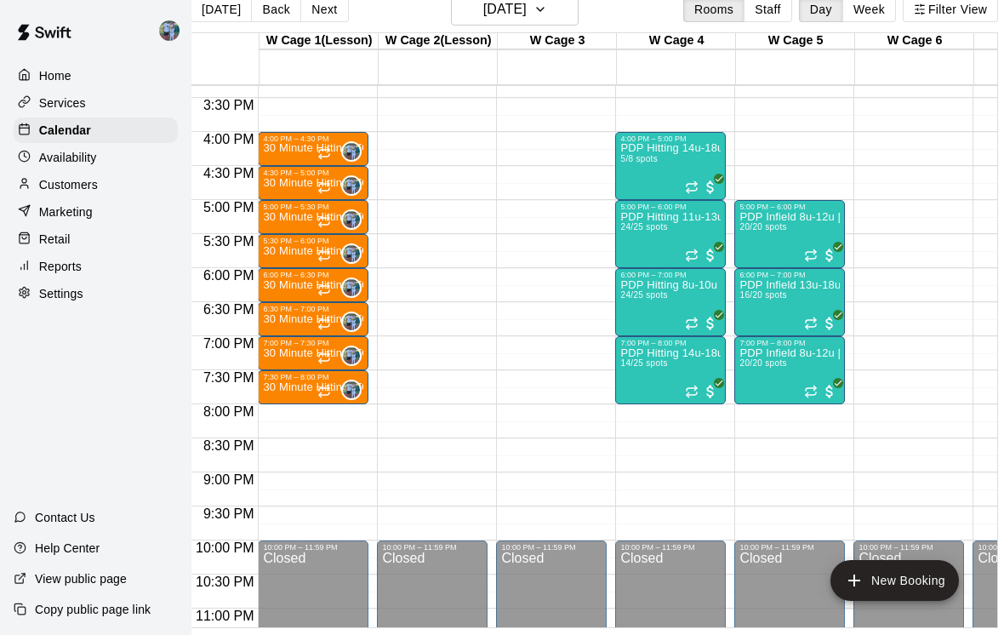
click at [277, 148] on p "30 Minute Hitting - [GEOGRAPHIC_DATA]" at bounding box center [313, 148] width 100 height 0
click at [284, 209] on img "edit" at bounding box center [281, 208] width 20 height 20
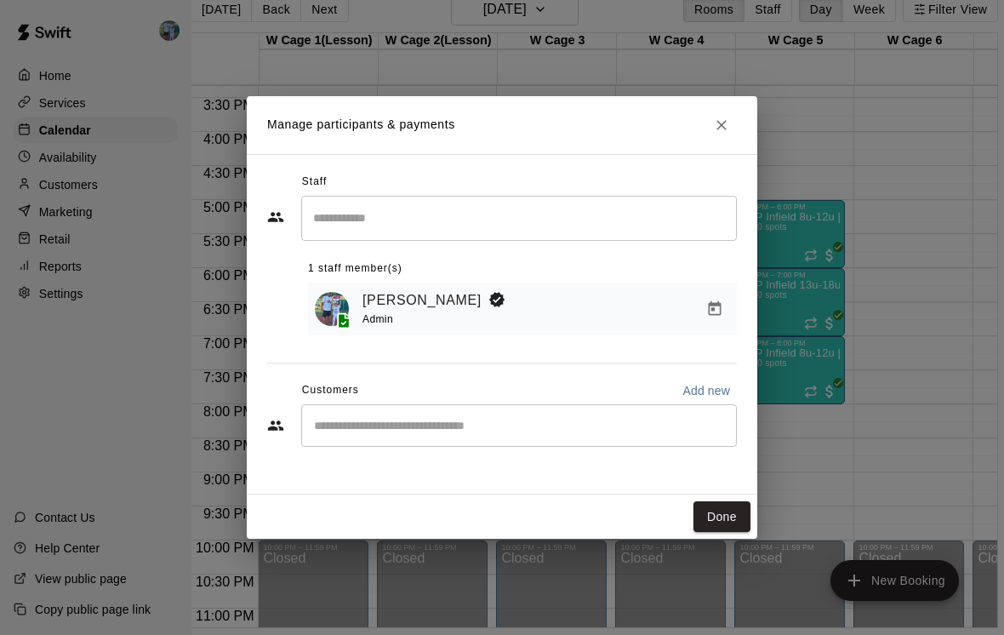
click at [464, 434] on input "Start typing to search customers..." at bounding box center [519, 425] width 420 height 17
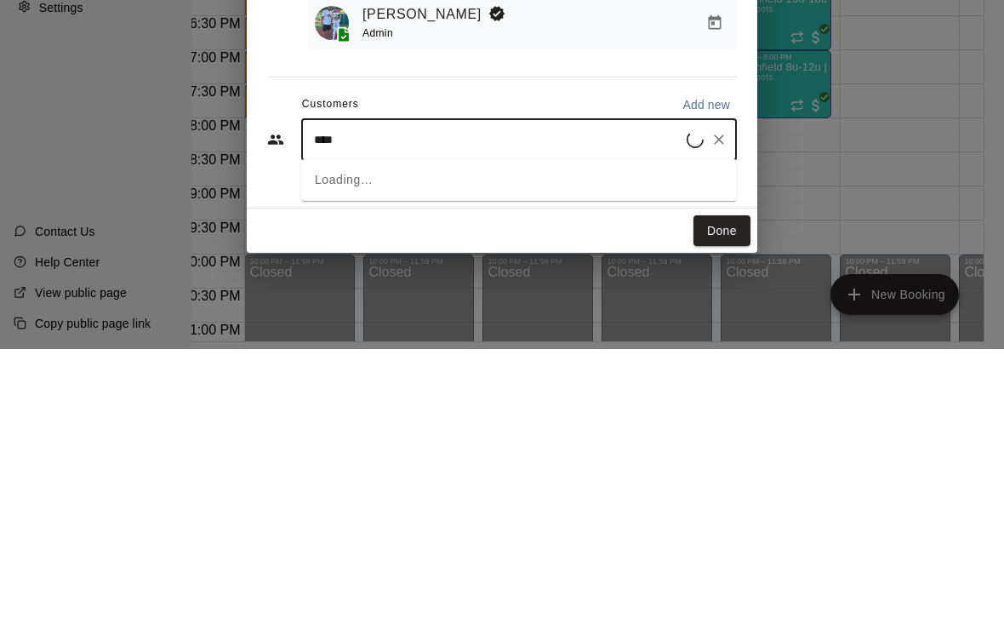
type input "*****"
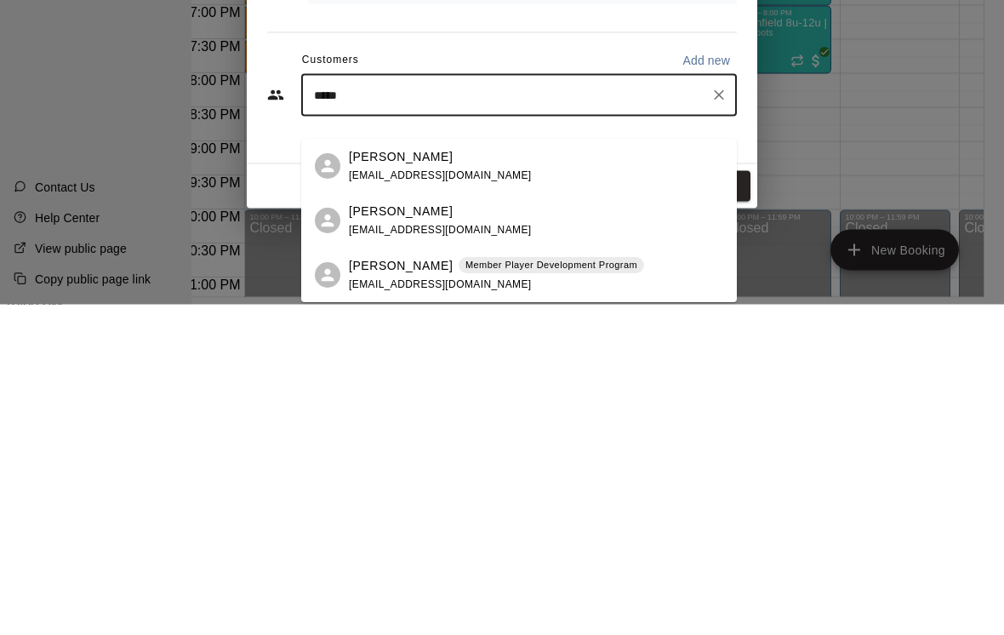
click at [558, 588] on div "[PERSON_NAME] Member Player Development Program [EMAIL_ADDRESS][DOMAIN_NAME]" at bounding box center [496, 606] width 295 height 37
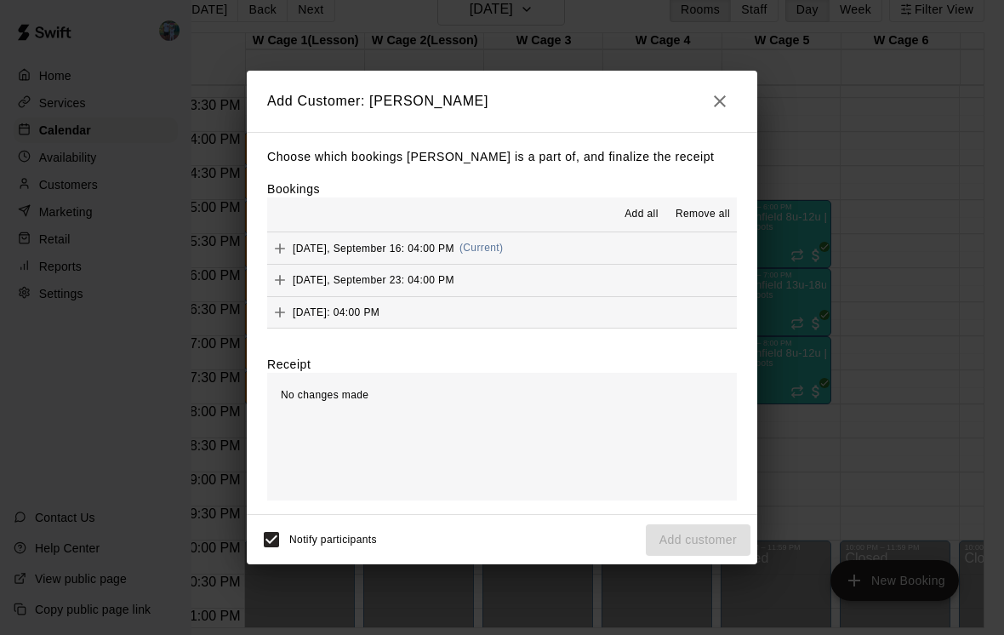
click at [615, 264] on button "[DATE], September 16: 04:00 PM (Current)" at bounding box center [502, 247] width 470 height 31
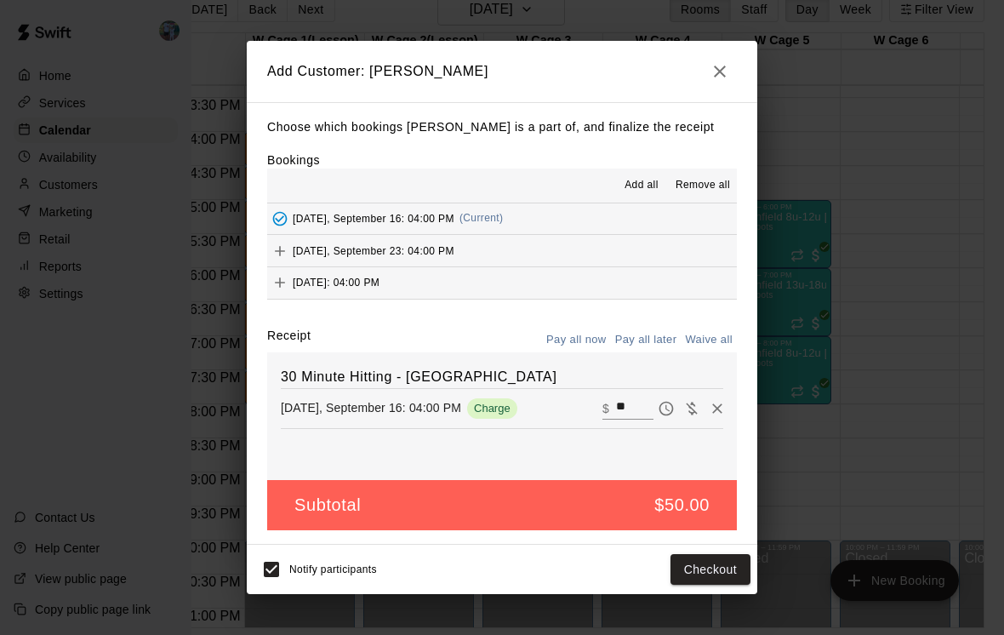
click at [714, 586] on button "Checkout" at bounding box center [711, 569] width 80 height 31
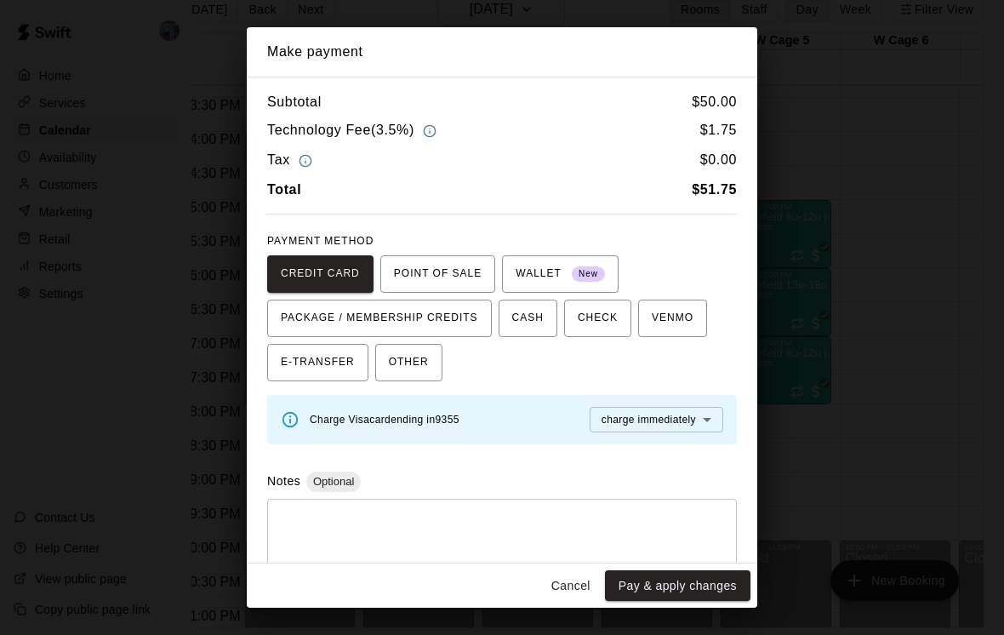
click at [460, 317] on span "PACKAGE / MEMBERSHIP CREDITS" at bounding box center [379, 318] width 197 height 27
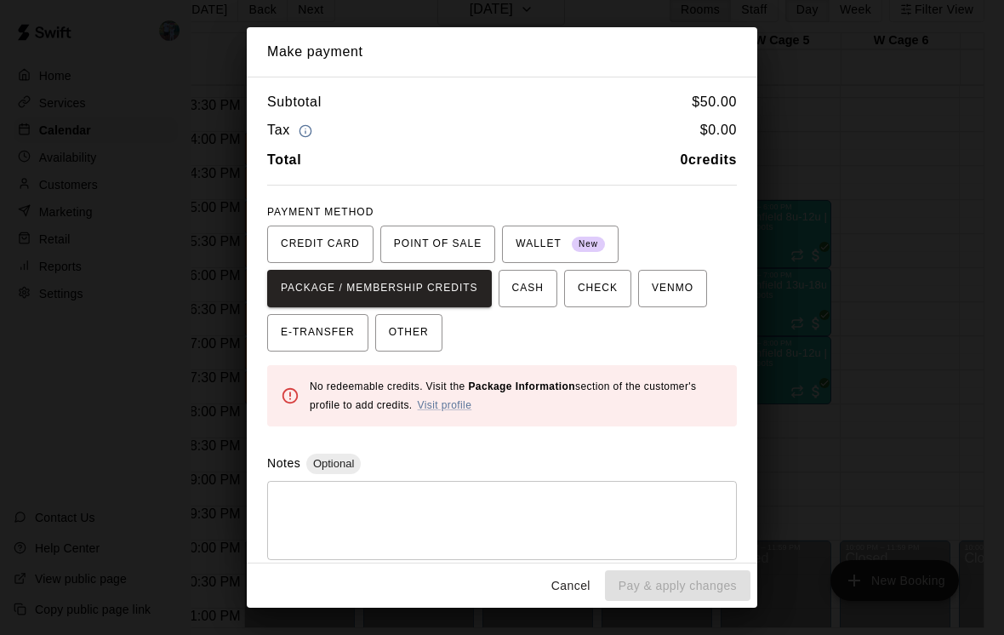
click at [573, 587] on button "Cancel" at bounding box center [571, 585] width 54 height 31
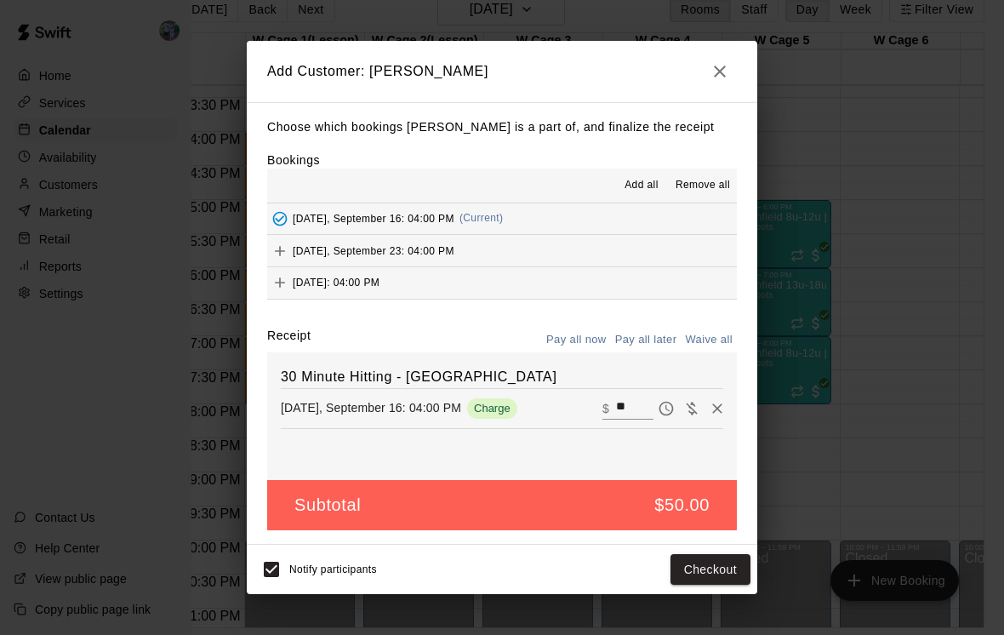
click at [730, 82] on button "button" at bounding box center [720, 71] width 34 height 34
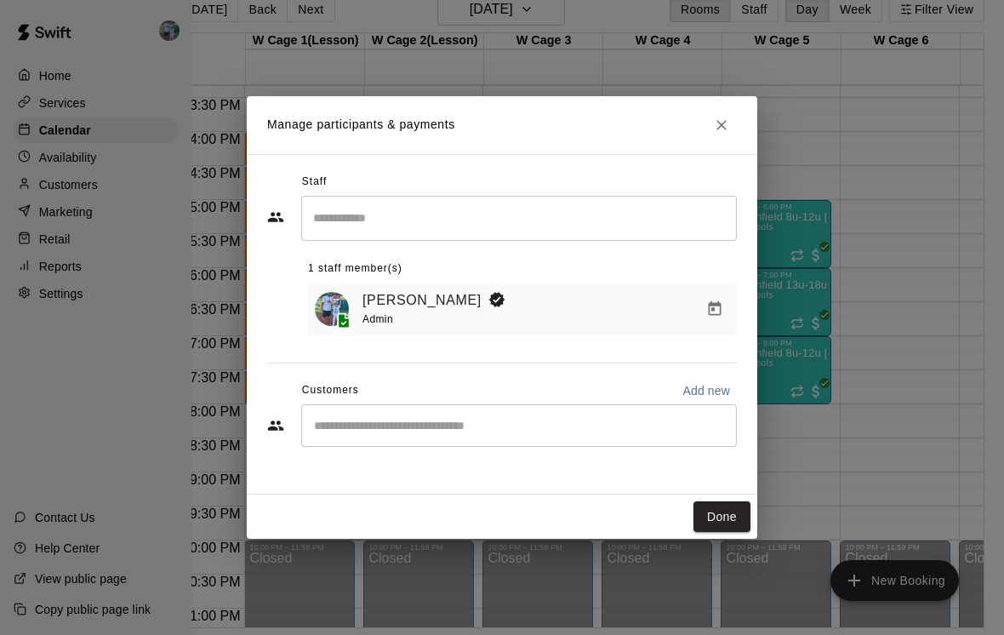
click at [729, 531] on button "Done" at bounding box center [722, 516] width 57 height 31
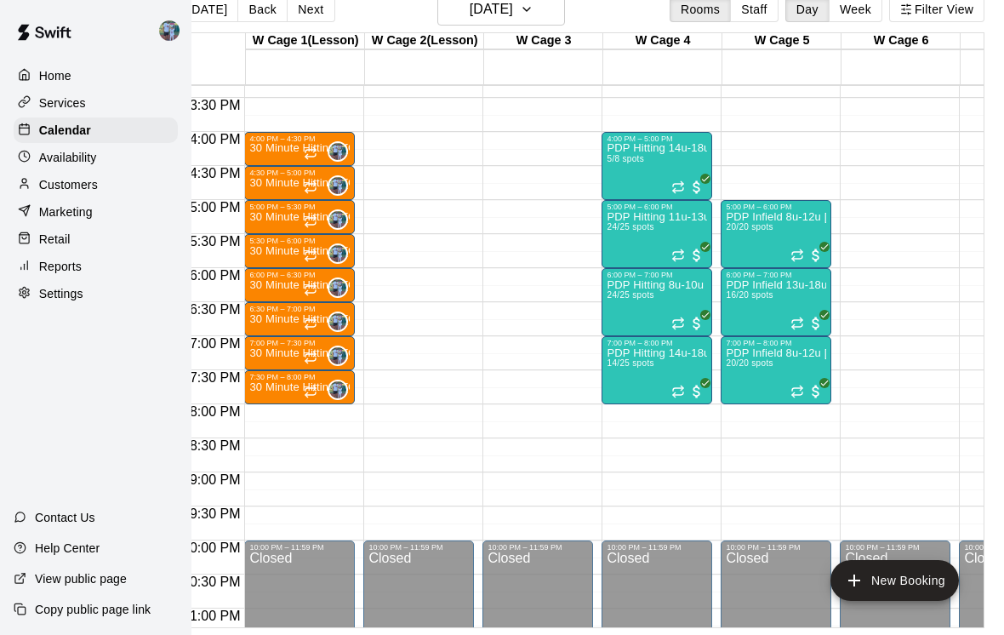
click at [283, 183] on p "30 Minute Hitting - [GEOGRAPHIC_DATA]" at bounding box center [299, 183] width 100 height 0
click at [273, 249] on img "edit" at bounding box center [268, 243] width 20 height 20
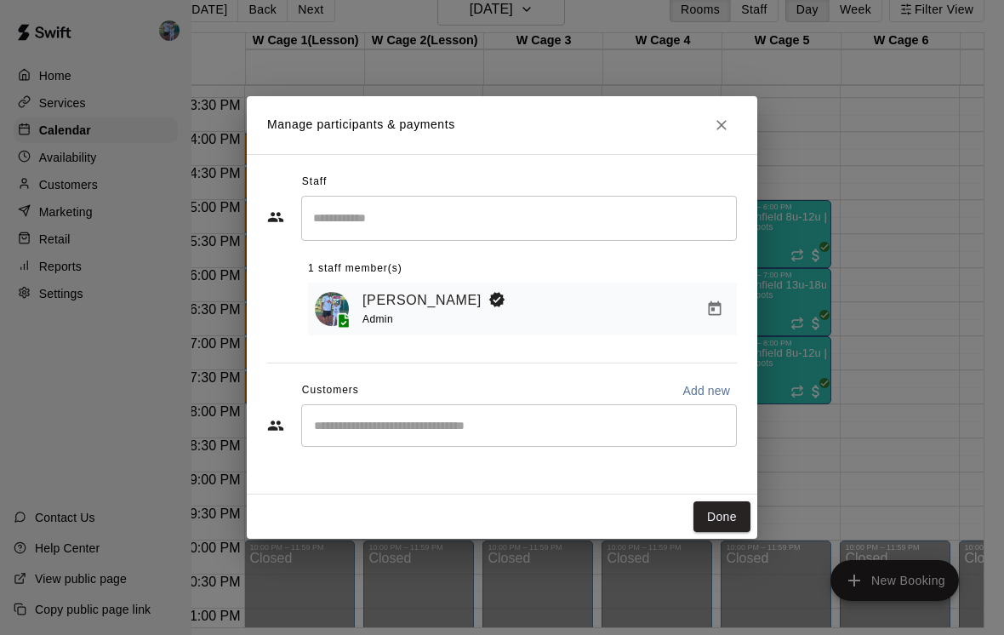
click at [477, 434] on input "Start typing to search customers..." at bounding box center [519, 425] width 420 height 17
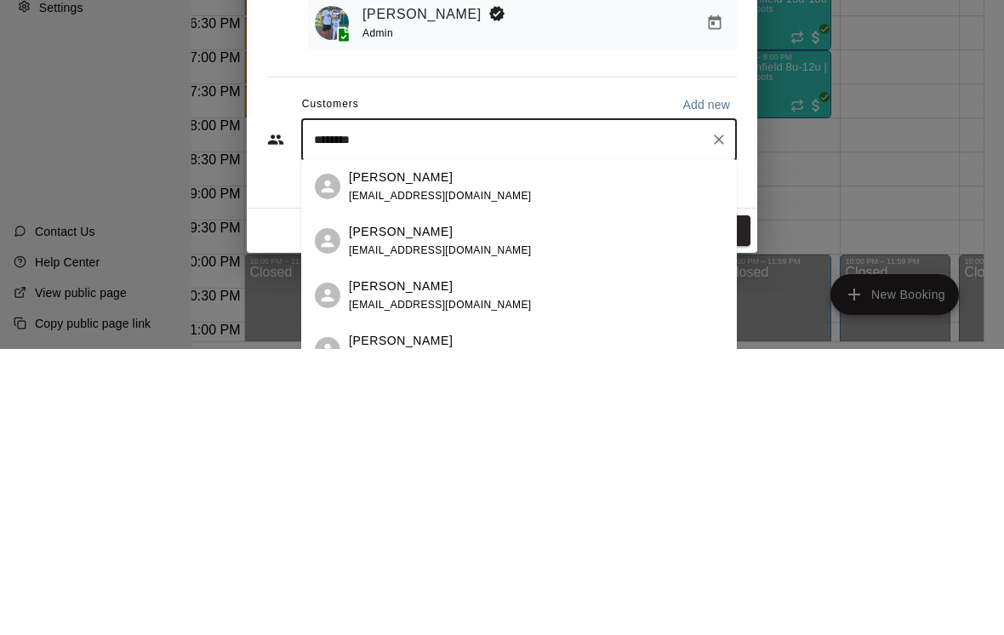
type input "*********"
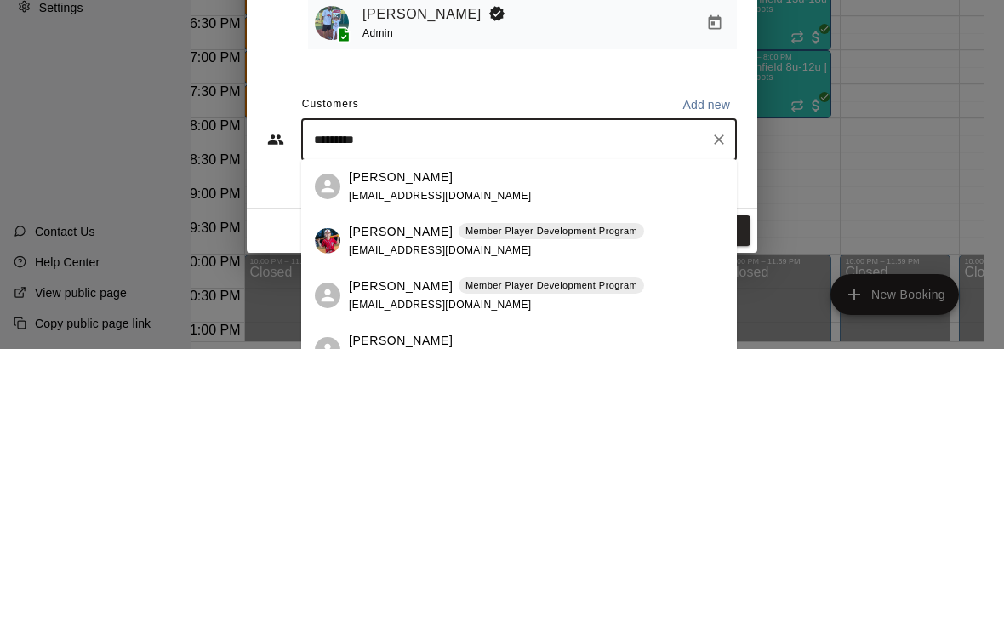
click at [540, 564] on p "Member Player Development Program" at bounding box center [552, 571] width 172 height 14
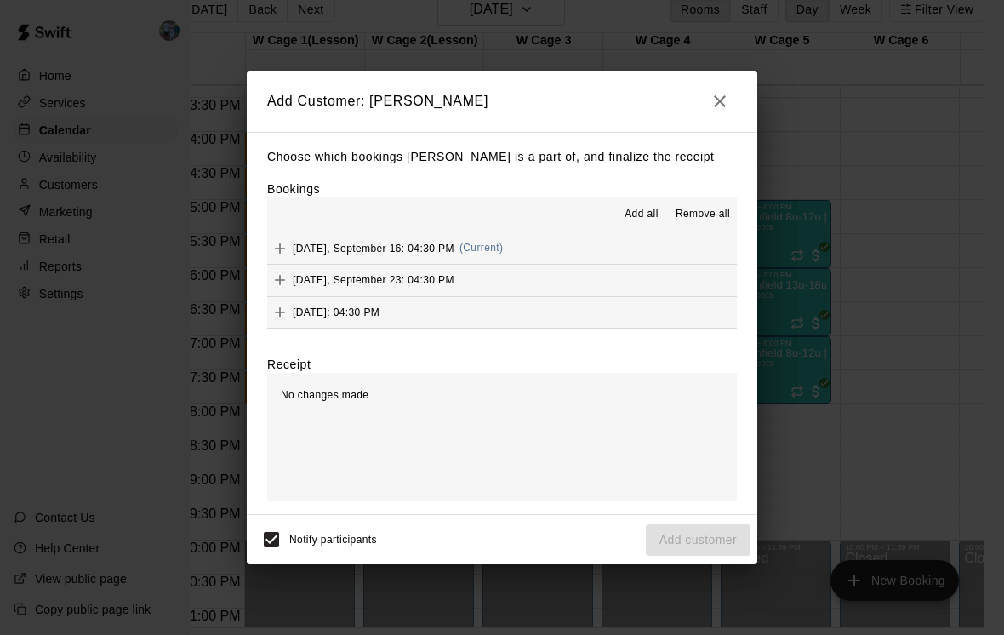
click at [568, 264] on button "[DATE], September 16: 04:30 PM (Current)" at bounding box center [502, 247] width 470 height 31
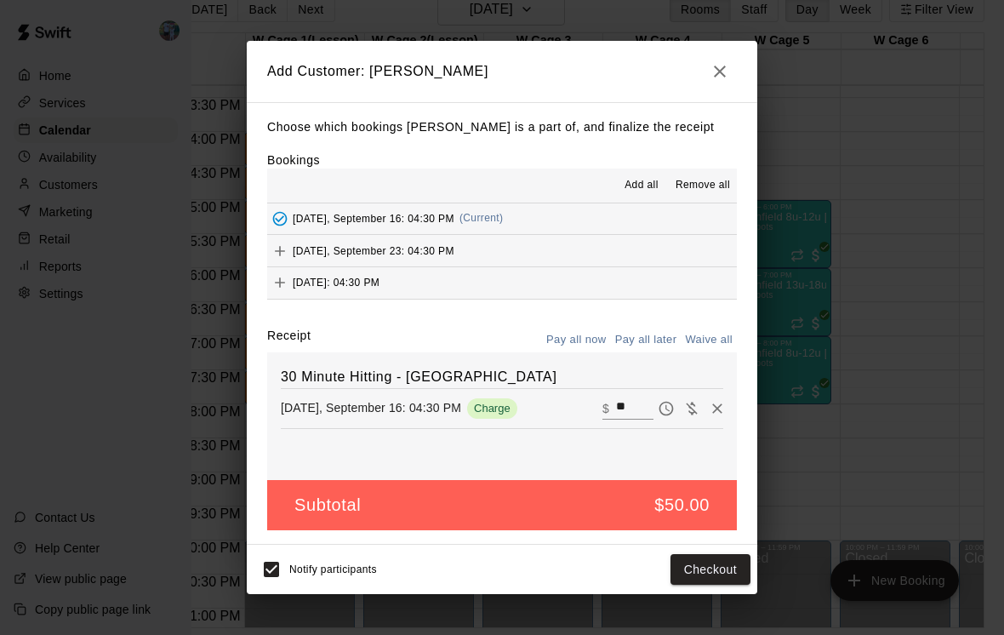
click at [714, 586] on button "Checkout" at bounding box center [711, 569] width 80 height 31
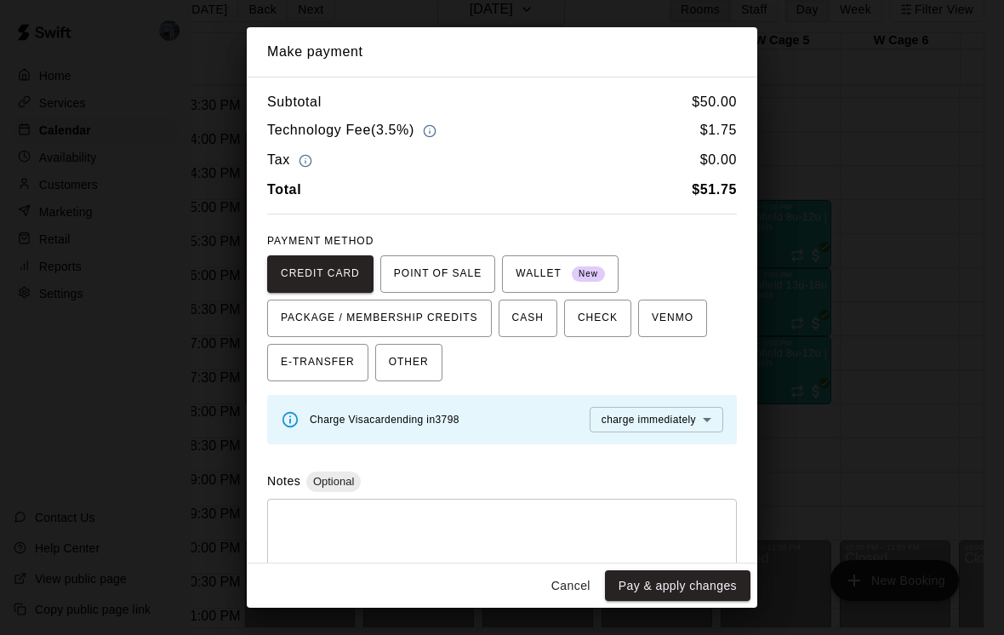
click at [579, 602] on button "Cancel" at bounding box center [571, 585] width 54 height 31
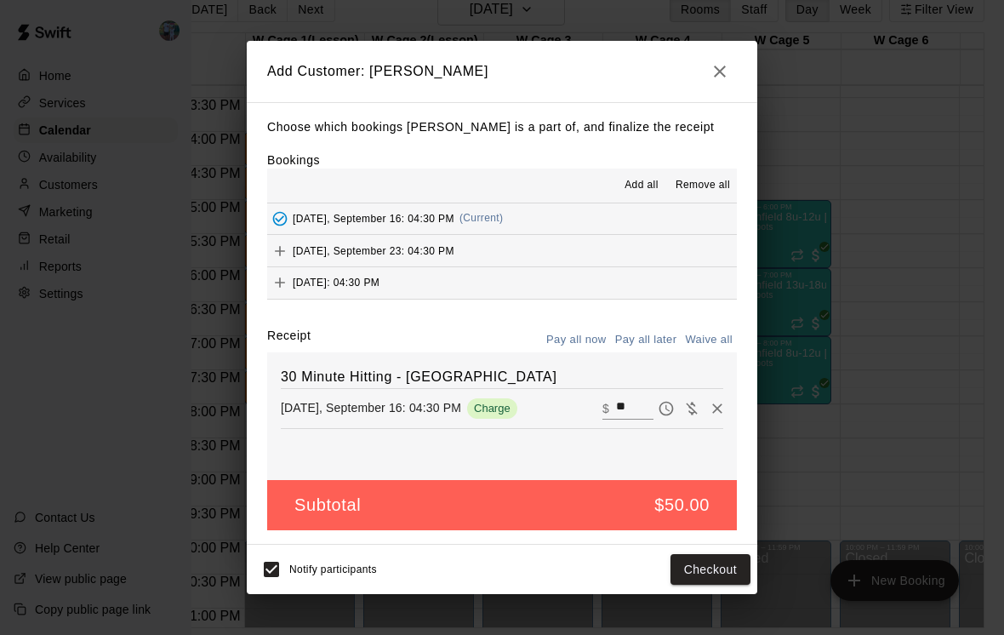
click at [721, 82] on icon "button" at bounding box center [720, 71] width 20 height 20
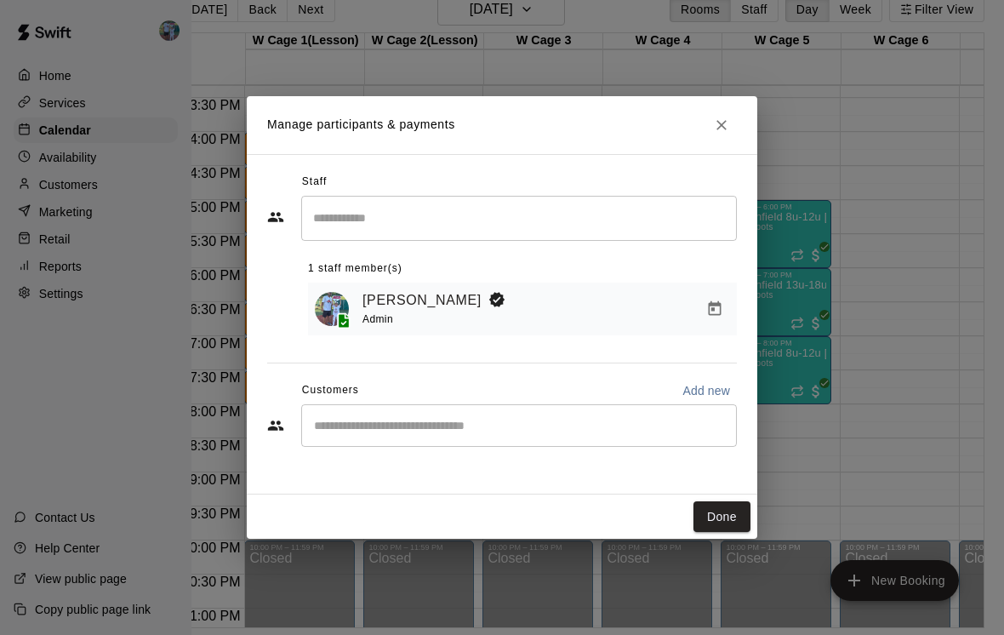
click at [717, 134] on icon "Close" at bounding box center [721, 125] width 17 height 17
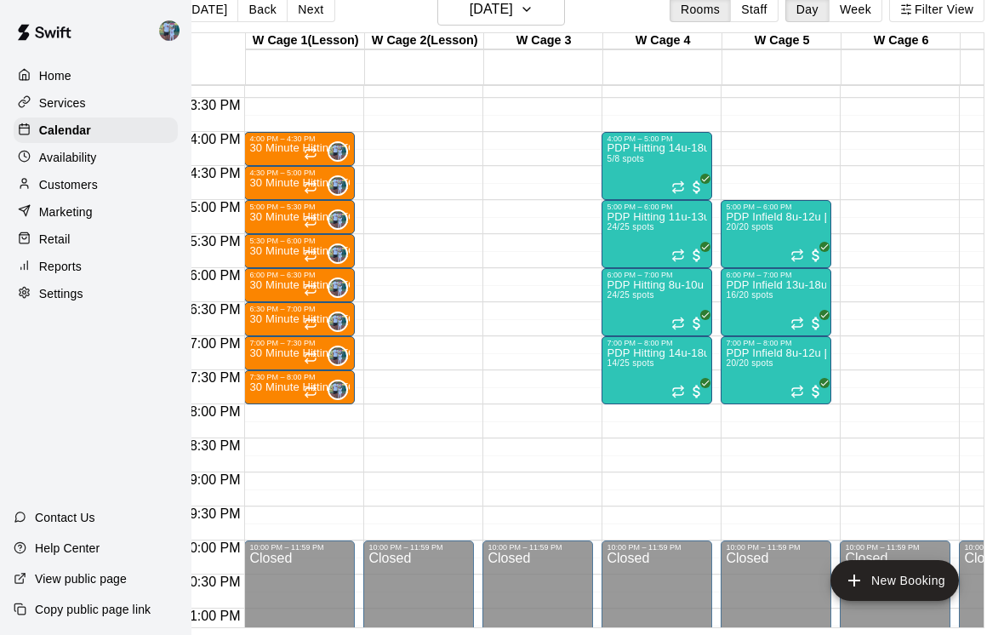
click at [286, 217] on p "30 Minute Hitting - [GEOGRAPHIC_DATA]" at bounding box center [299, 217] width 100 height 0
click at [276, 280] on img "edit" at bounding box center [268, 277] width 20 height 20
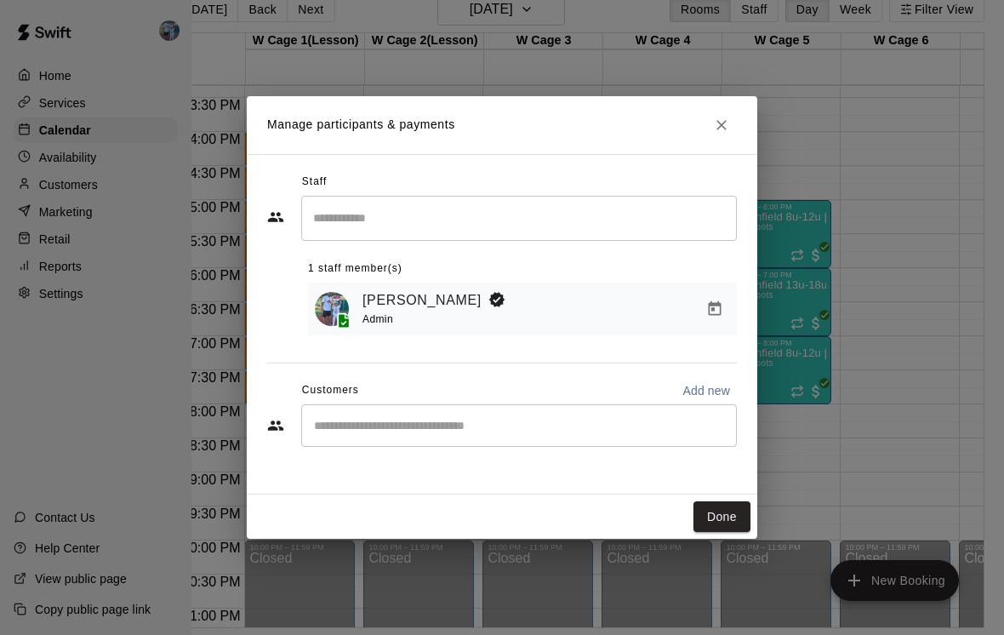
click at [441, 434] on input "Start typing to search customers..." at bounding box center [519, 425] width 420 height 17
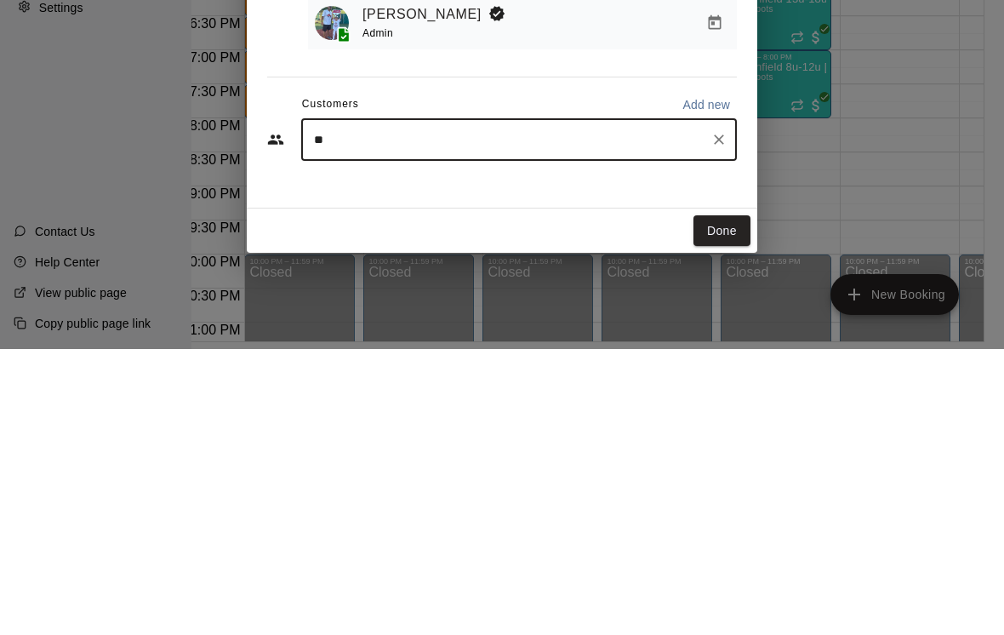
type input "***"
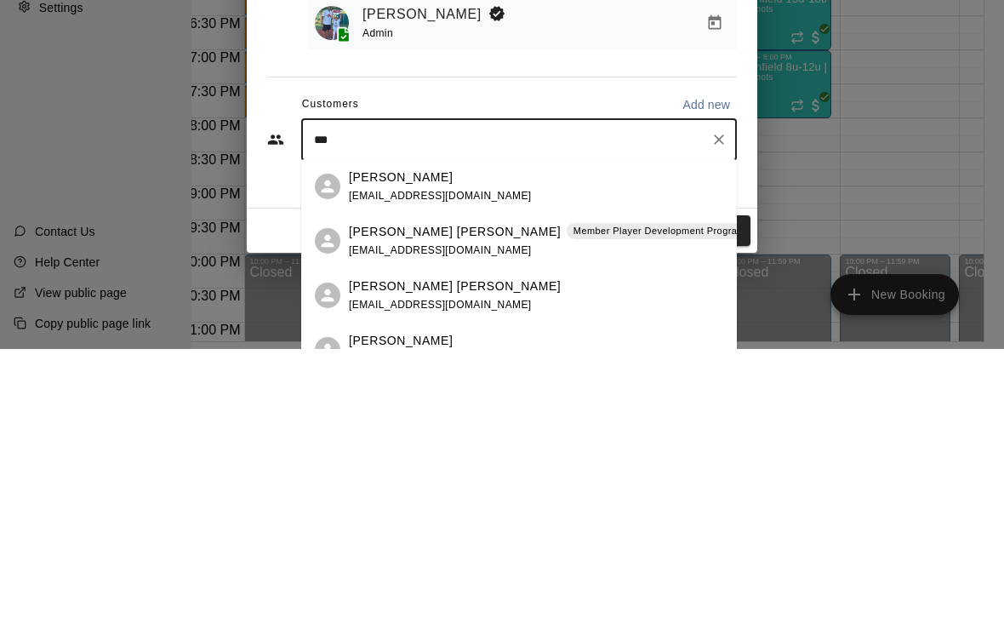
click at [525, 509] on div "[PERSON_NAME] [PERSON_NAME] Member Player Development Program" at bounding box center [550, 518] width 403 height 18
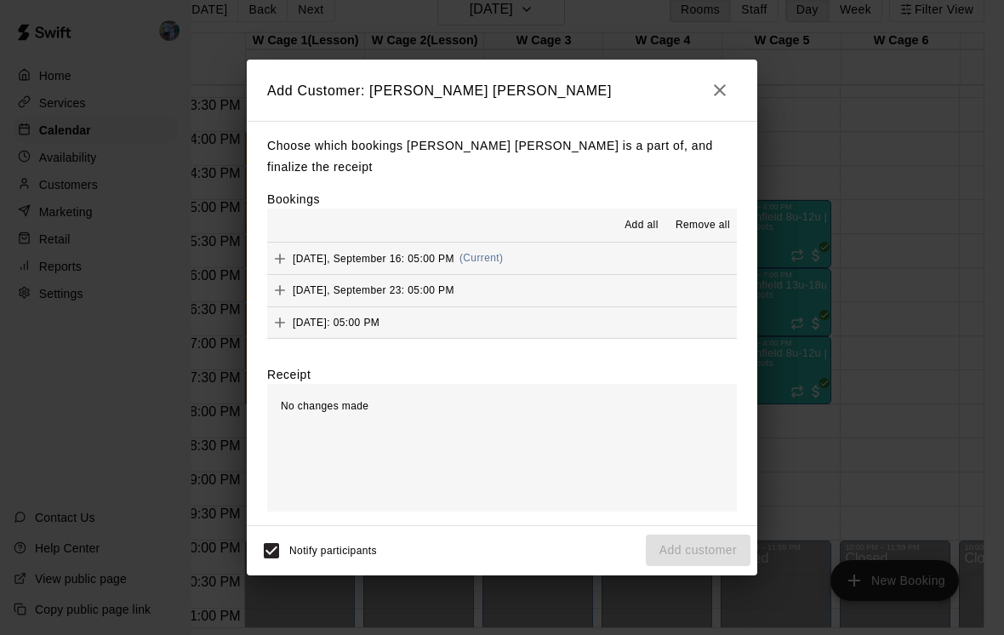
click at [567, 261] on button "[DATE], September 16: 05:00 PM (Current)" at bounding box center [502, 258] width 470 height 31
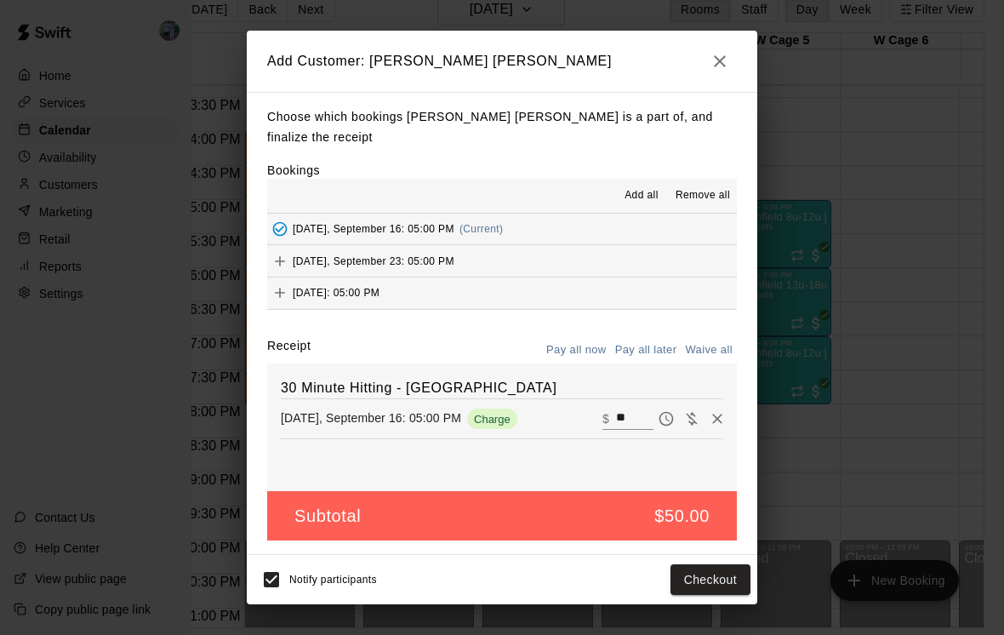
click at [723, 590] on button "Checkout" at bounding box center [711, 579] width 80 height 31
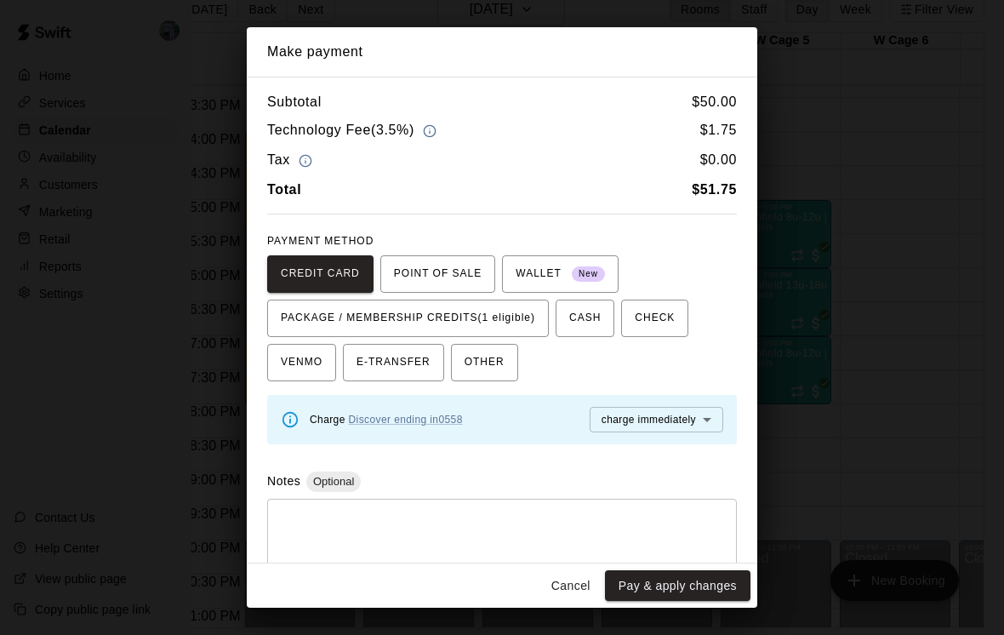
click at [516, 311] on span "PACKAGE / MEMBERSHIP CREDITS (1 eligible)" at bounding box center [408, 318] width 254 height 27
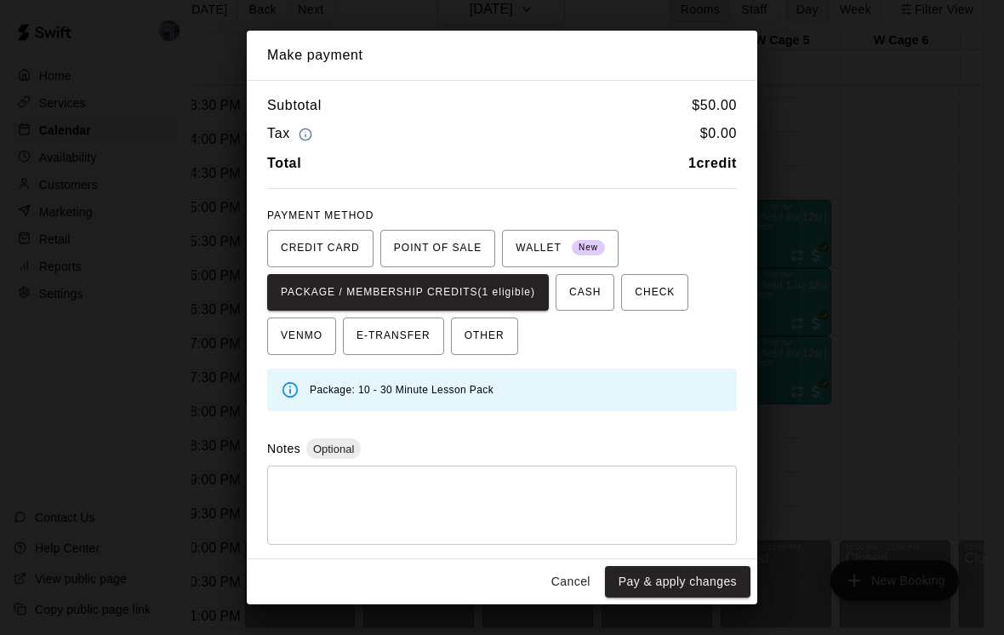
click at [689, 597] on button "Pay & apply changes" at bounding box center [678, 581] width 146 height 31
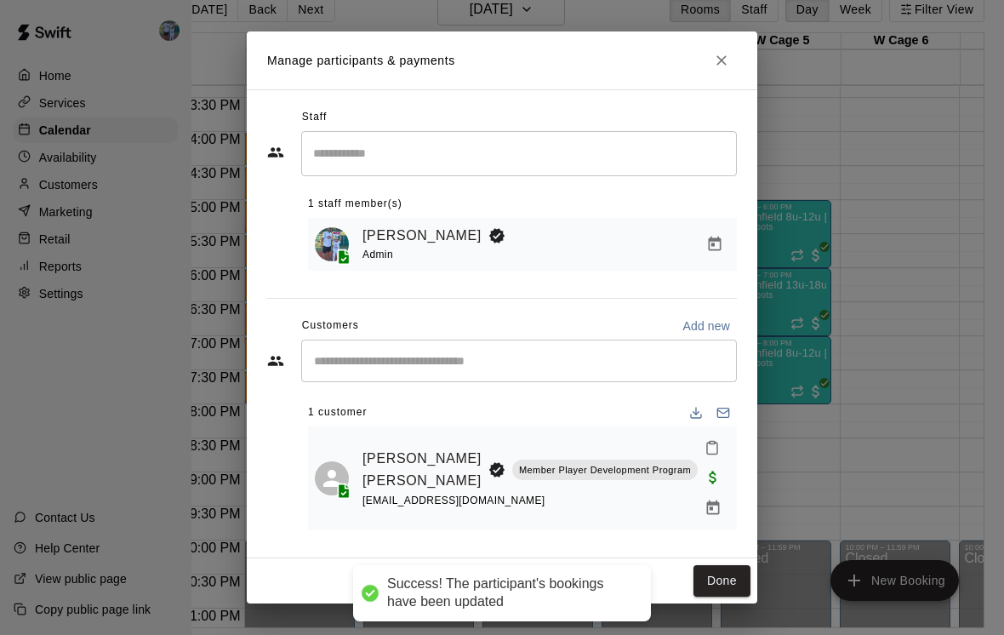
click at [734, 581] on button "Done" at bounding box center [722, 580] width 57 height 31
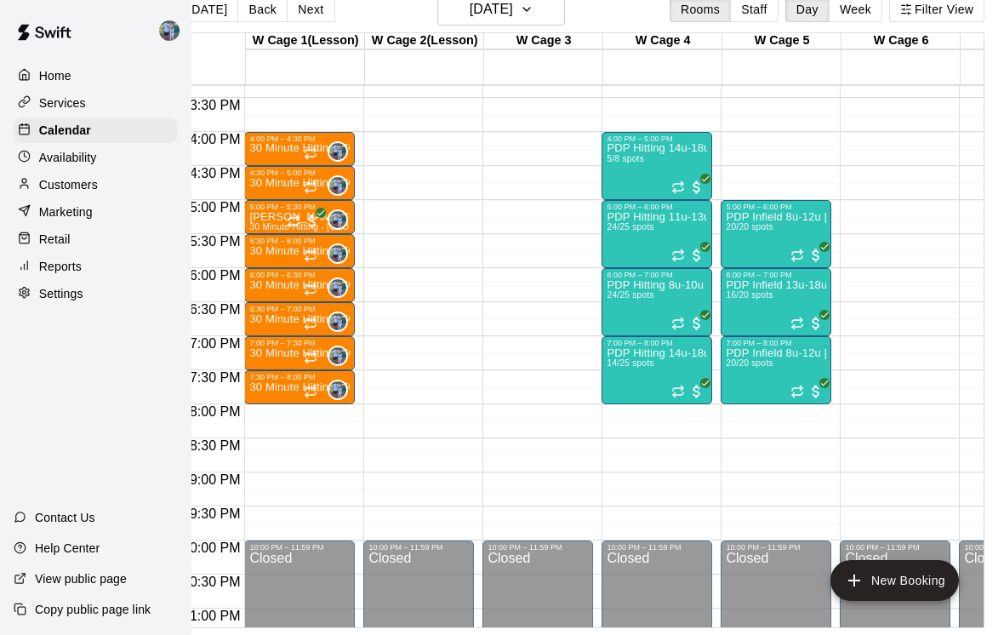
click at [282, 260] on div "30 Minute Hitting - [GEOGRAPHIC_DATA]" at bounding box center [299, 562] width 100 height 635
click at [275, 308] on img "edit" at bounding box center [268, 305] width 20 height 20
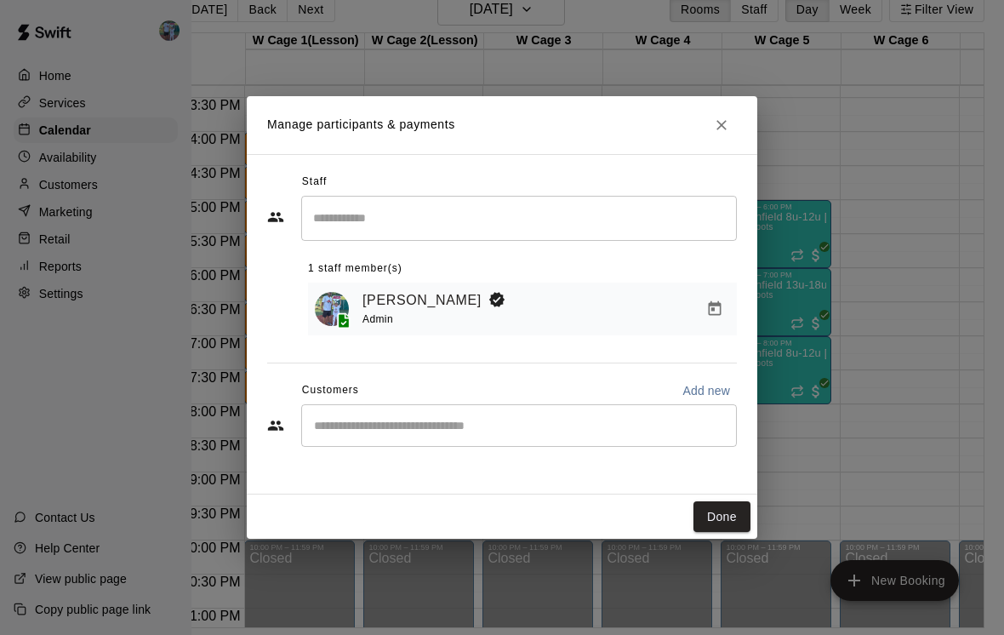
click at [430, 431] on input "Start typing to search customers..." at bounding box center [519, 425] width 420 height 17
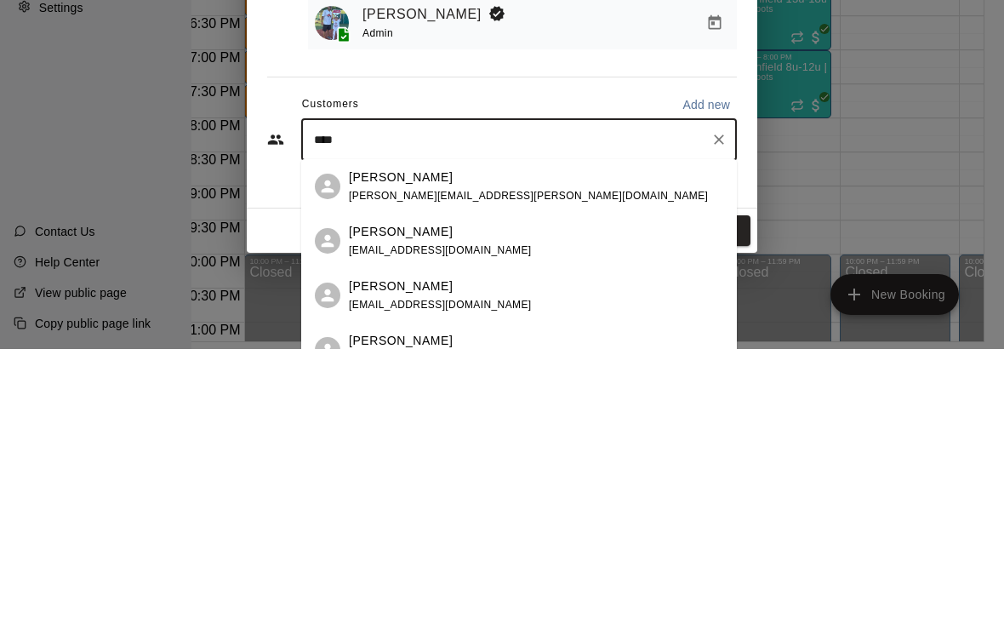
type input "*****"
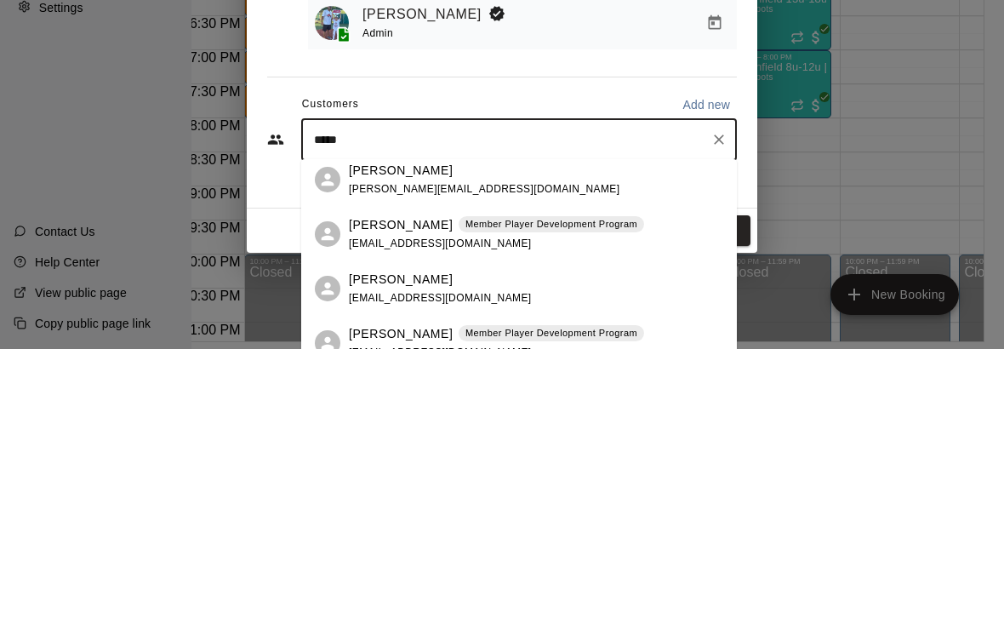
scroll to position [6, 0]
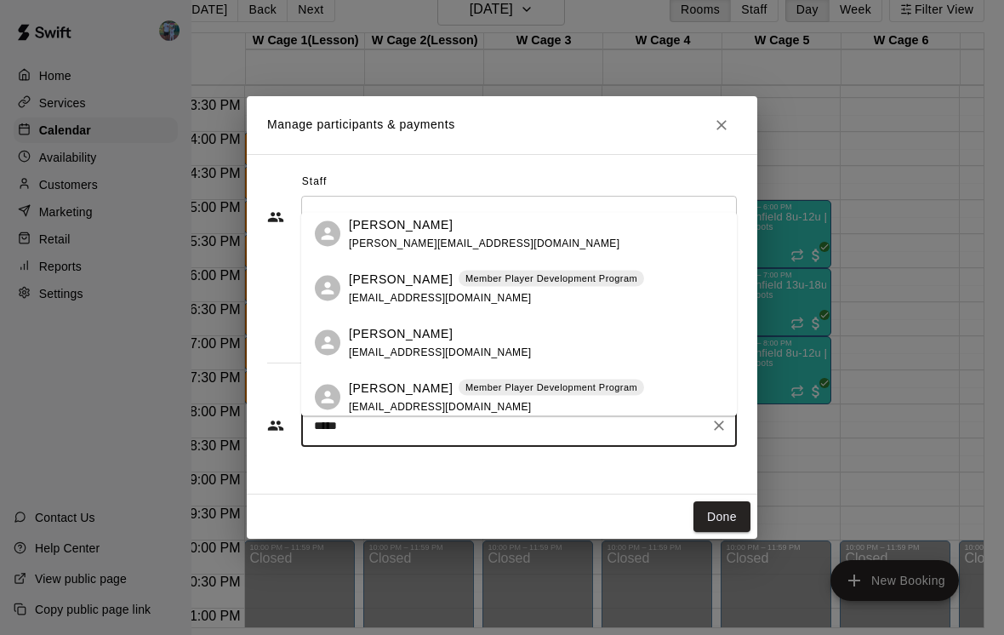
click at [563, 395] on div "[PERSON_NAME] Member Player Development Program [EMAIL_ADDRESS][DOMAIN_NAME]" at bounding box center [496, 397] width 295 height 37
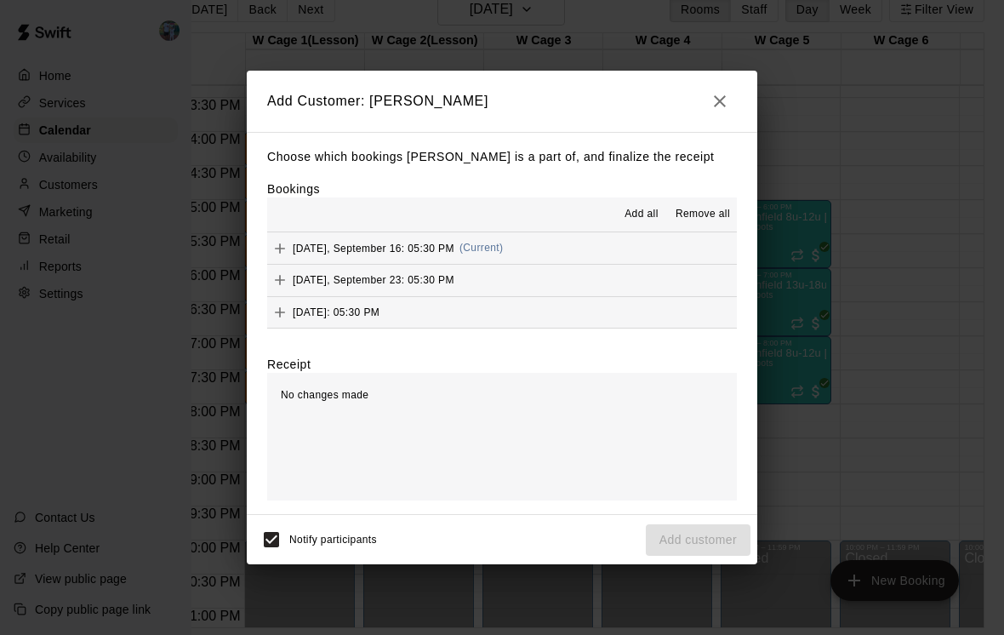
click at [557, 264] on button "[DATE], September 16: 05:30 PM (Current)" at bounding box center [502, 247] width 470 height 31
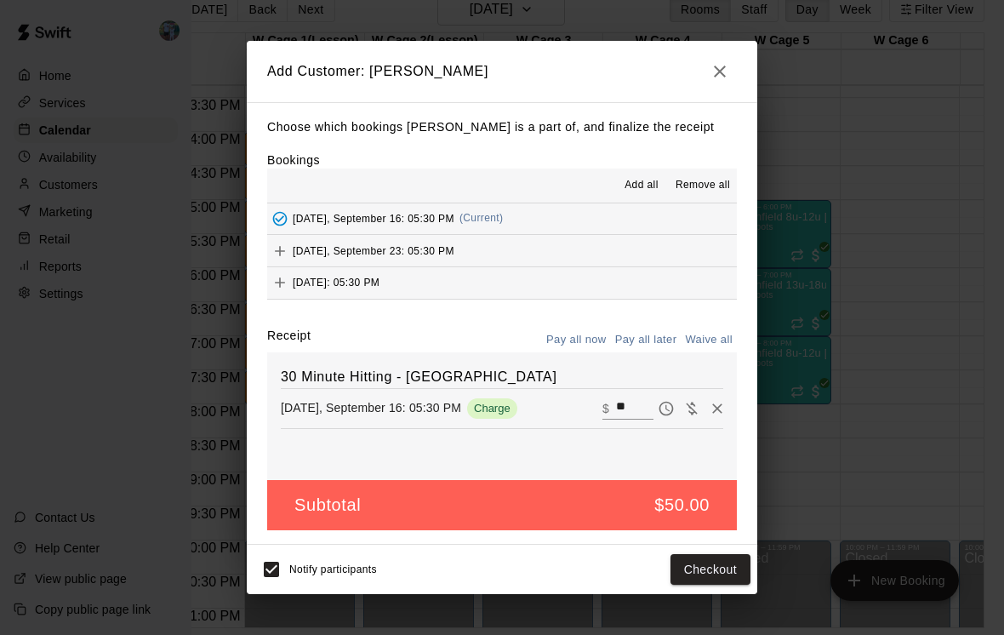
click at [698, 573] on button "Checkout" at bounding box center [711, 569] width 80 height 31
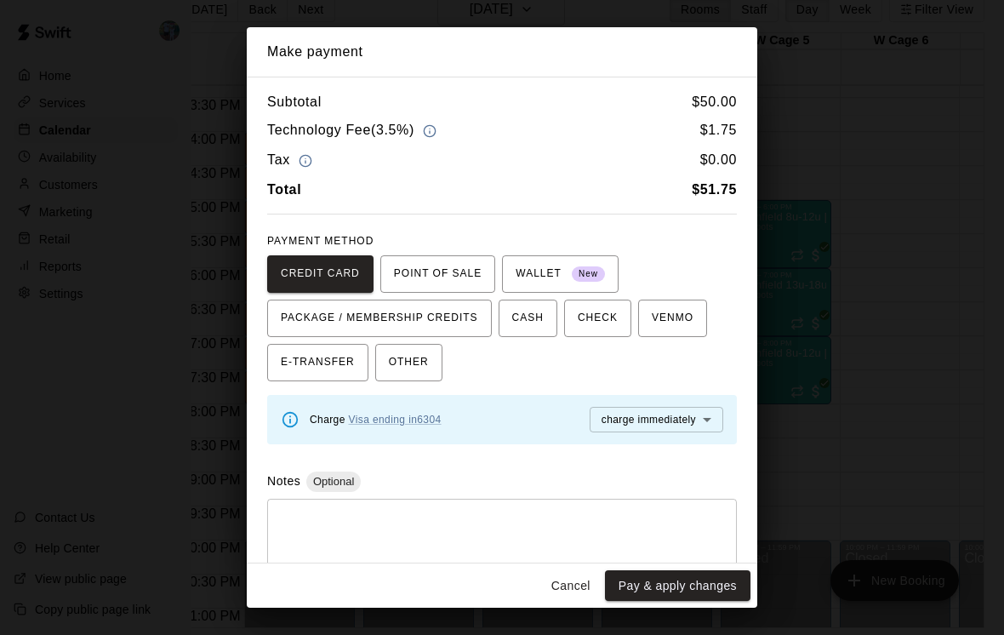
click at [582, 602] on button "Cancel" at bounding box center [571, 585] width 54 height 31
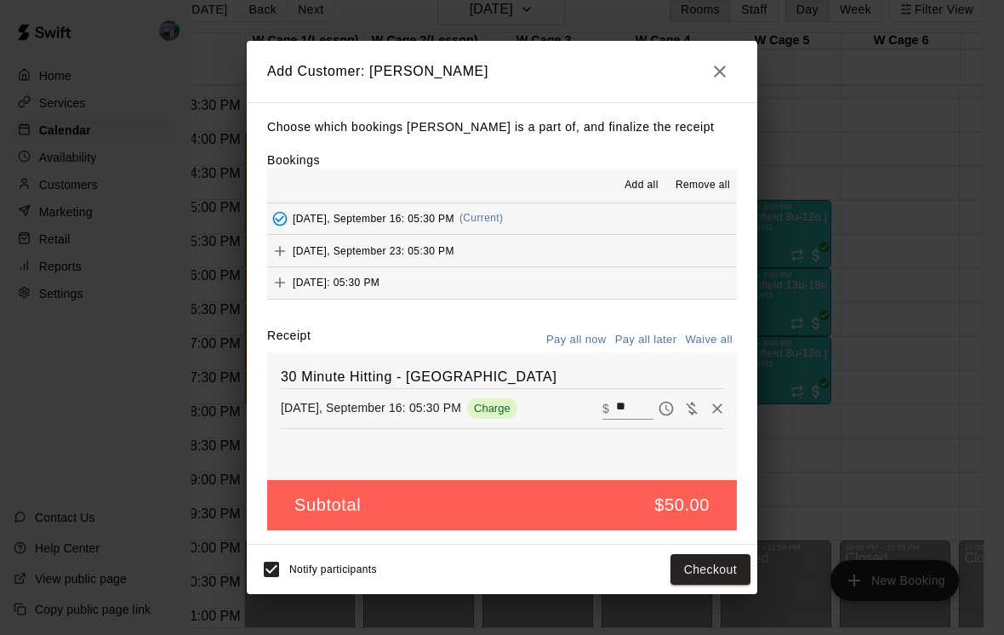
click at [727, 82] on icon "button" at bounding box center [720, 71] width 20 height 20
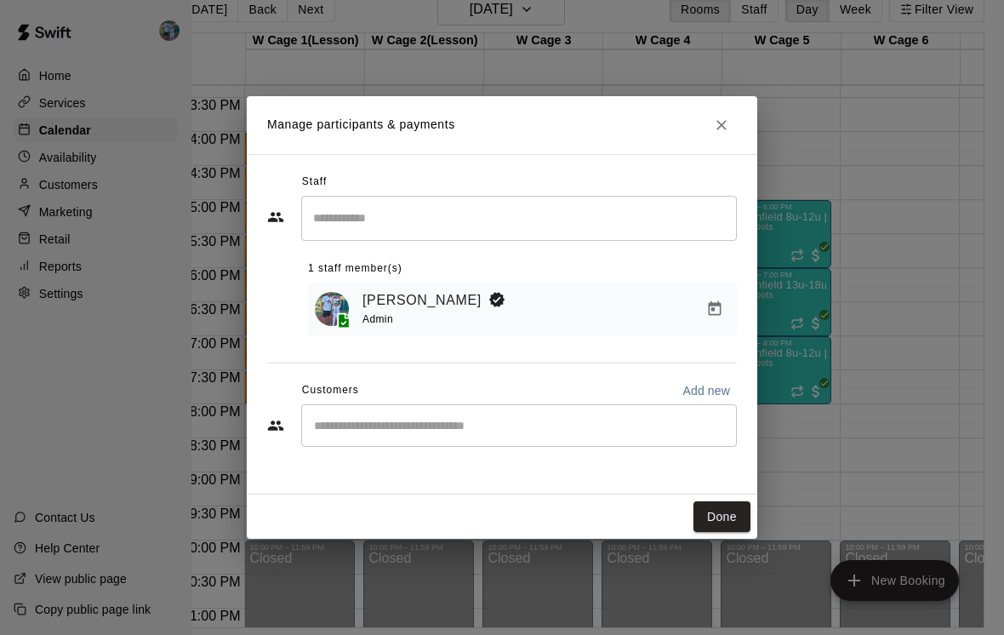
click at [715, 134] on icon "Close" at bounding box center [721, 125] width 17 height 17
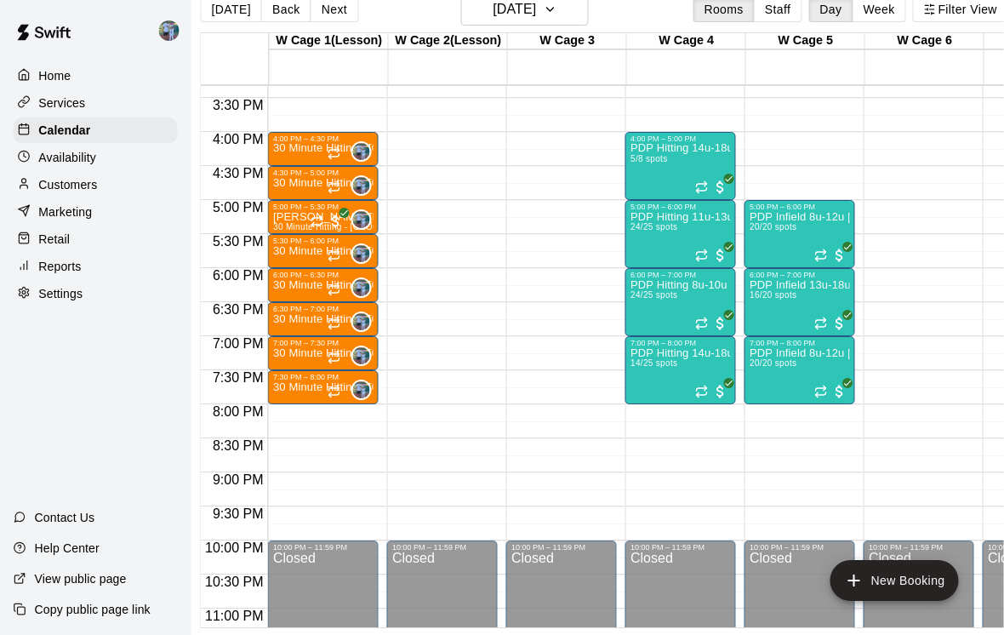
scroll to position [27, 11]
click at [299, 387] on p "30 Minute Hitting - [GEOGRAPHIC_DATA]" at bounding box center [322, 387] width 100 height 0
click at [293, 493] on icon "delete" at bounding box center [290, 487] width 12 height 15
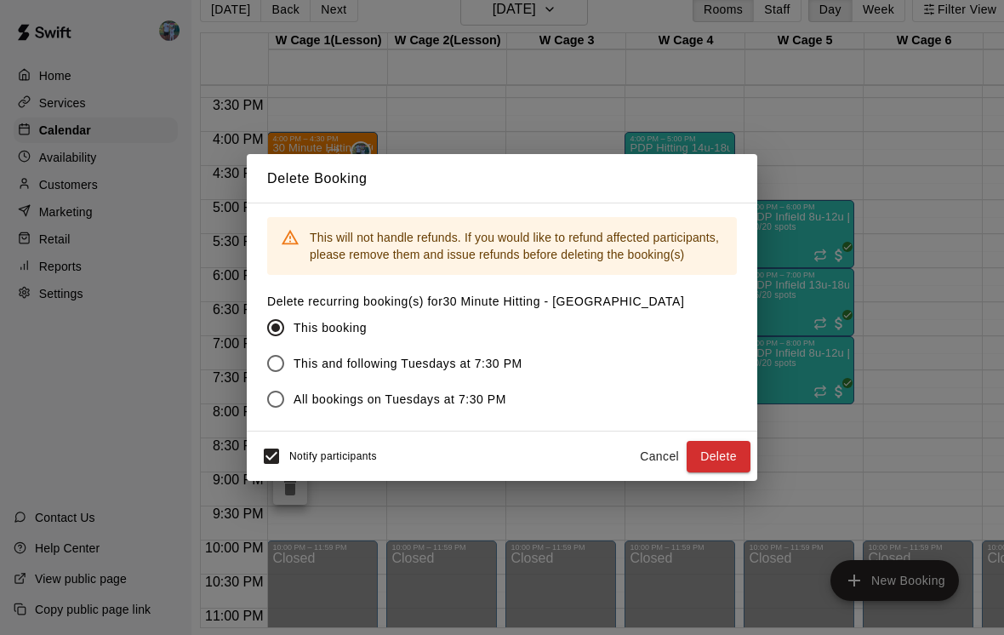
click at [721, 472] on button "Delete" at bounding box center [719, 456] width 64 height 31
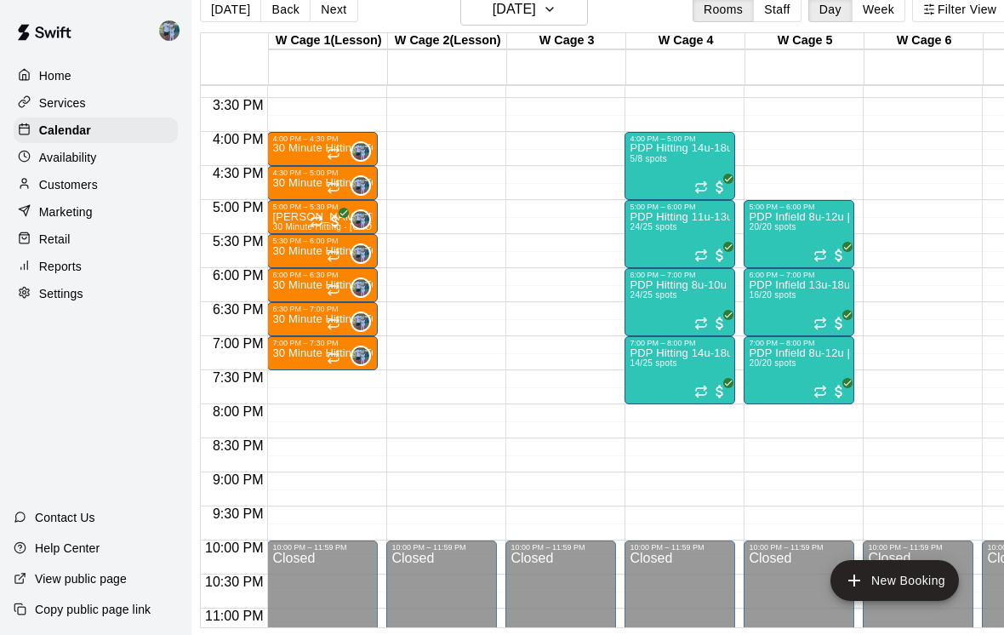
click at [314, 285] on p "30 Minute Hitting - [GEOGRAPHIC_DATA]" at bounding box center [322, 285] width 100 height 0
click at [298, 348] on img "edit" at bounding box center [291, 345] width 20 height 20
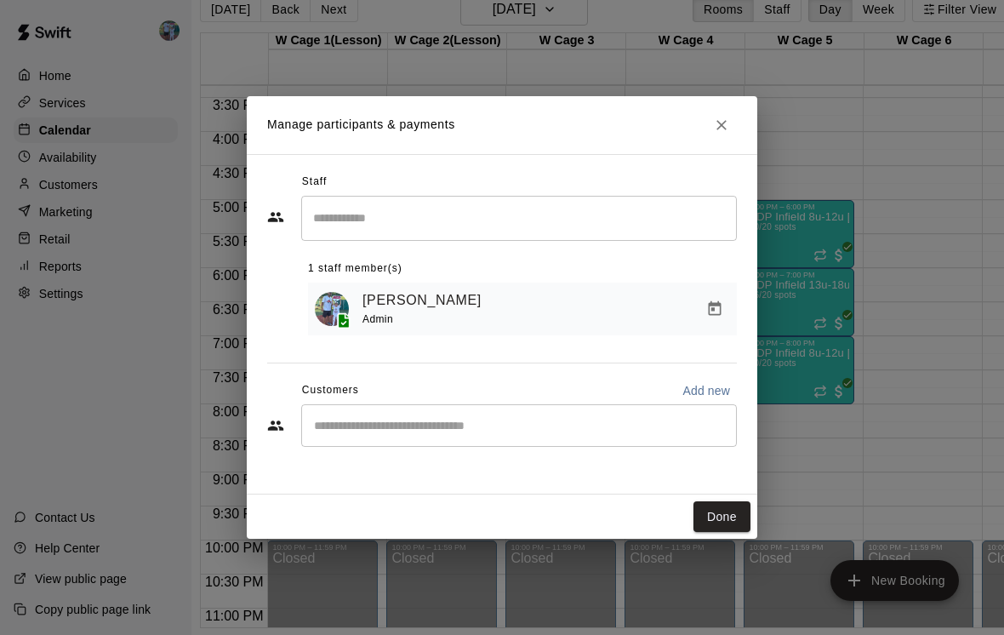
click at [531, 434] on input "Start typing to search customers..." at bounding box center [519, 425] width 420 height 17
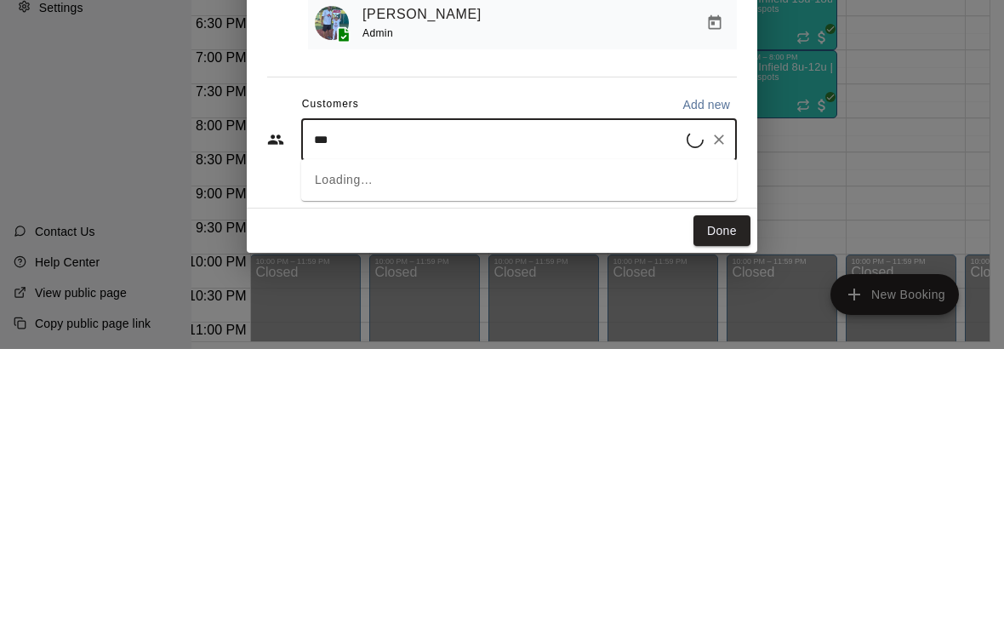
type input "****"
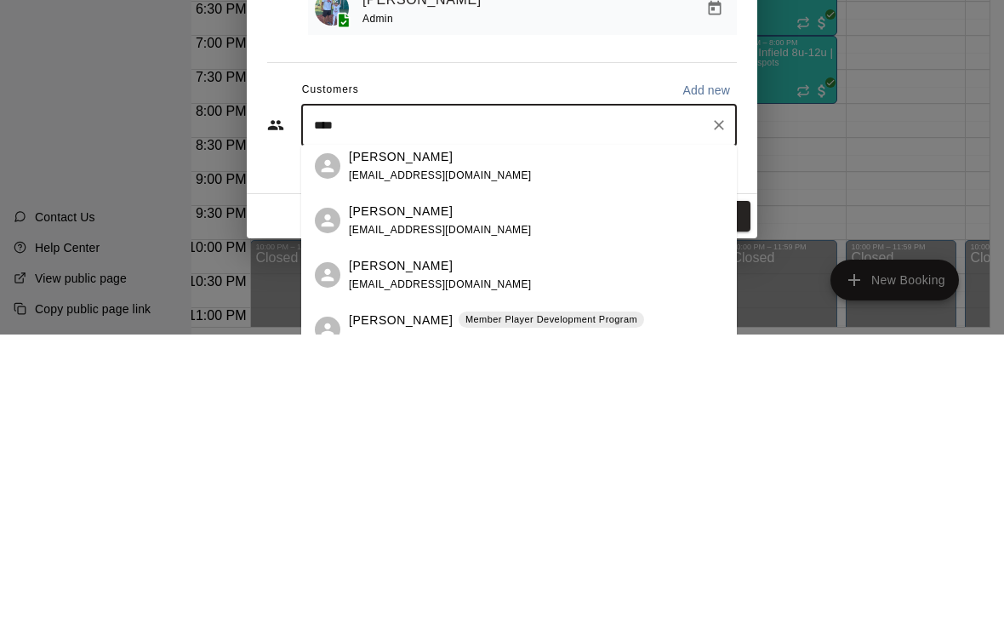
scroll to position [54, 28]
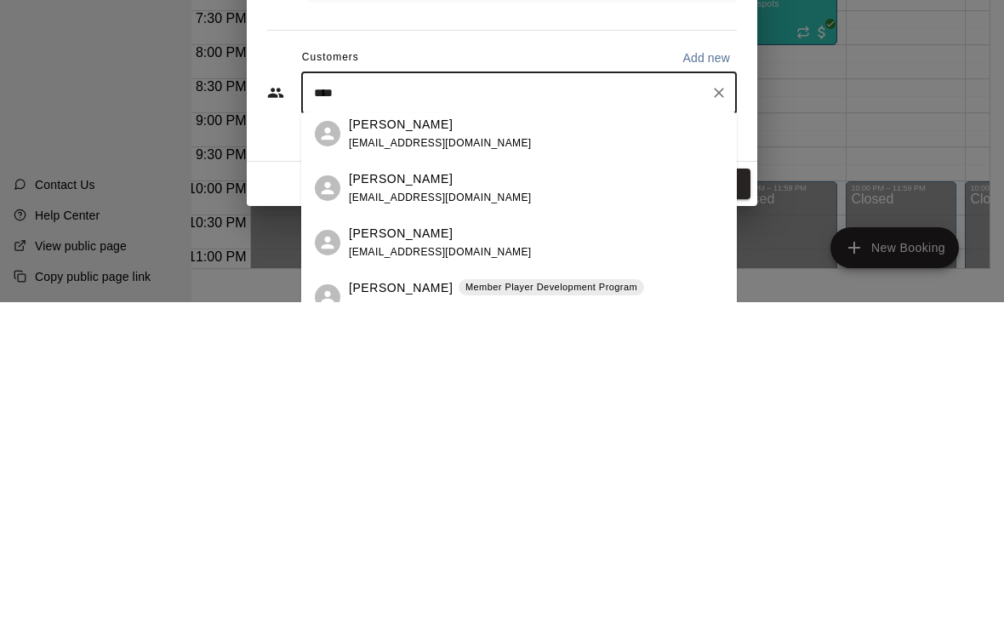
click at [649, 612] on div "[PERSON_NAME] Member Player Development Program [EMAIL_ADDRESS][DOMAIN_NAME]" at bounding box center [536, 630] width 374 height 37
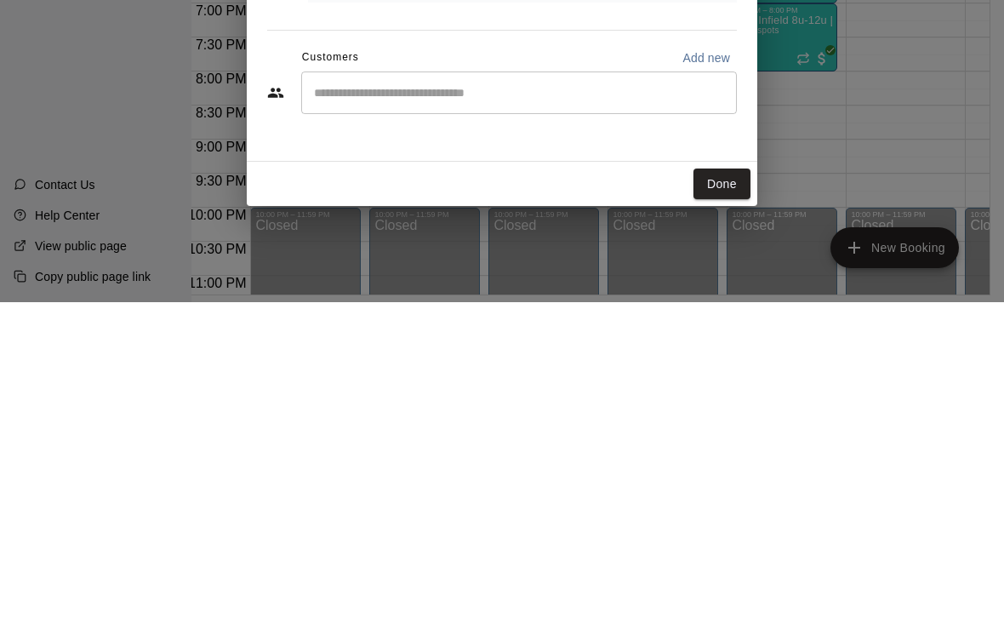
scroll to position [27, 28]
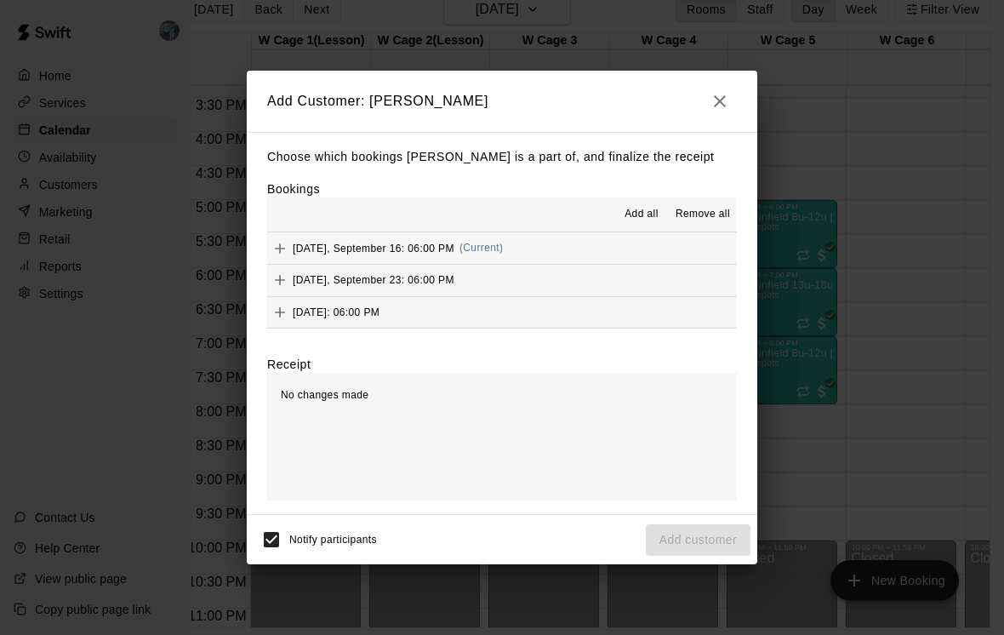
click at [603, 259] on button "[DATE], September 16: 06:00 PM (Current)" at bounding box center [502, 247] width 470 height 31
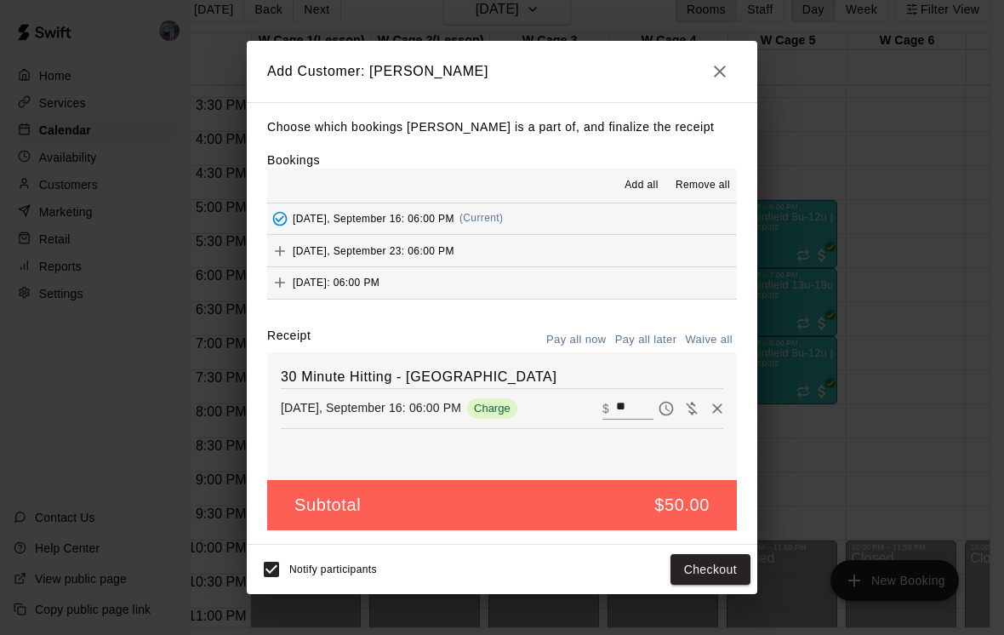
click at [708, 581] on button "Checkout" at bounding box center [711, 569] width 80 height 31
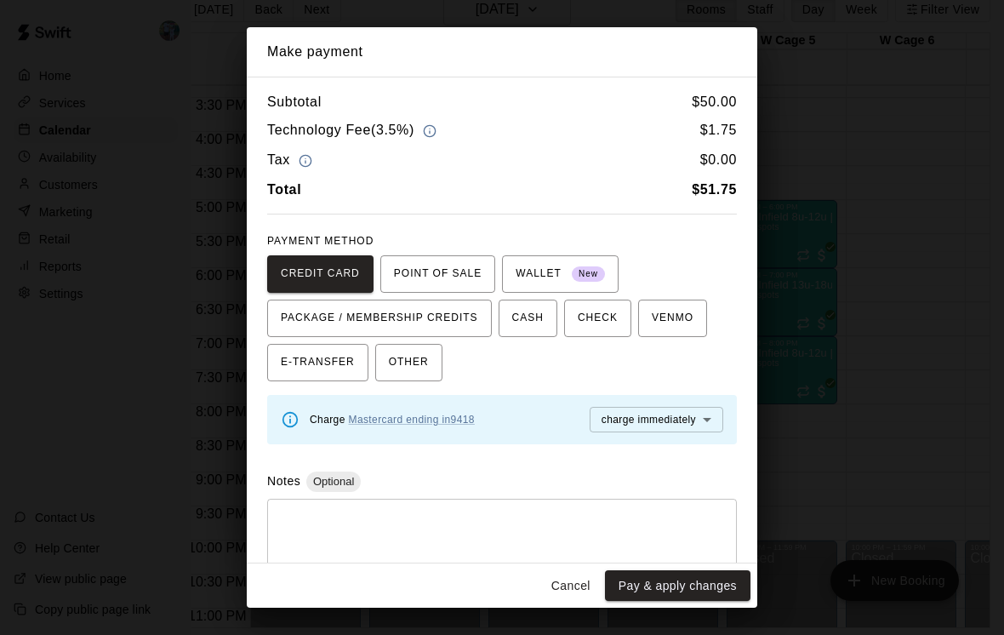
click at [574, 602] on button "Cancel" at bounding box center [571, 585] width 54 height 31
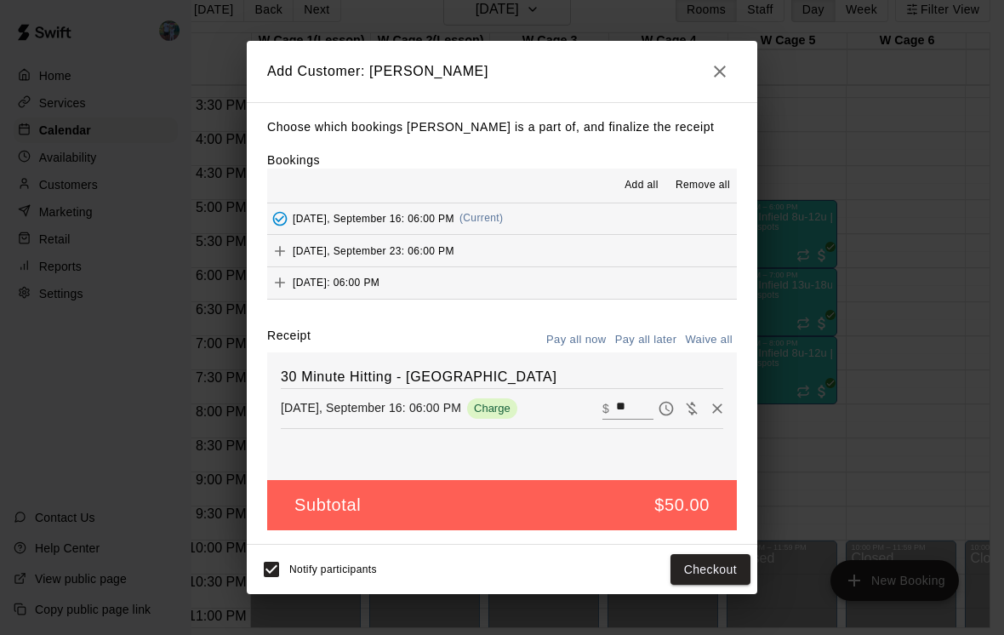
click at [710, 76] on button "button" at bounding box center [720, 71] width 34 height 34
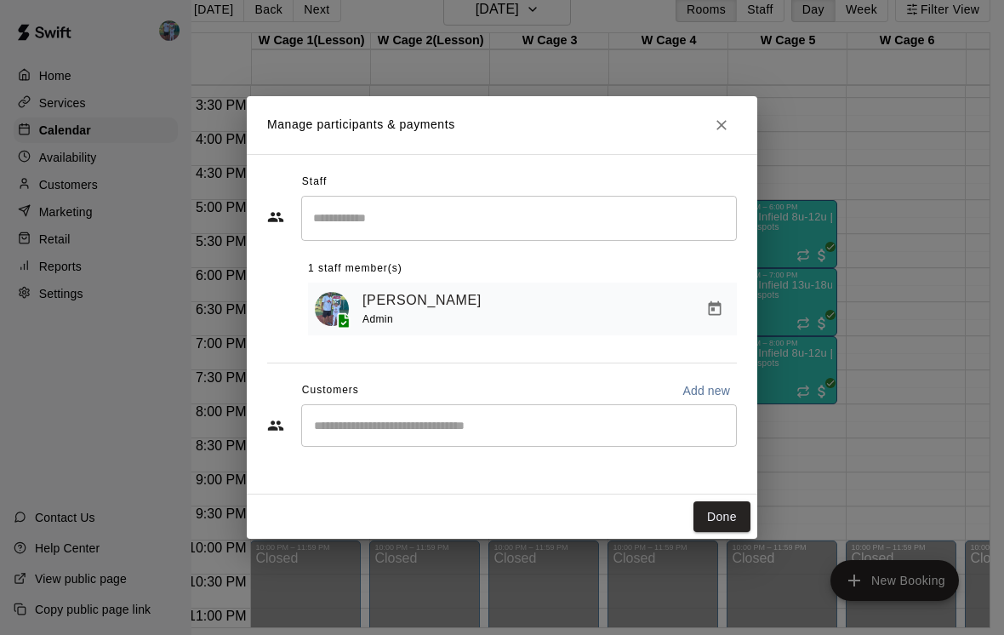
click at [714, 134] on icon "Close" at bounding box center [721, 125] width 17 height 17
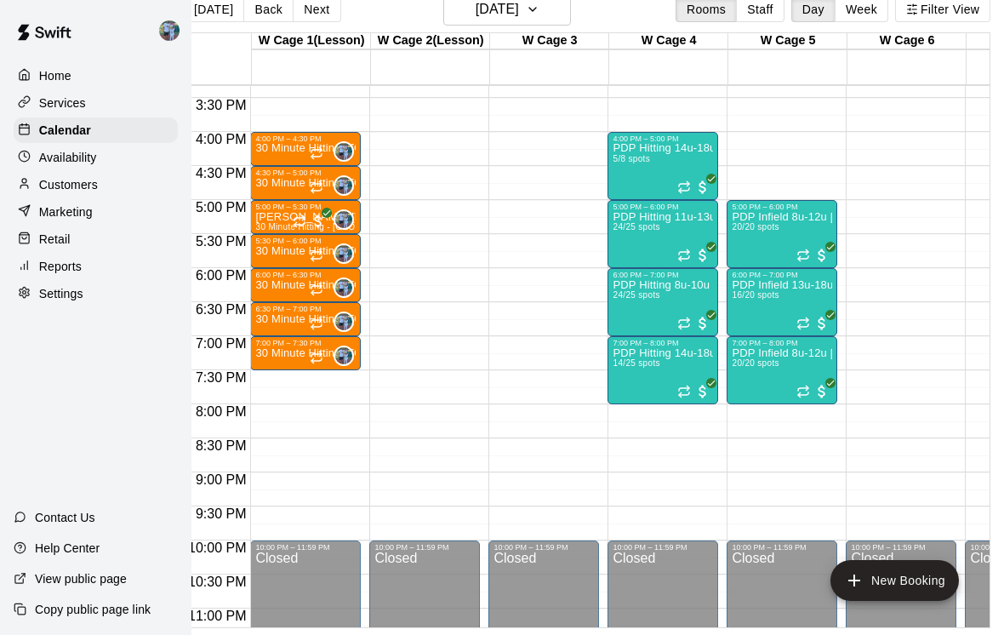
click at [283, 353] on p "30 Minute Hitting - [GEOGRAPHIC_DATA]" at bounding box center [305, 353] width 100 height 0
click at [279, 463] on icon "delete" at bounding box center [273, 453] width 20 height 20
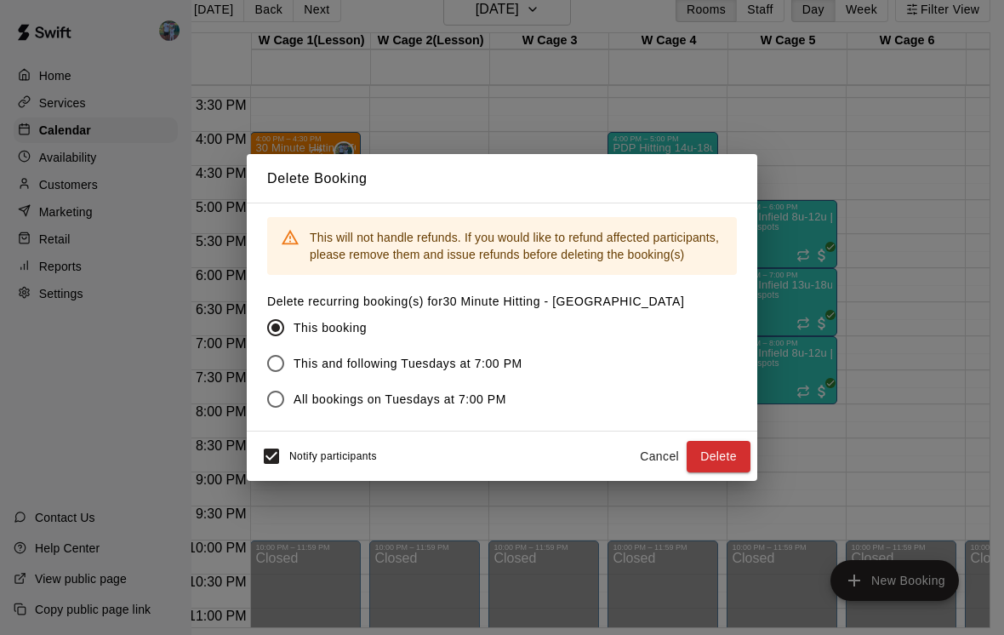
click at [732, 471] on button "Delete" at bounding box center [719, 456] width 64 height 31
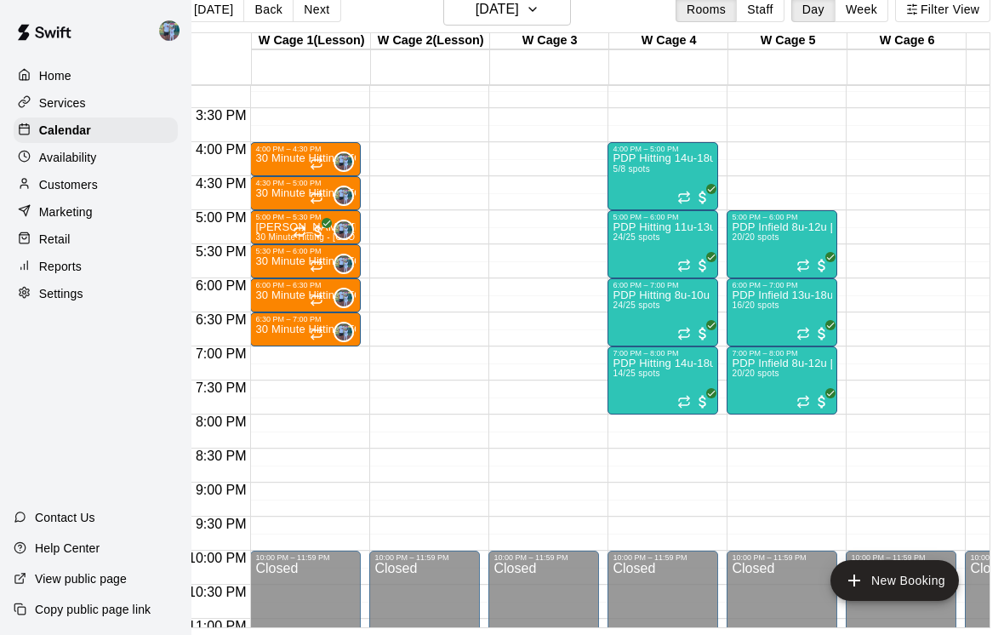
scroll to position [1033, 0]
click at [770, 310] on span "16/20 spots" at bounding box center [755, 304] width 47 height 9
click at [768, 354] on div at bounding box center [502, 317] width 1004 height 635
click at [767, 310] on span "16/20 spots" at bounding box center [755, 304] width 47 height 9
click at [751, 360] on img "edit" at bounding box center [750, 360] width 20 height 20
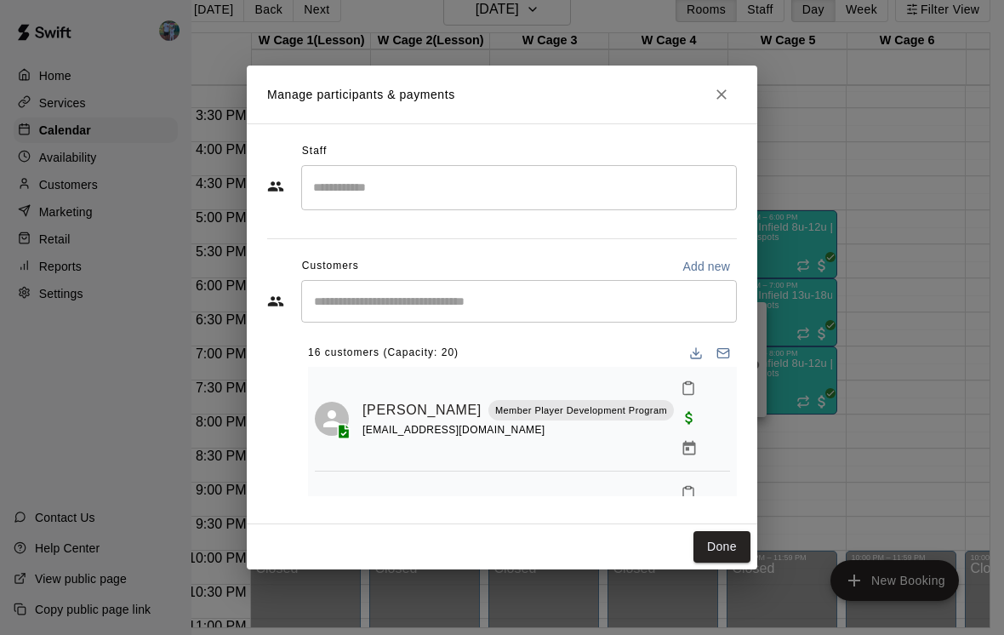
scroll to position [0, 0]
click at [724, 103] on icon "Close" at bounding box center [721, 94] width 17 height 17
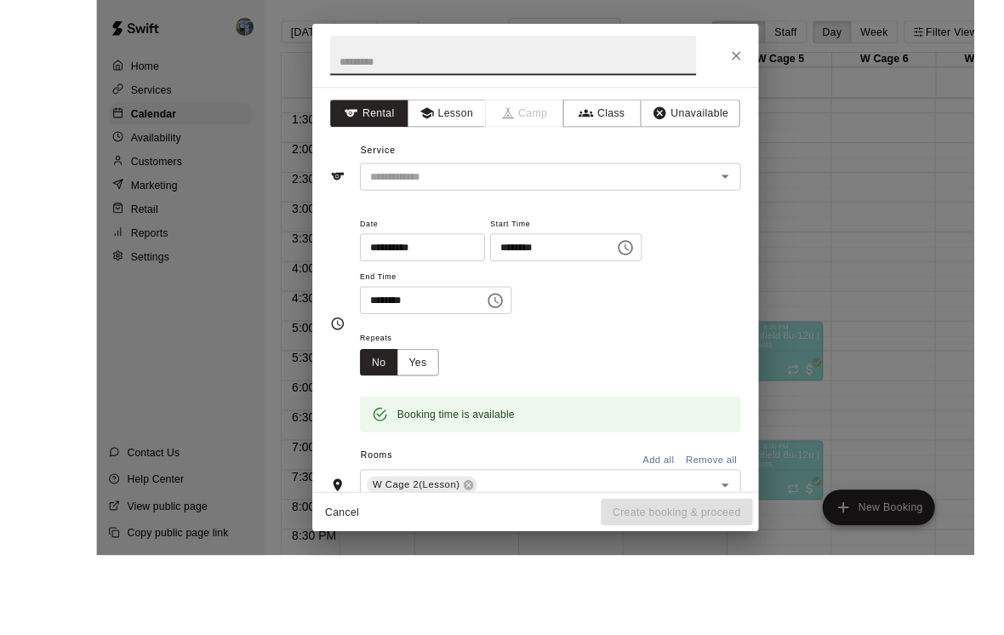
scroll to position [27, 14]
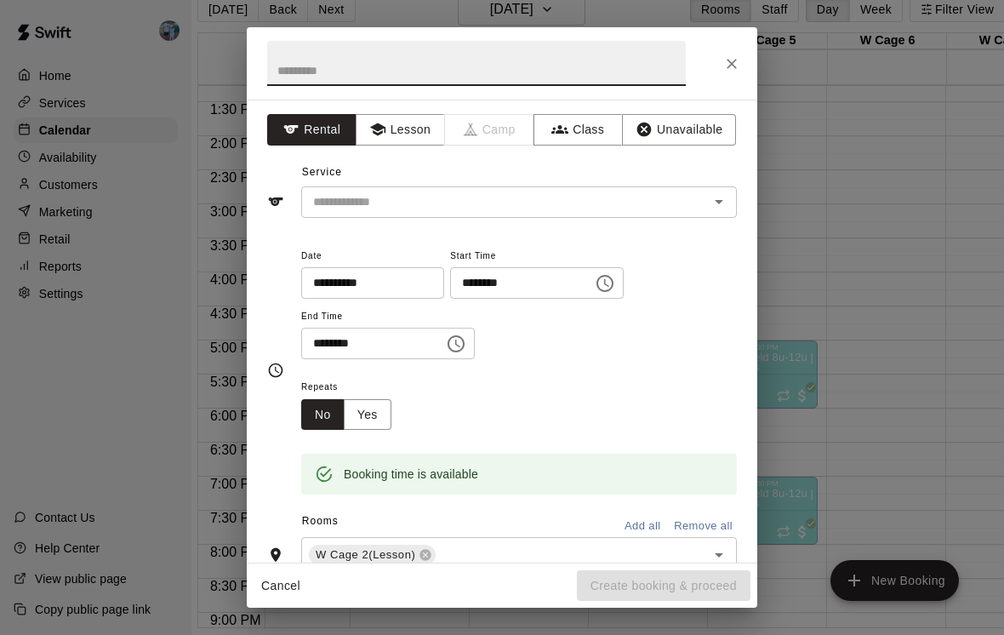
click at [731, 63] on icon "Close" at bounding box center [732, 64] width 10 height 10
